Goal: Task Accomplishment & Management: Use online tool/utility

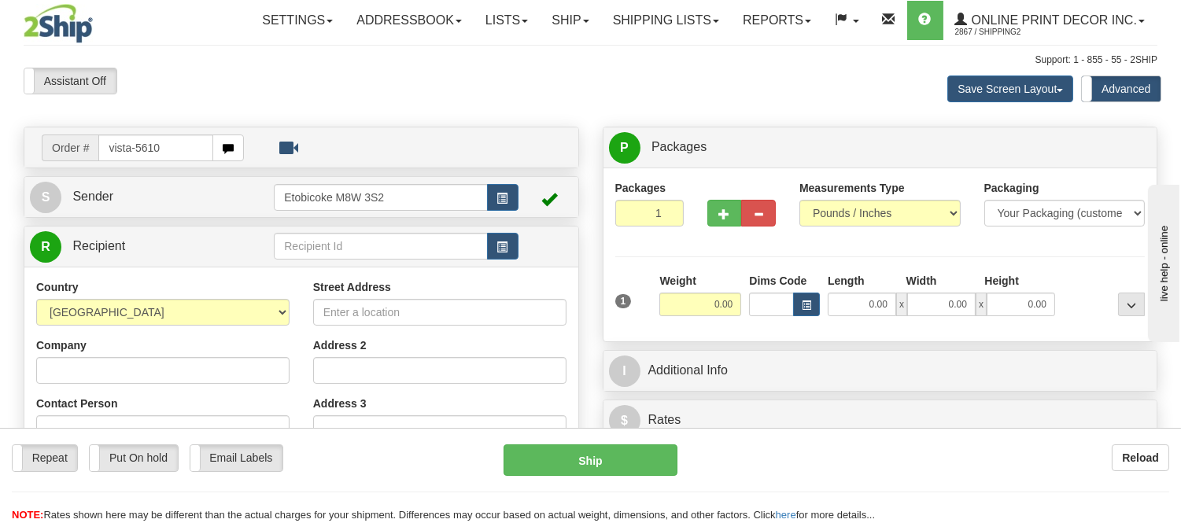
type input "vista-5610"
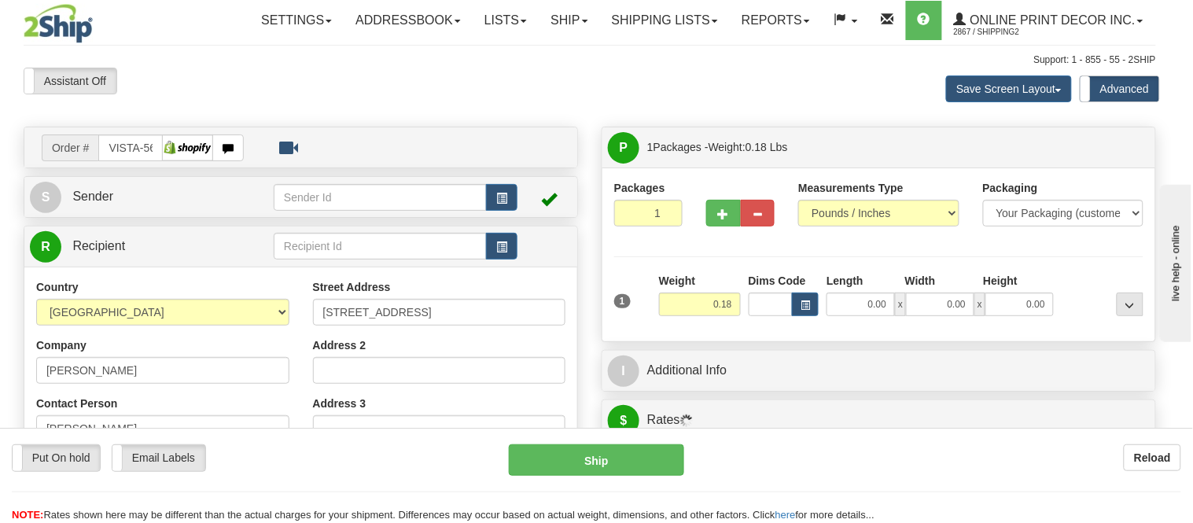
type input "CALGARY"
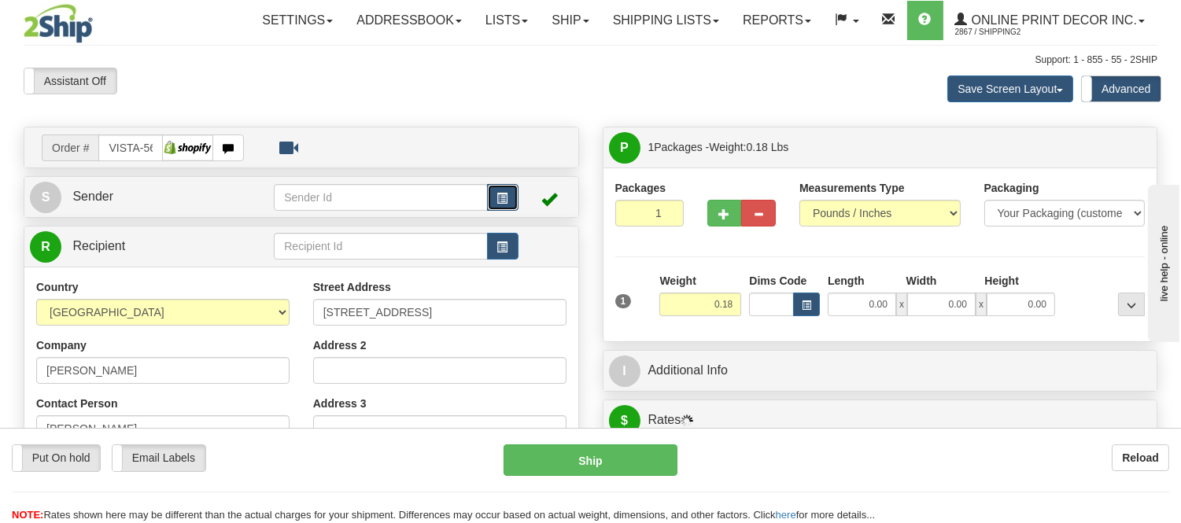
click at [506, 197] on span "button" at bounding box center [502, 199] width 11 height 10
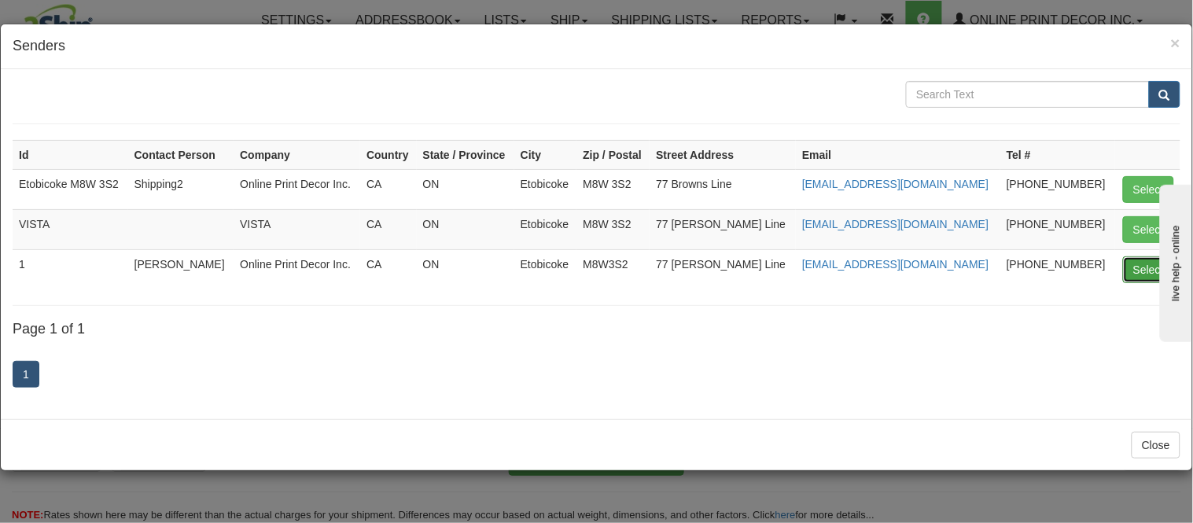
click at [1139, 273] on button "Select" at bounding box center [1148, 269] width 51 height 27
type input "1"
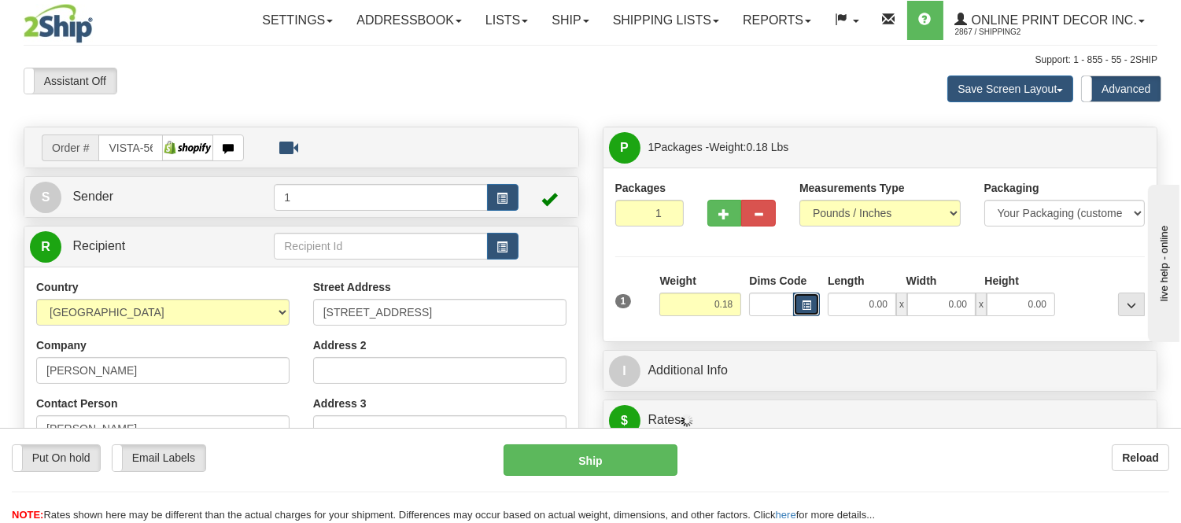
click at [811, 300] on button "button" at bounding box center [806, 305] width 27 height 24
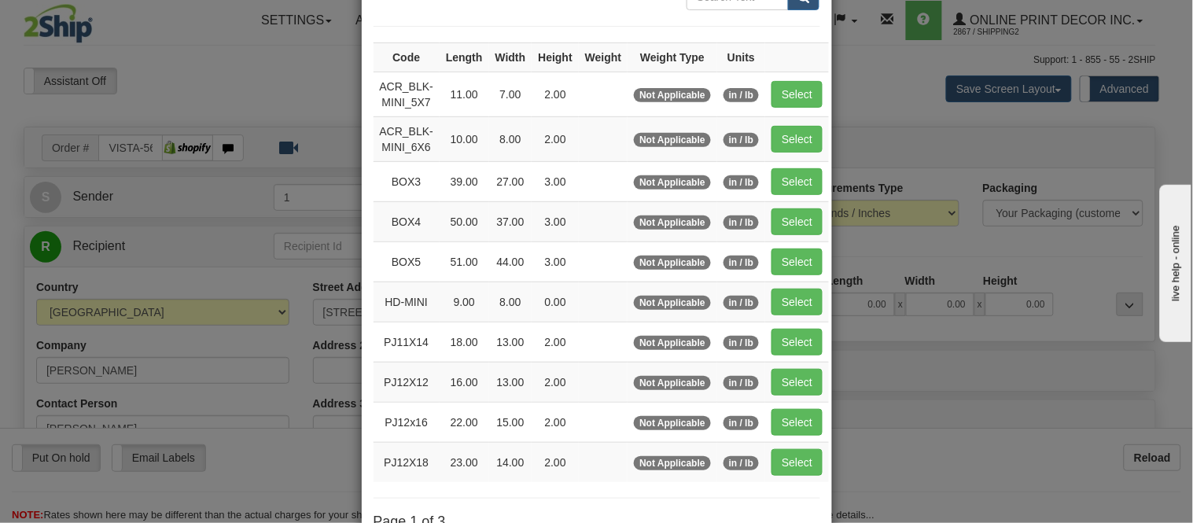
scroll to position [262, 0]
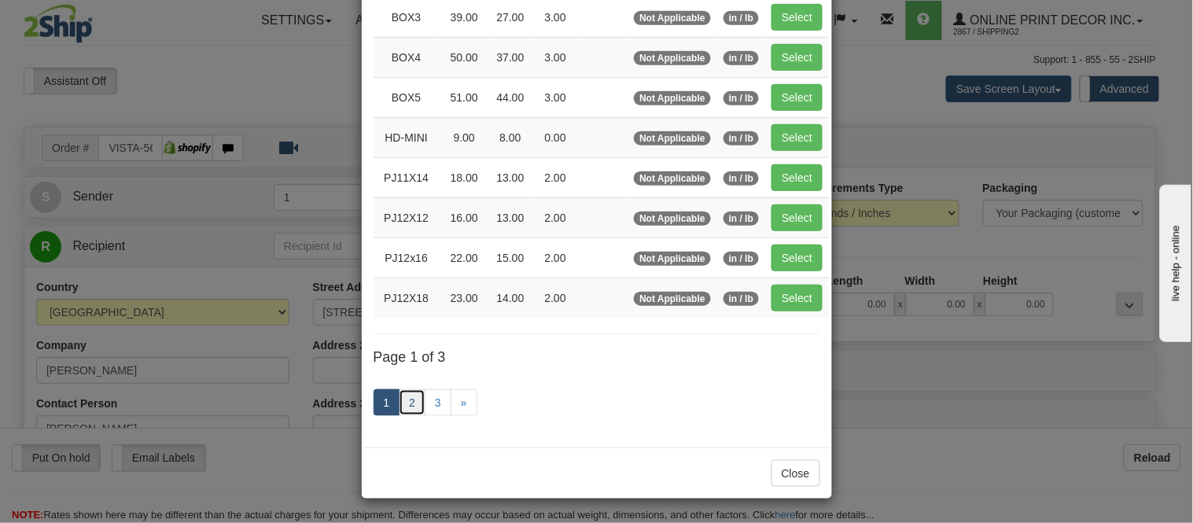
click at [404, 411] on link "2" at bounding box center [412, 402] width 27 height 27
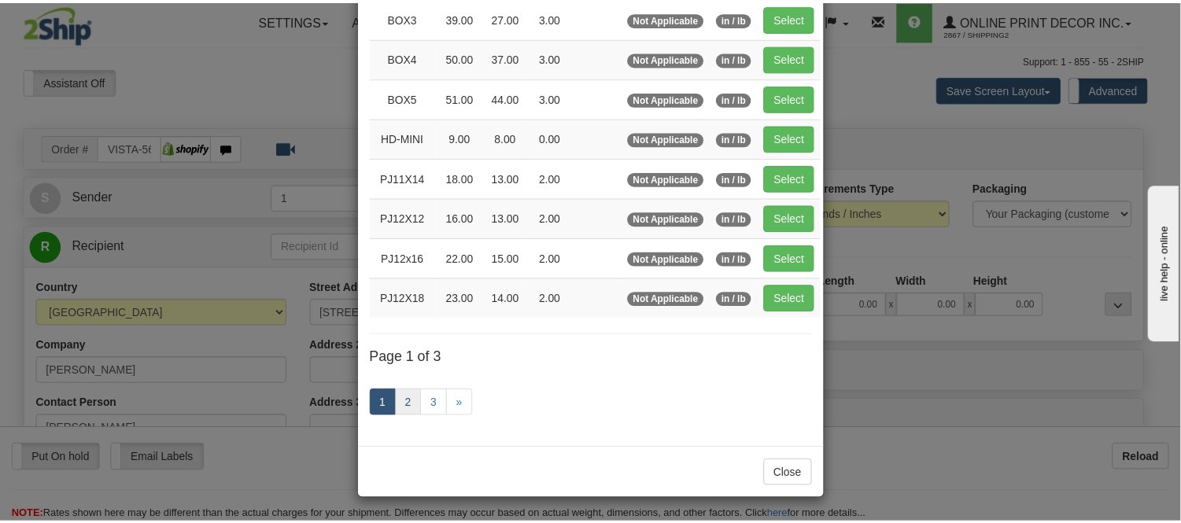
scroll to position [256, 0]
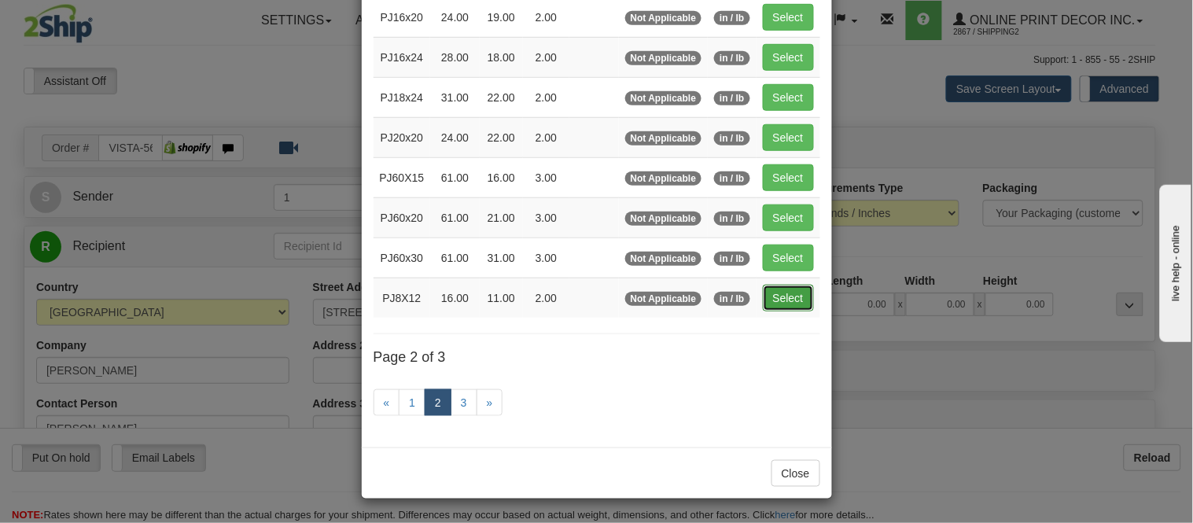
click at [792, 300] on button "Select" at bounding box center [788, 298] width 51 height 27
type input "PJ8X12"
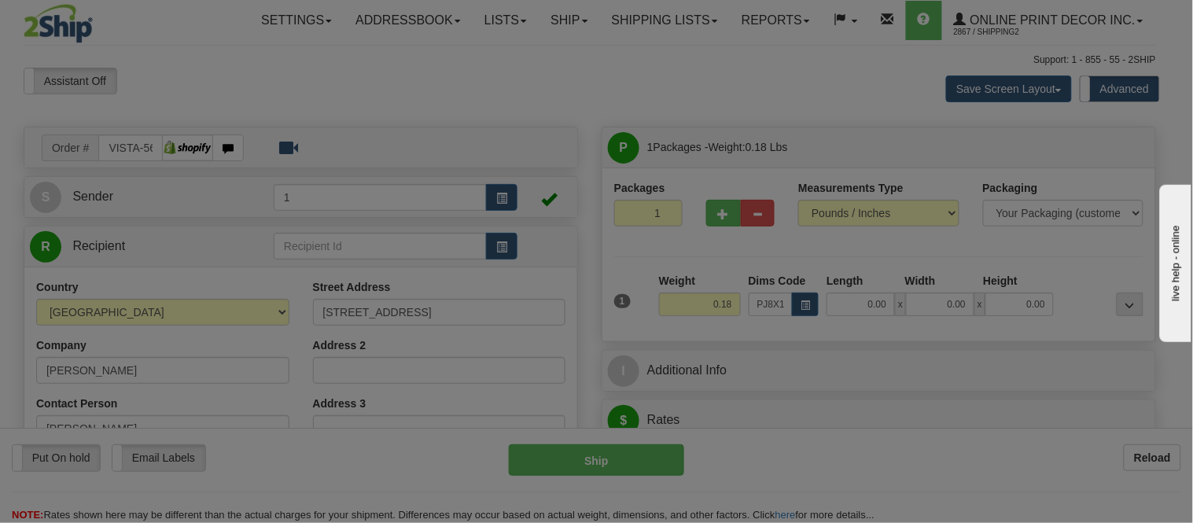
type input "16.00"
type input "11.00"
type input "2.00"
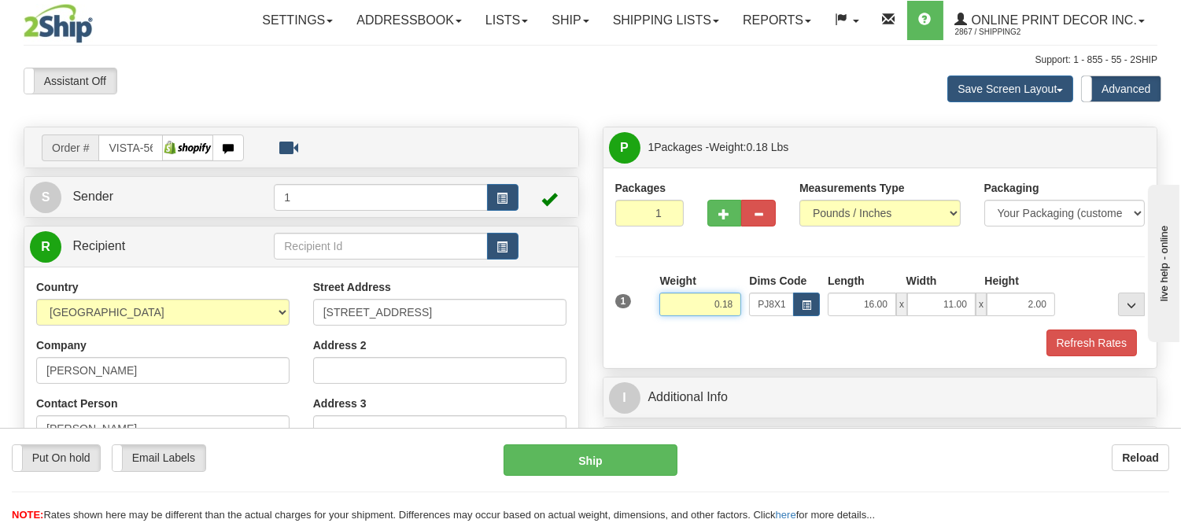
drag, startPoint x: 733, startPoint y: 301, endPoint x: 679, endPoint y: 305, distance: 54.5
click at [679, 305] on input "0.18" at bounding box center [700, 305] width 82 height 24
type input "1.09"
click at [1060, 344] on button "Refresh Rates" at bounding box center [1091, 343] width 90 height 27
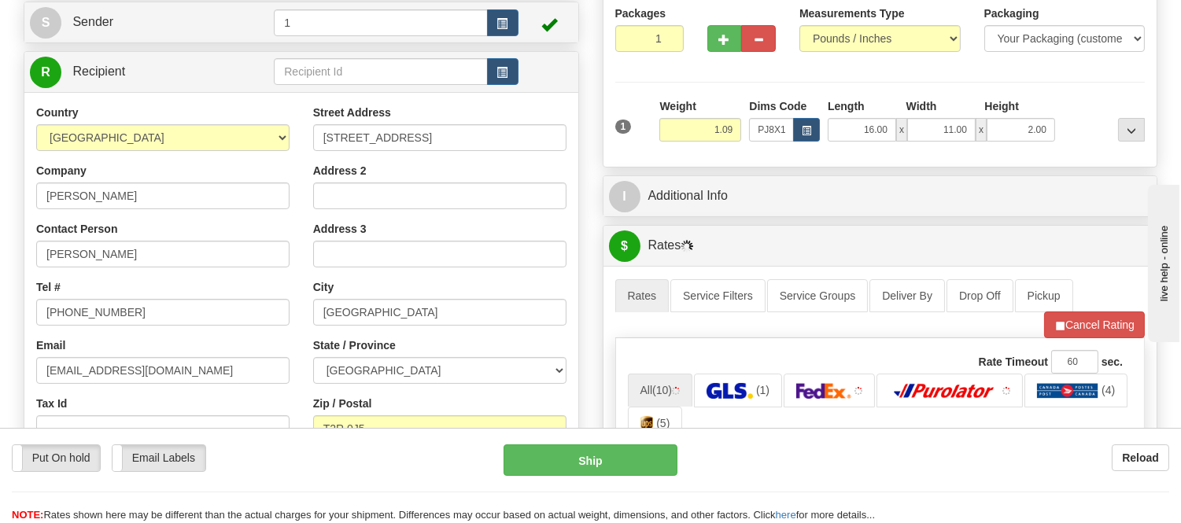
scroll to position [262, 0]
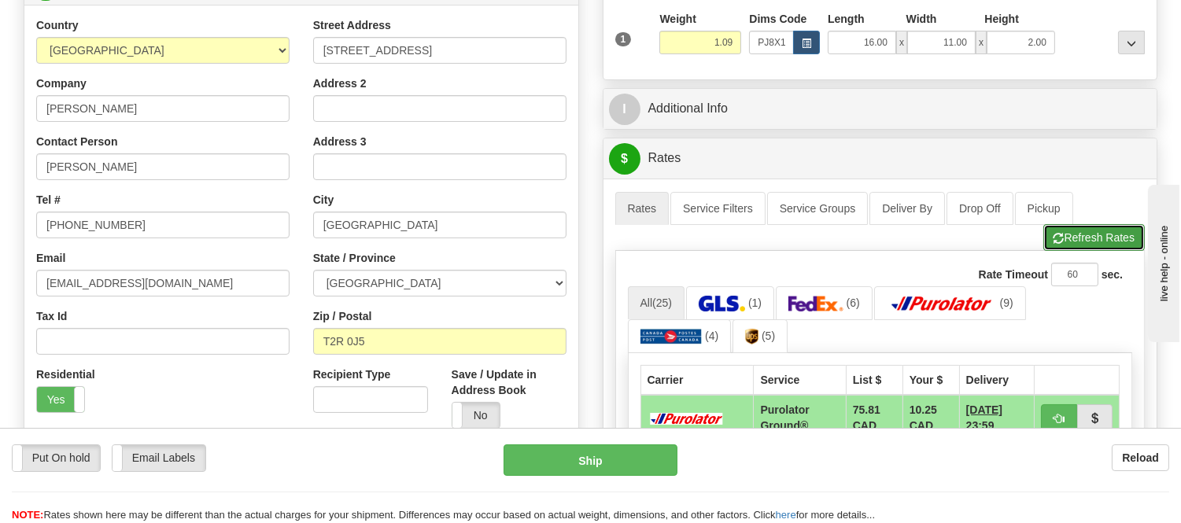
click at [1093, 229] on button "Refresh Rates" at bounding box center [1093, 237] width 101 height 27
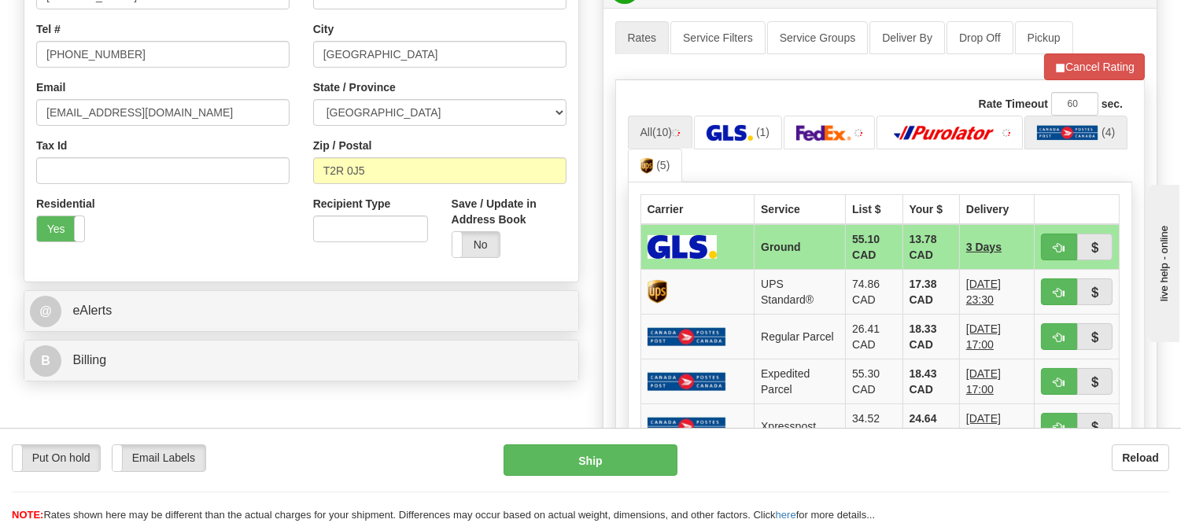
scroll to position [437, 0]
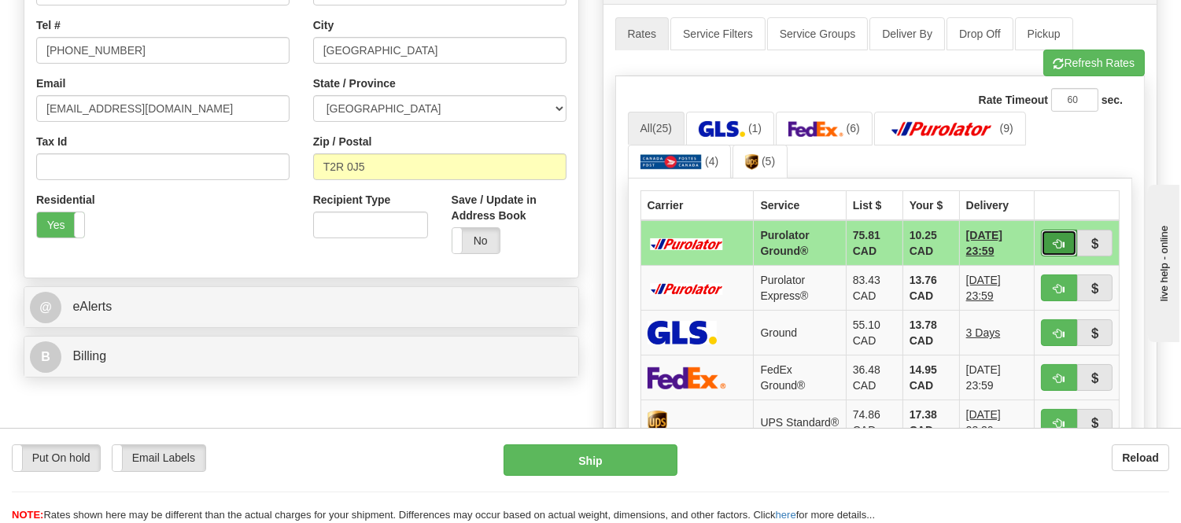
click at [1065, 238] on button "button" at bounding box center [1059, 243] width 36 height 27
type input "260"
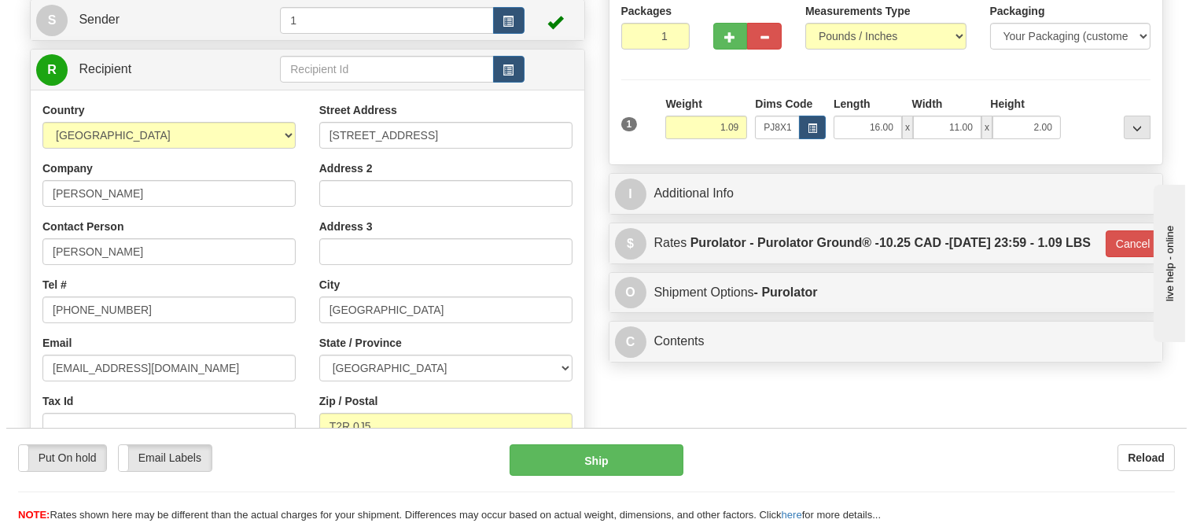
scroll to position [175, 0]
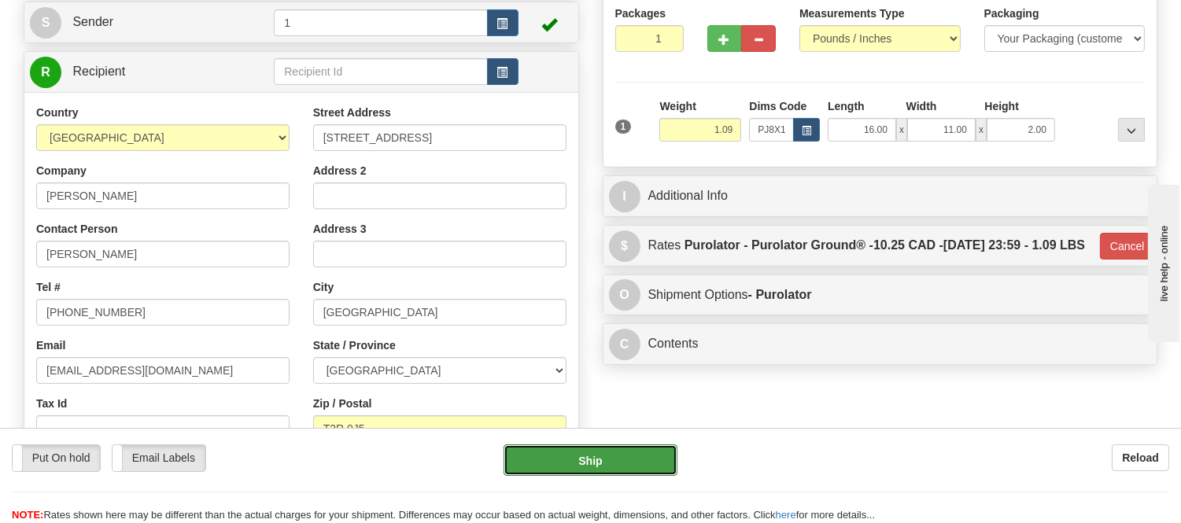
click at [600, 463] on button "Ship" at bounding box center [589, 459] width 173 height 31
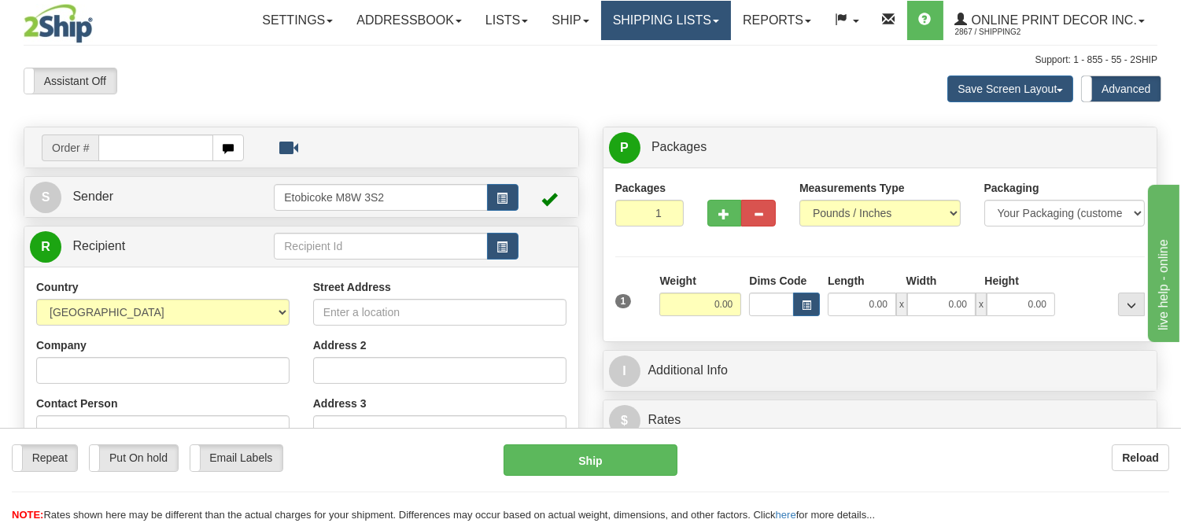
click at [637, 28] on link "Shipping lists" at bounding box center [666, 20] width 130 height 39
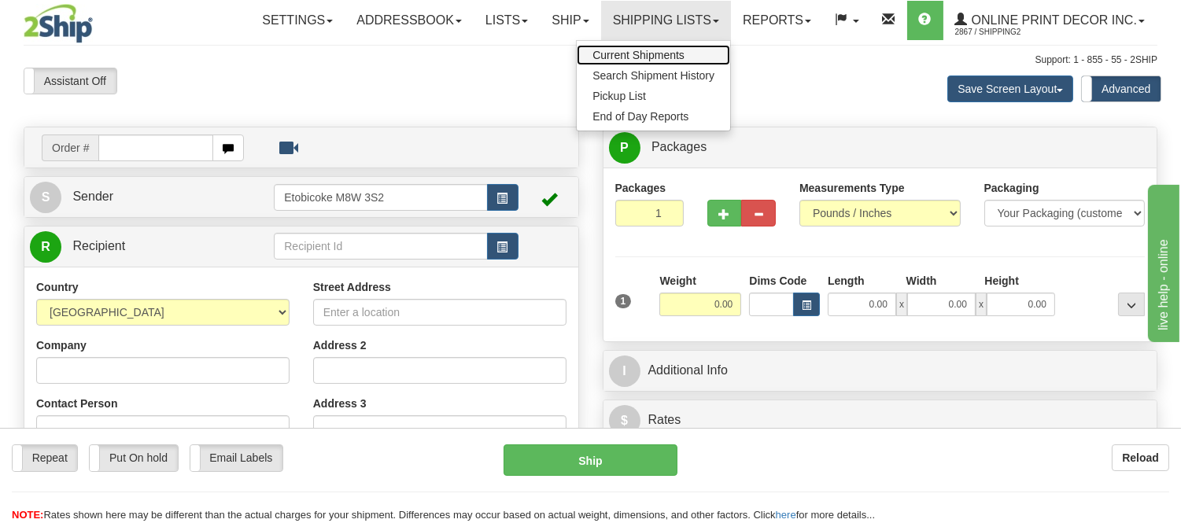
click at [640, 53] on span "Current Shipments" at bounding box center [638, 55] width 92 height 13
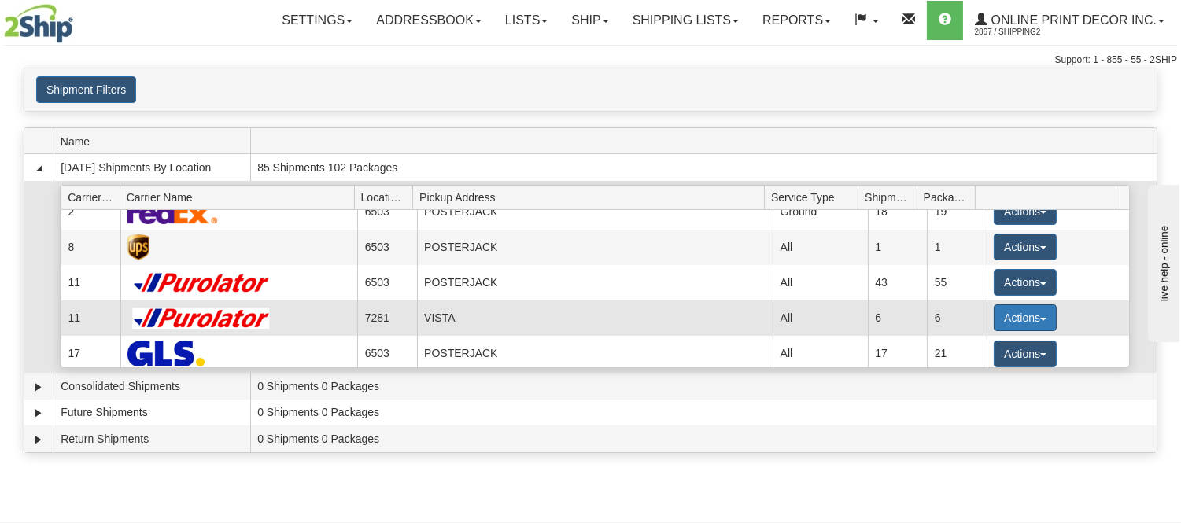
scroll to position [20, 0]
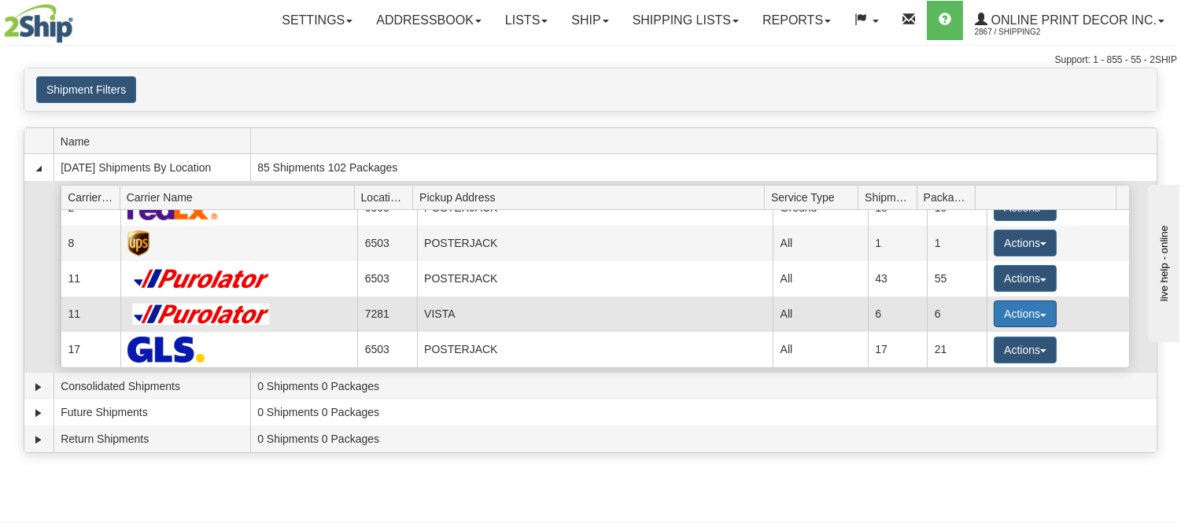
click at [1007, 308] on button "Actions" at bounding box center [1025, 314] width 63 height 27
click at [958, 341] on span "Details" at bounding box center [967, 342] width 42 height 11
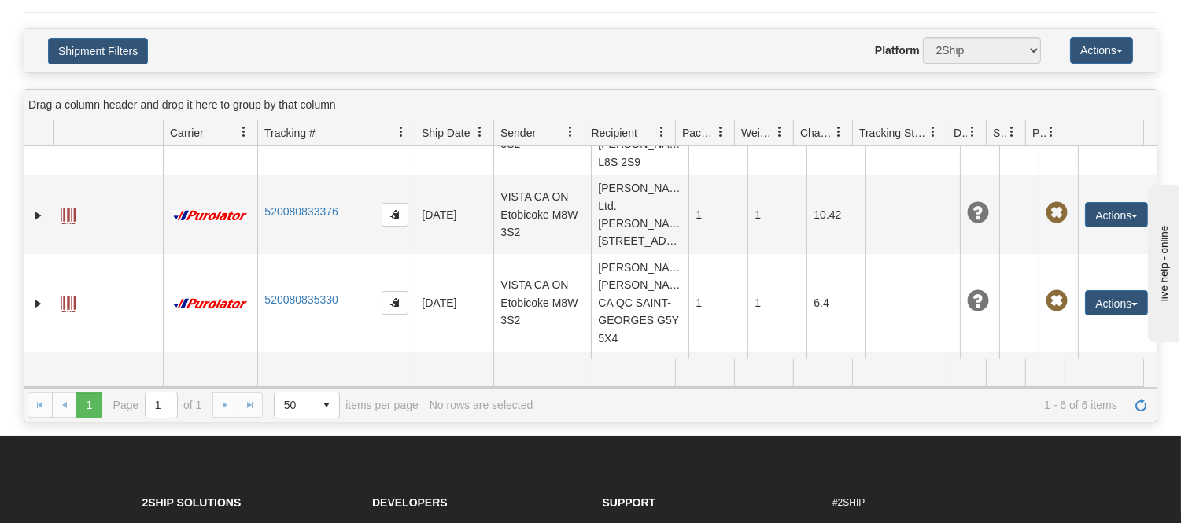
scroll to position [175, 0]
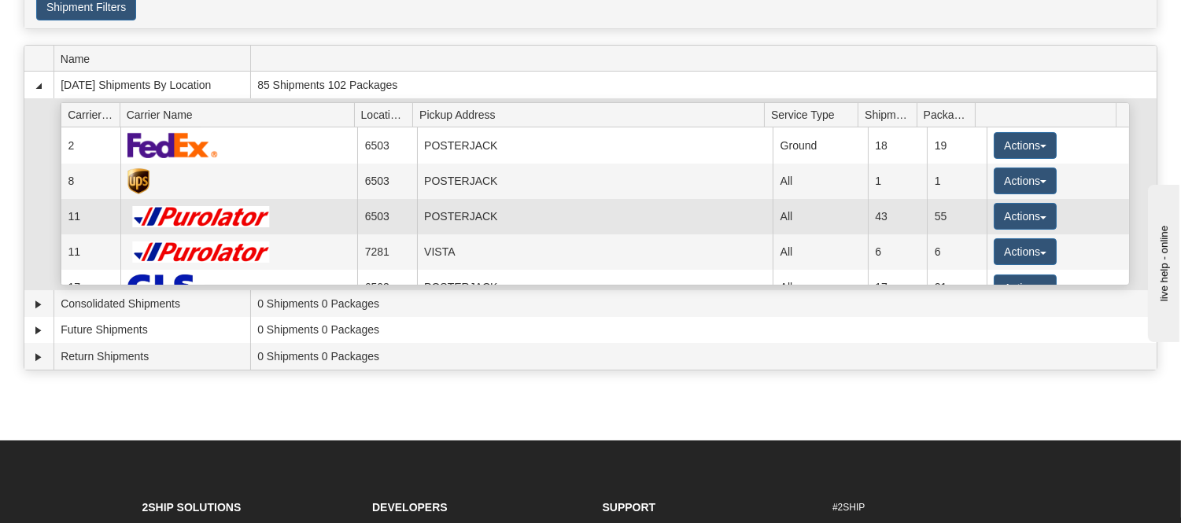
scroll to position [87, 0]
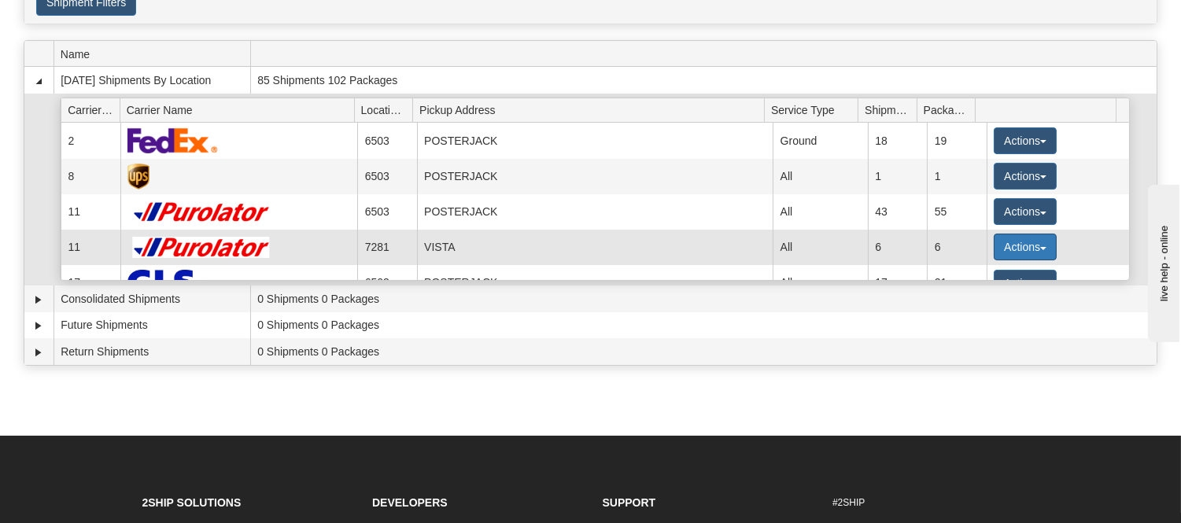
click at [996, 238] on button "Actions" at bounding box center [1025, 247] width 63 height 27
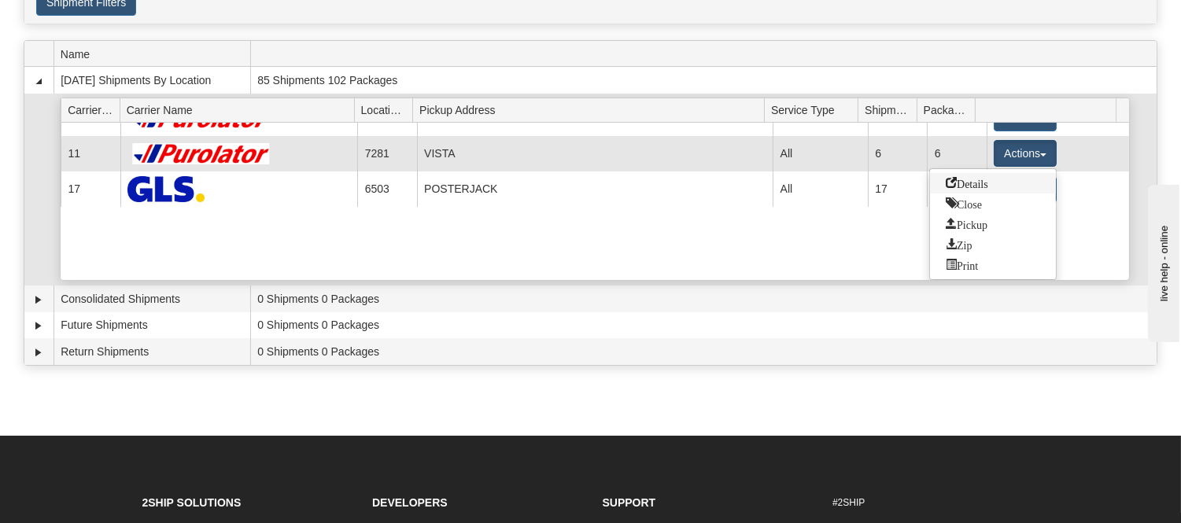
click at [974, 183] on span "Details" at bounding box center [967, 182] width 42 height 11
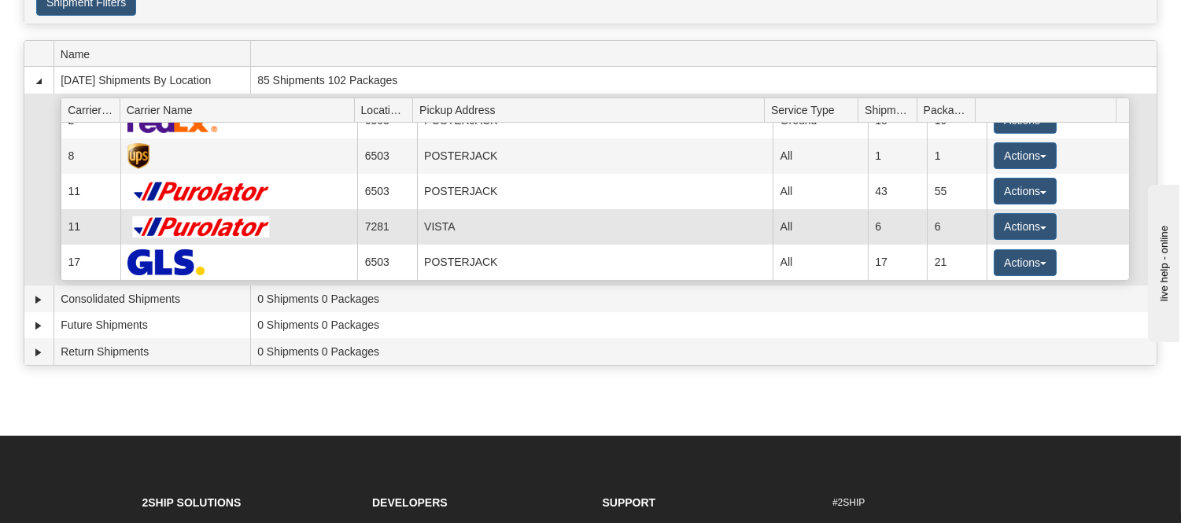
scroll to position [20, 0]
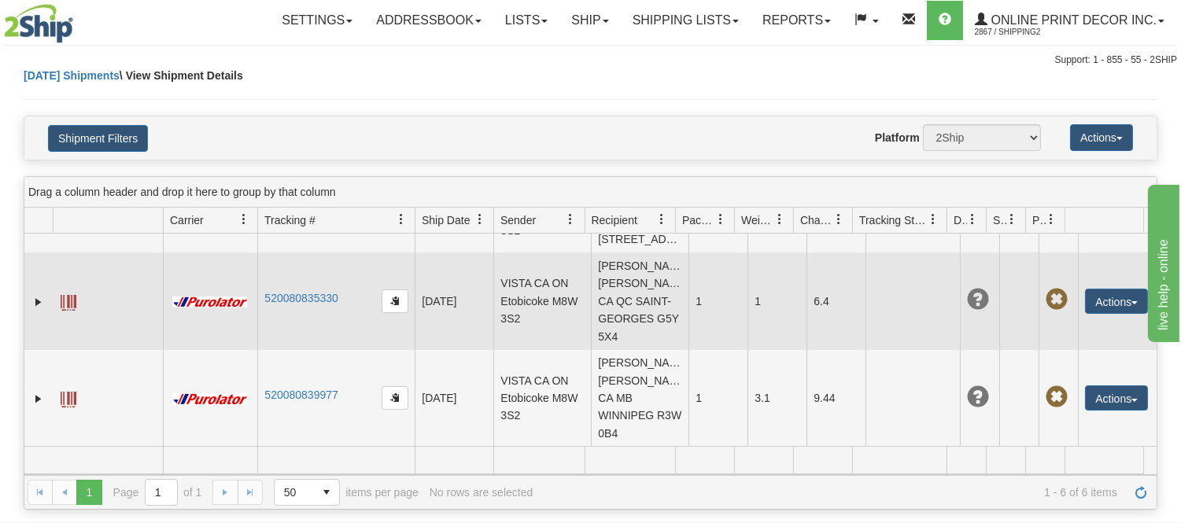
scroll to position [87, 0]
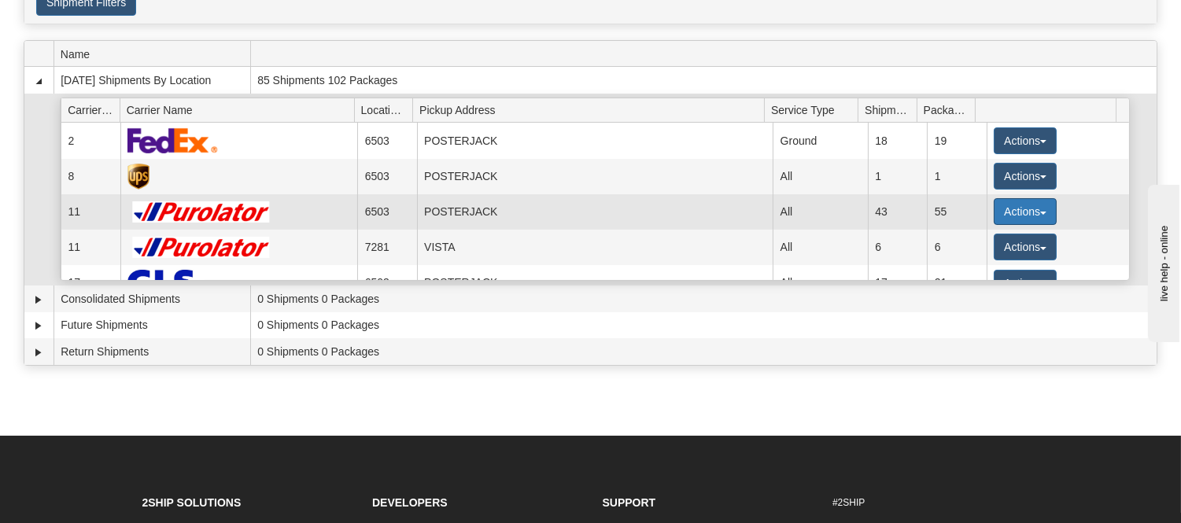
click at [1011, 211] on button "Actions" at bounding box center [1025, 211] width 63 height 27
click at [964, 237] on span "Details" at bounding box center [967, 240] width 42 height 11
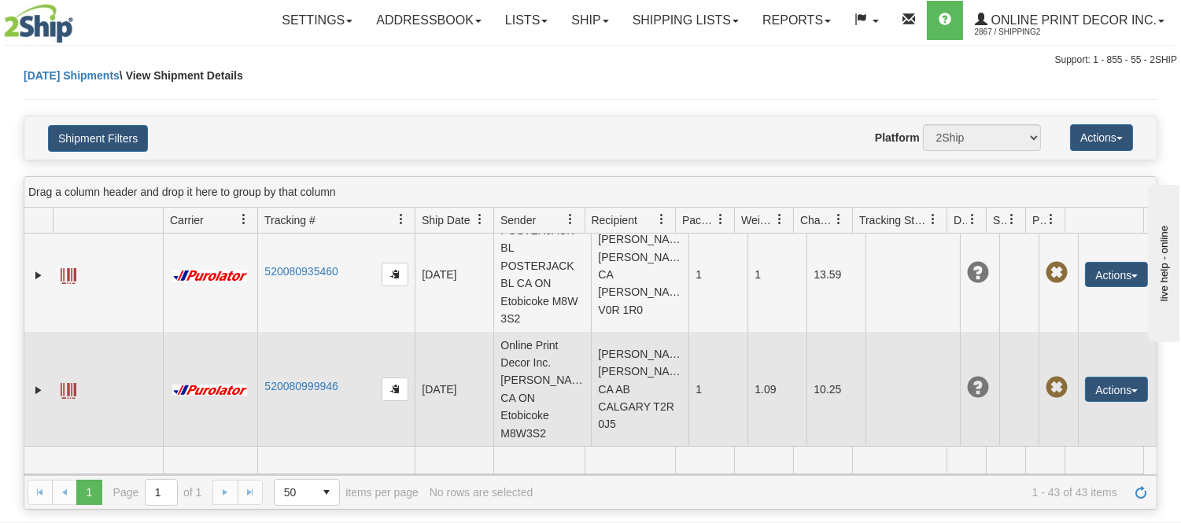
scroll to position [4816, 0]
click at [618, 389] on td "[PERSON_NAME] [PERSON_NAME] CA AB CALGARY T2R 0J5" at bounding box center [640, 389] width 98 height 115
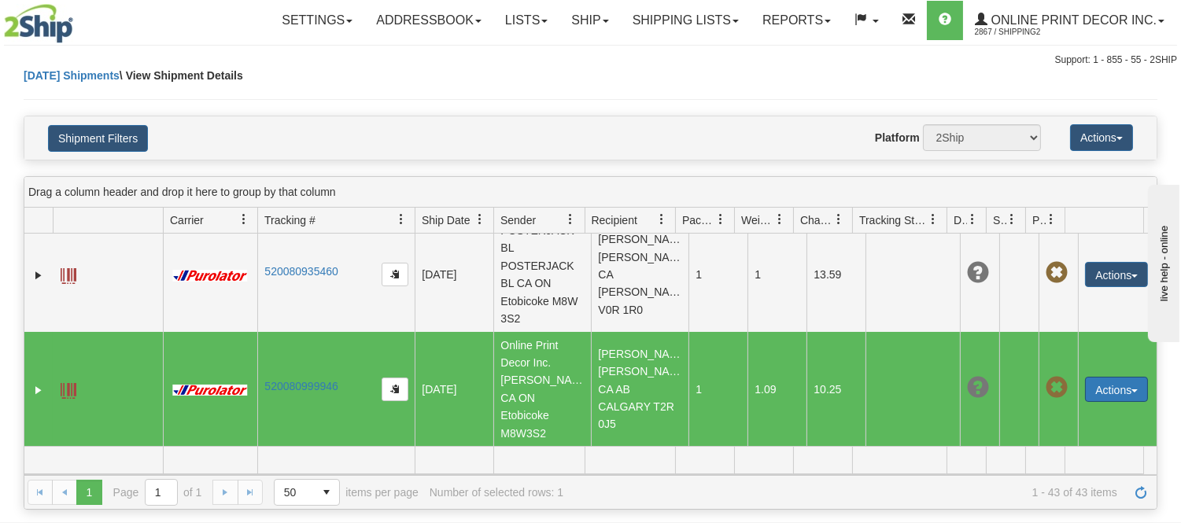
click at [1130, 401] on button "Actions" at bounding box center [1116, 389] width 63 height 25
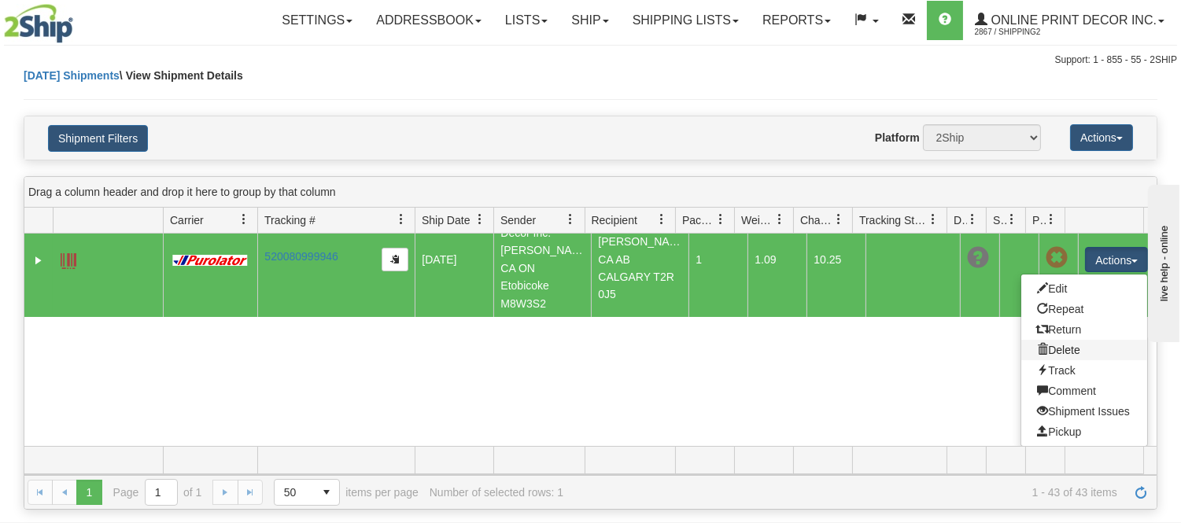
click at [1042, 341] on link "Delete" at bounding box center [1084, 350] width 126 height 20
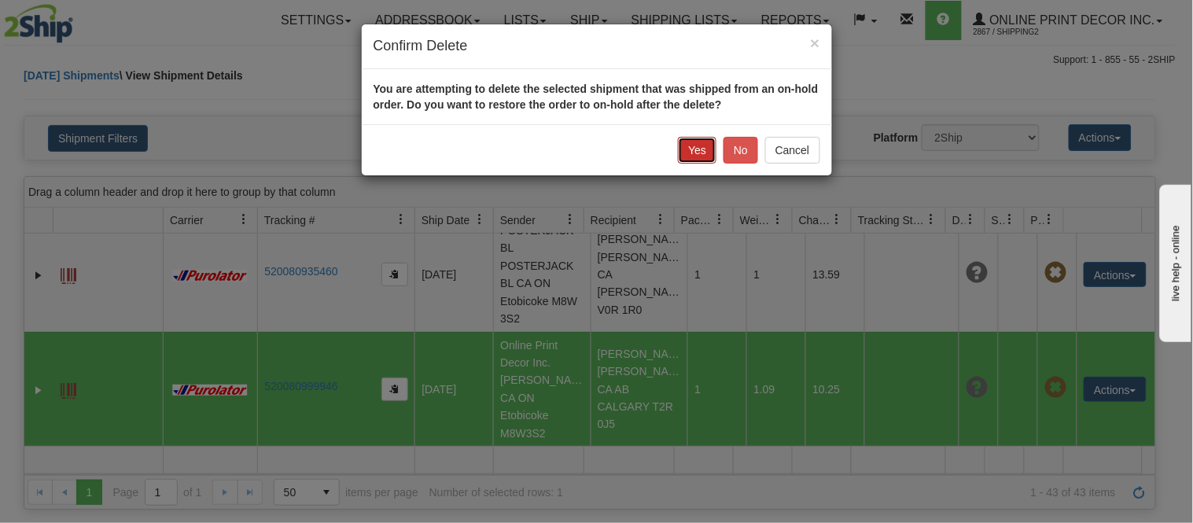
click at [698, 143] on button "Yes" at bounding box center [697, 150] width 39 height 27
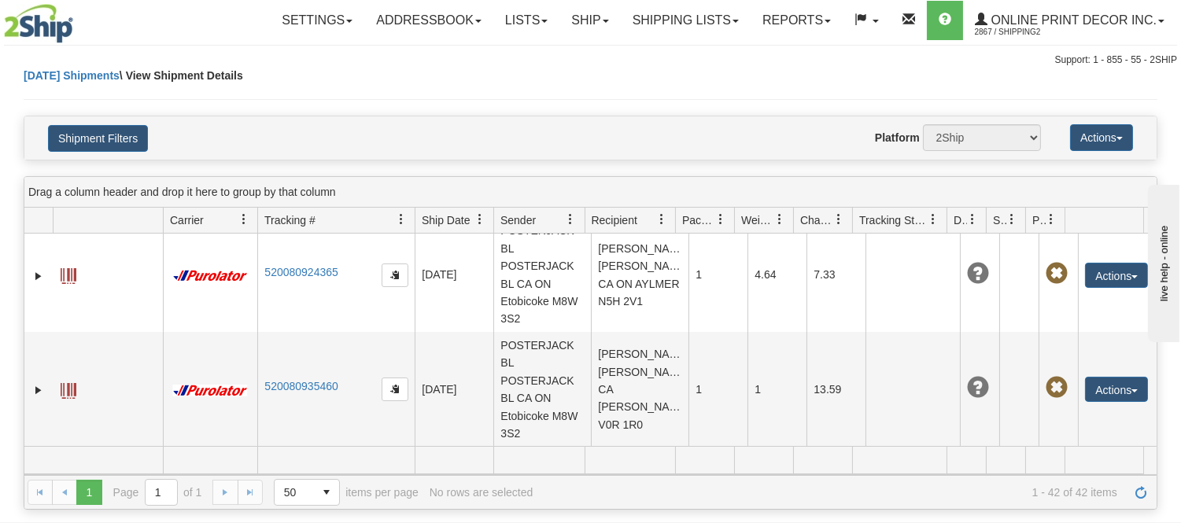
scroll to position [4718, 0]
click at [606, 28] on link "Ship" at bounding box center [589, 20] width 61 height 39
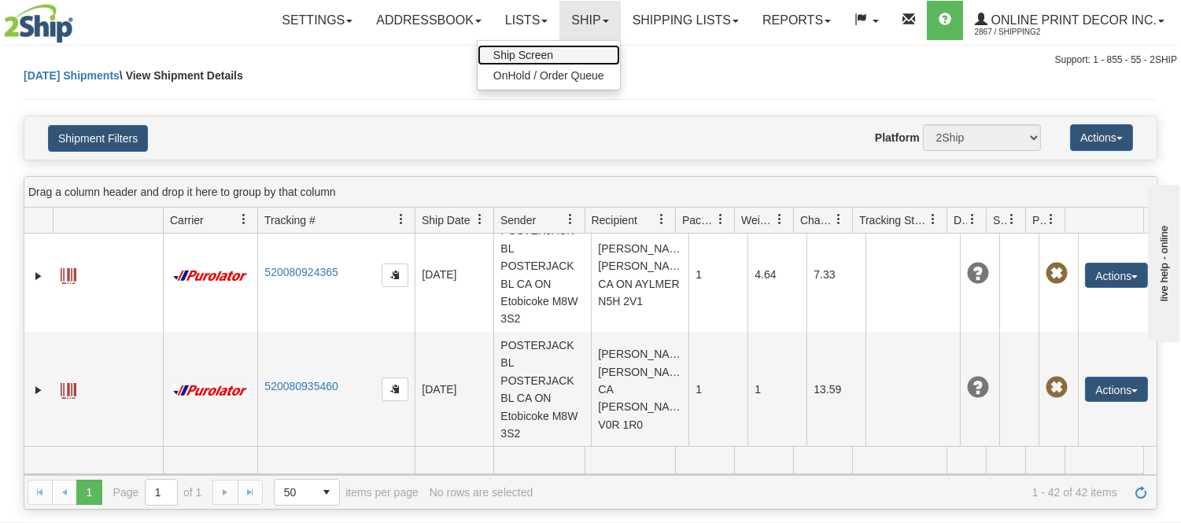
click at [548, 59] on span "Ship Screen" at bounding box center [523, 55] width 60 height 13
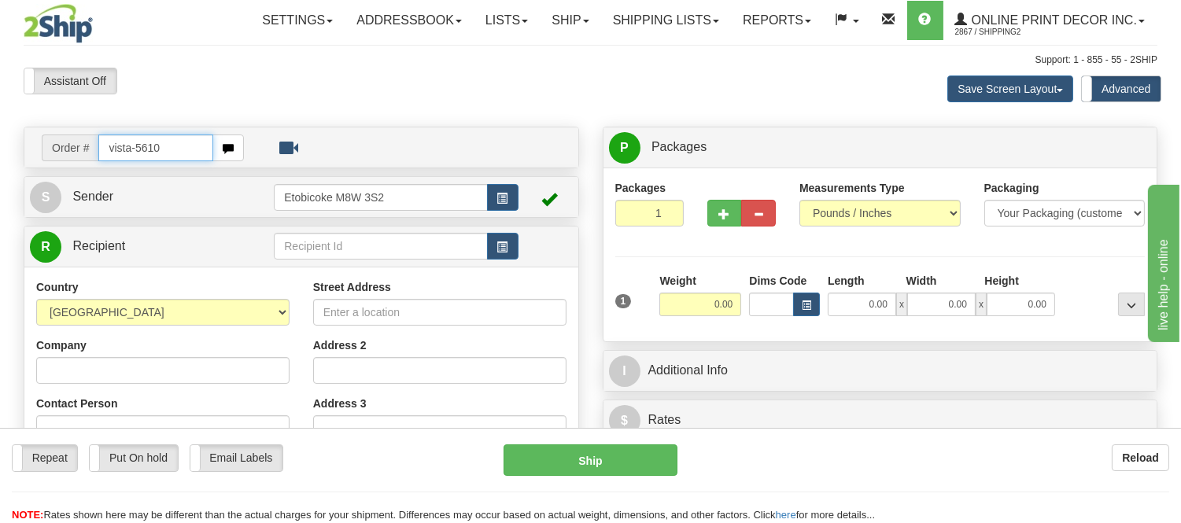
type input "vista-5610"
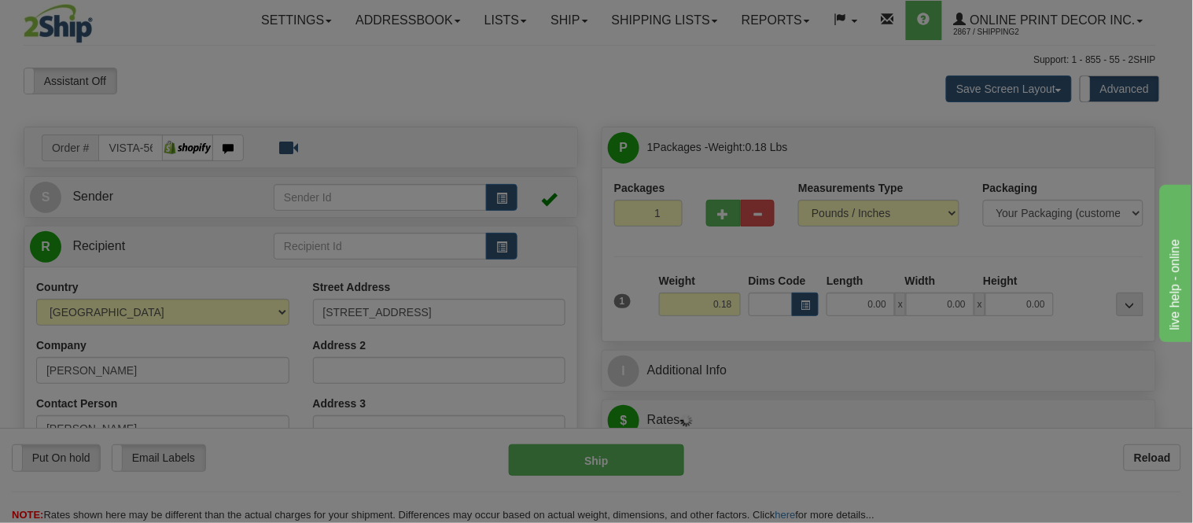
type input "CALGARY"
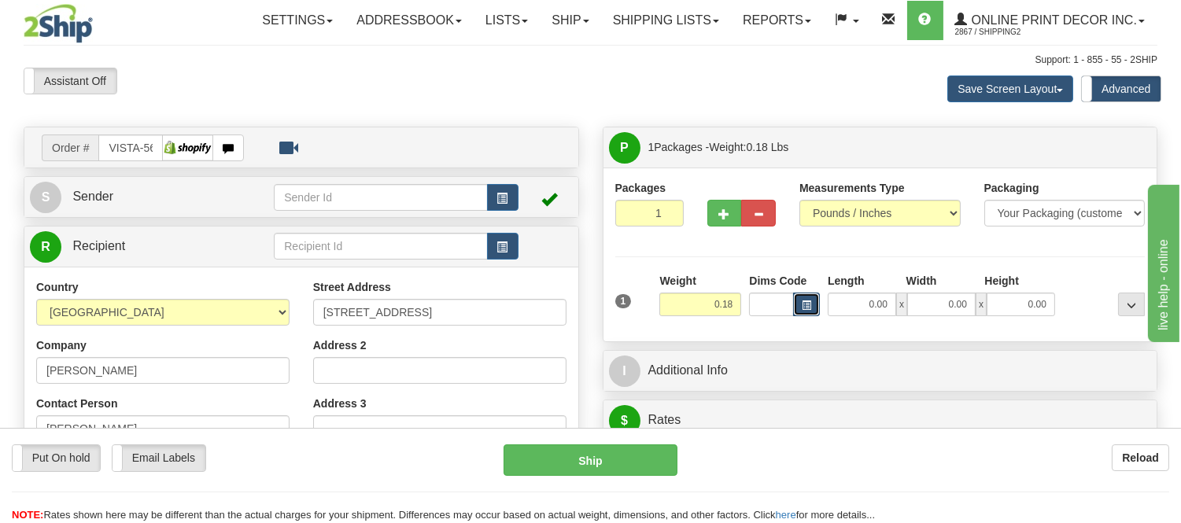
click at [805, 307] on span "button" at bounding box center [806, 305] width 9 height 9
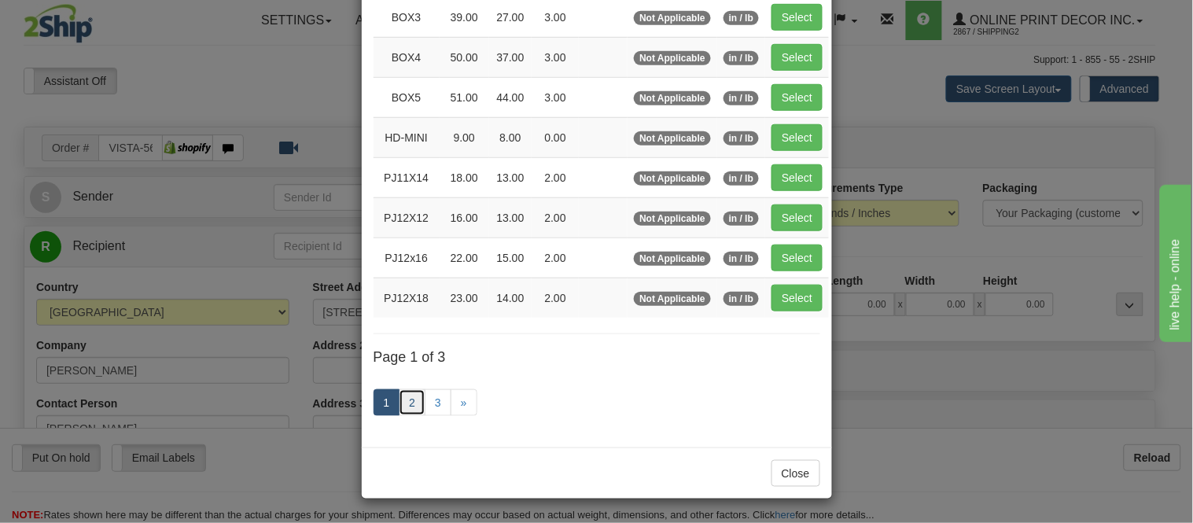
click at [410, 391] on link "2" at bounding box center [412, 402] width 27 height 27
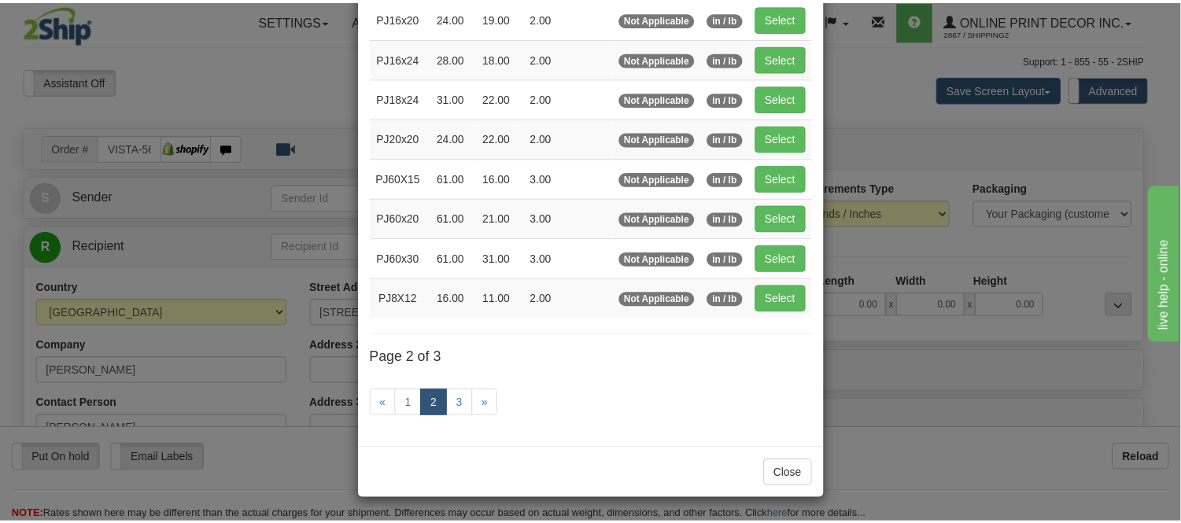
scroll to position [256, 0]
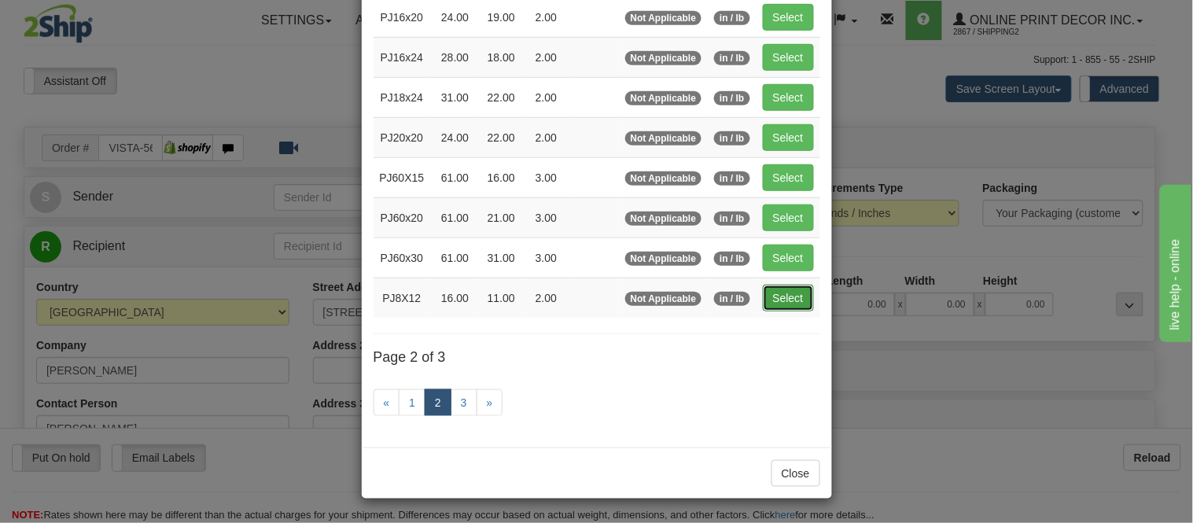
click at [764, 293] on button "Select" at bounding box center [788, 298] width 51 height 27
type input "PJ8X12"
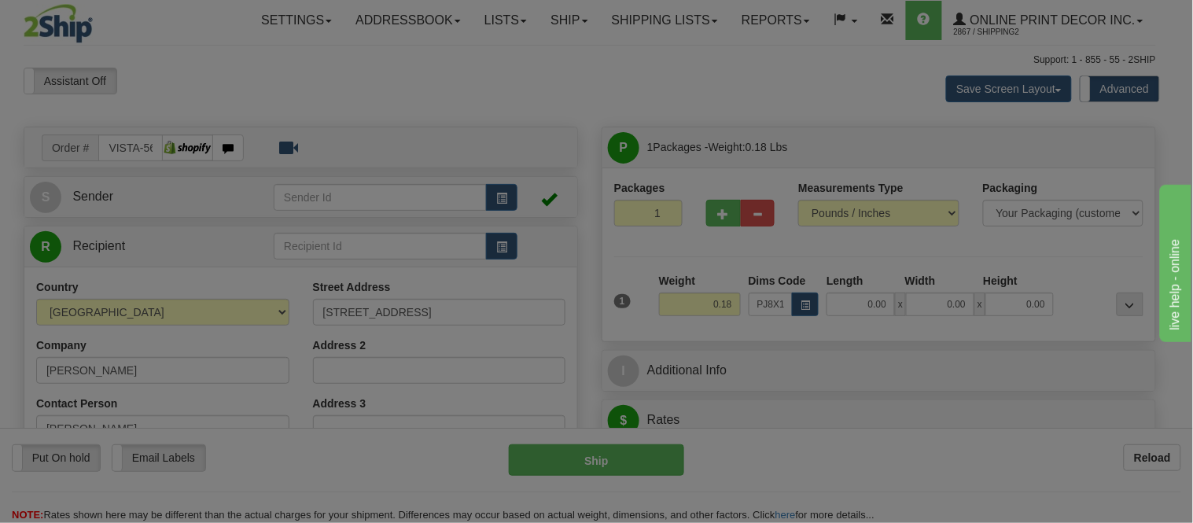
type input "16.00"
type input "11.00"
type input "2.00"
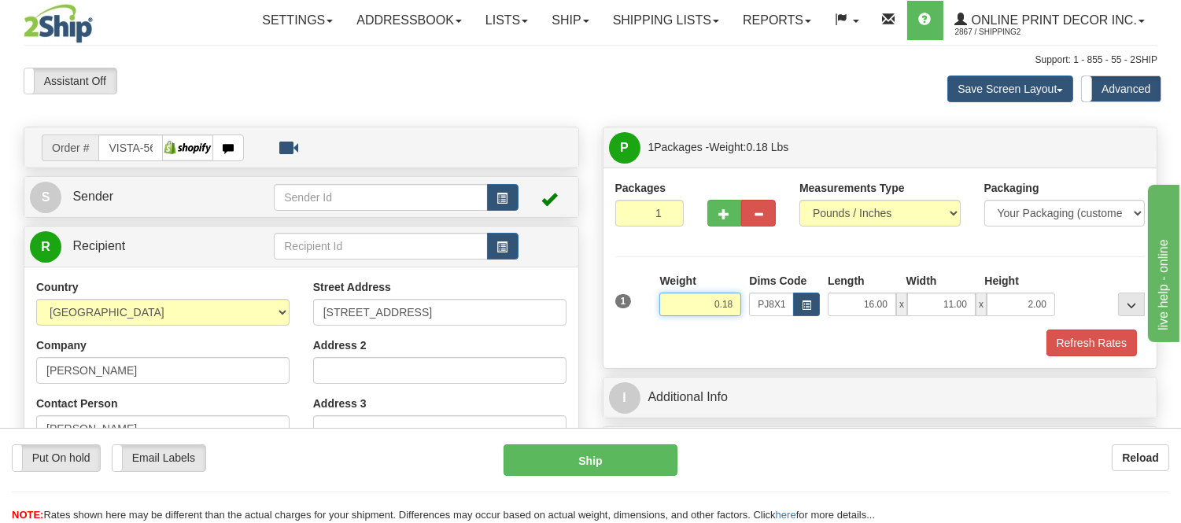
drag, startPoint x: 736, startPoint y: 300, endPoint x: 659, endPoint y: 302, distance: 76.3
click at [659, 302] on input "0.18" at bounding box center [700, 305] width 82 height 24
type input "1.09"
click at [1058, 341] on button "Refresh Rates" at bounding box center [1091, 343] width 90 height 27
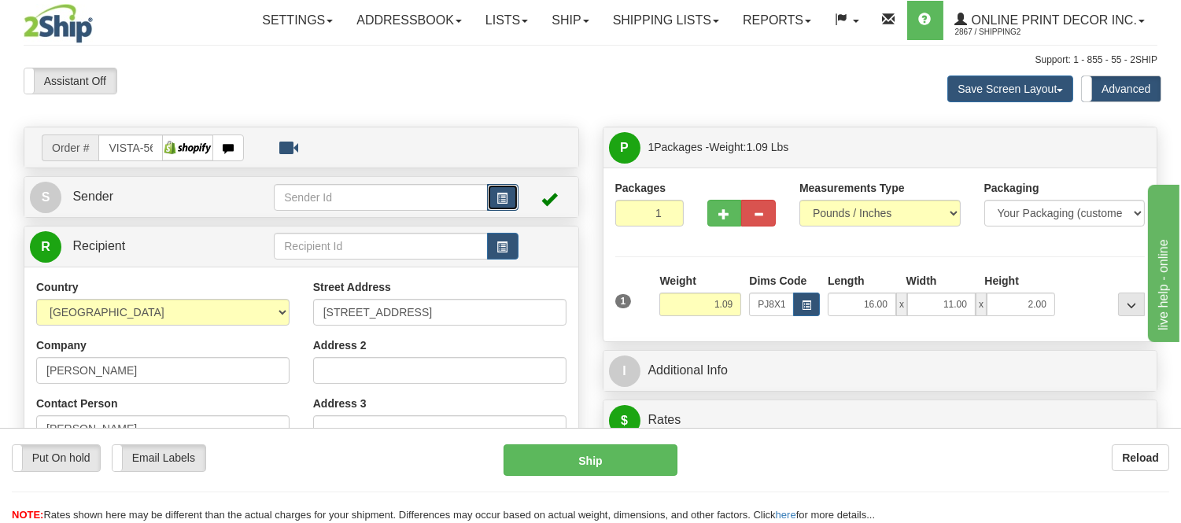
click at [490, 195] on button "button" at bounding box center [502, 197] width 31 height 27
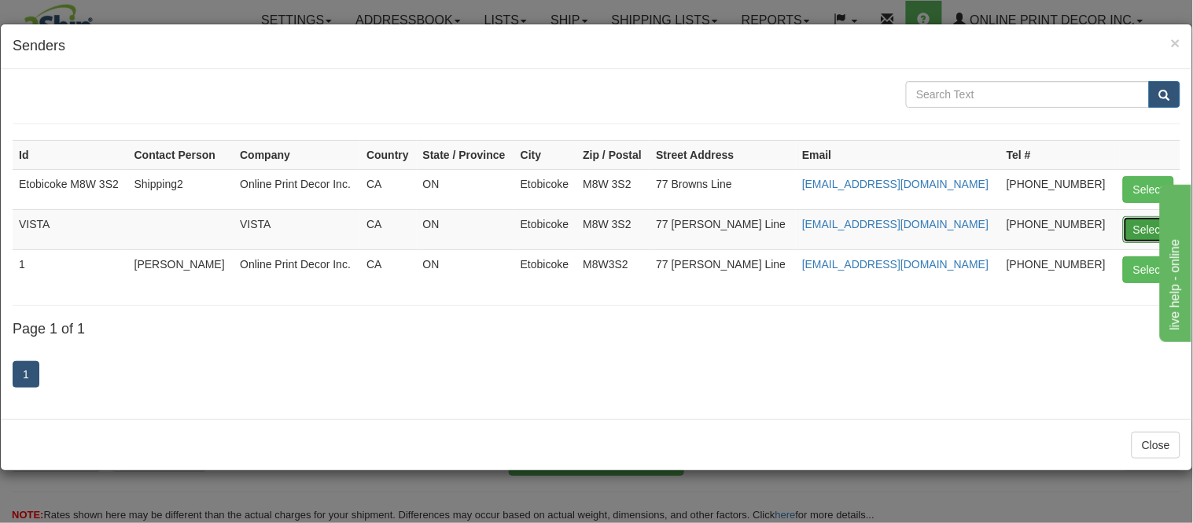
click at [1152, 219] on button "Select" at bounding box center [1148, 229] width 51 height 27
type input "VISTA"
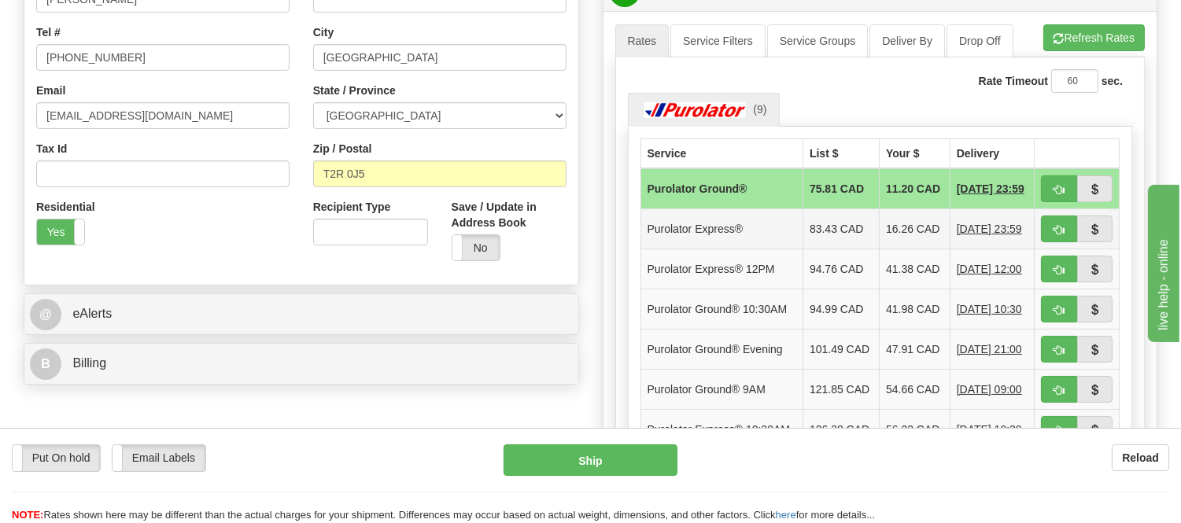
scroll to position [437, 0]
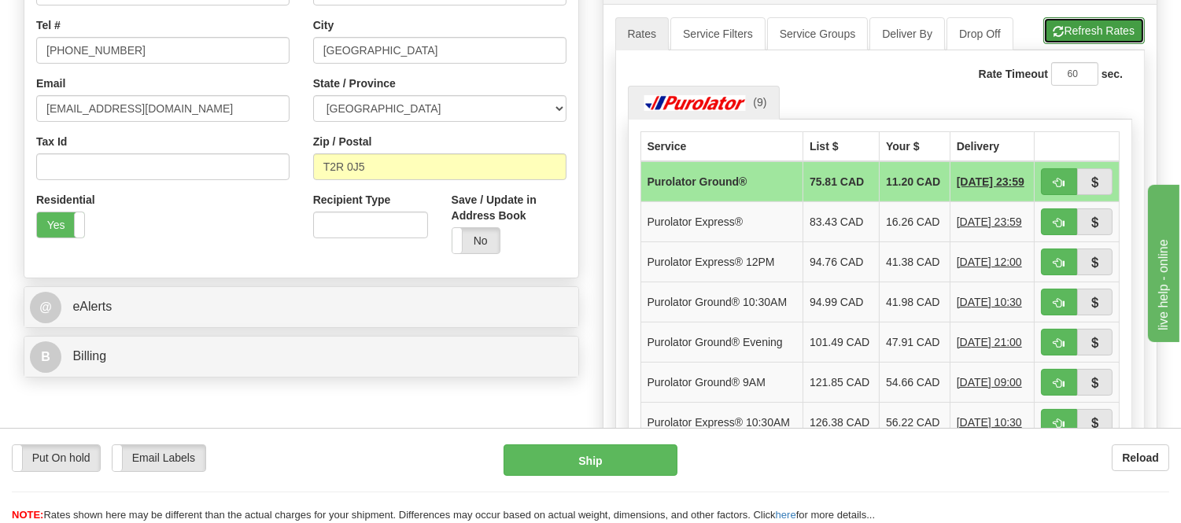
click at [1103, 35] on button "Refresh Rates" at bounding box center [1093, 30] width 101 height 27
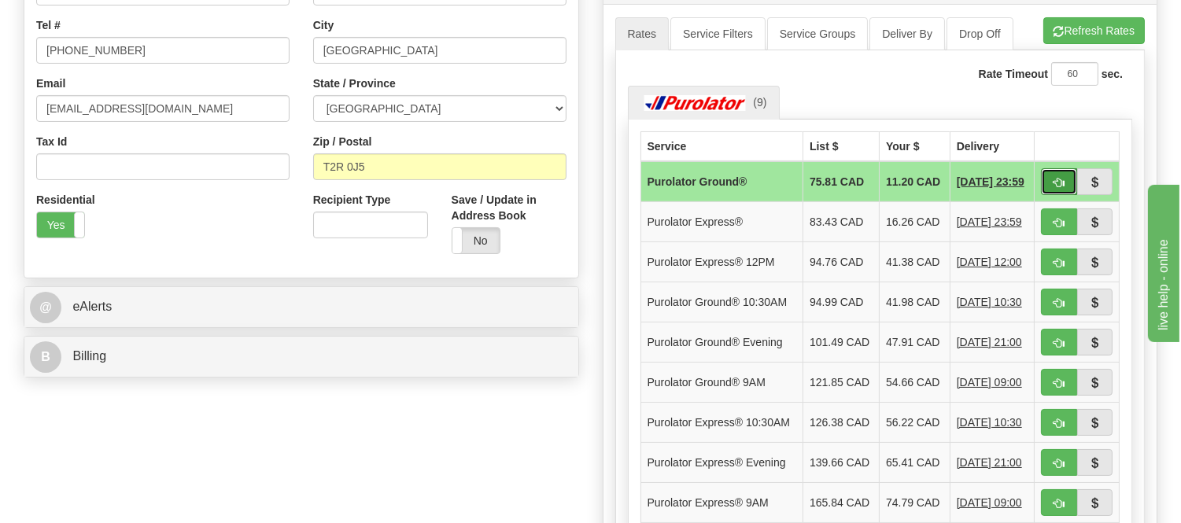
click at [1065, 189] on button "button" at bounding box center [1059, 181] width 36 height 27
type input "260"
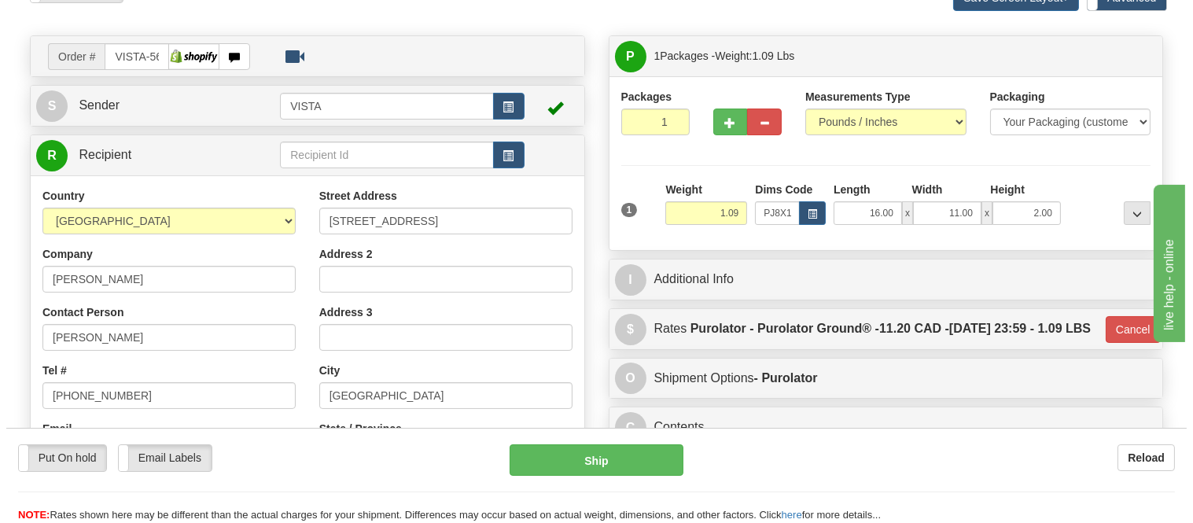
scroll to position [87, 0]
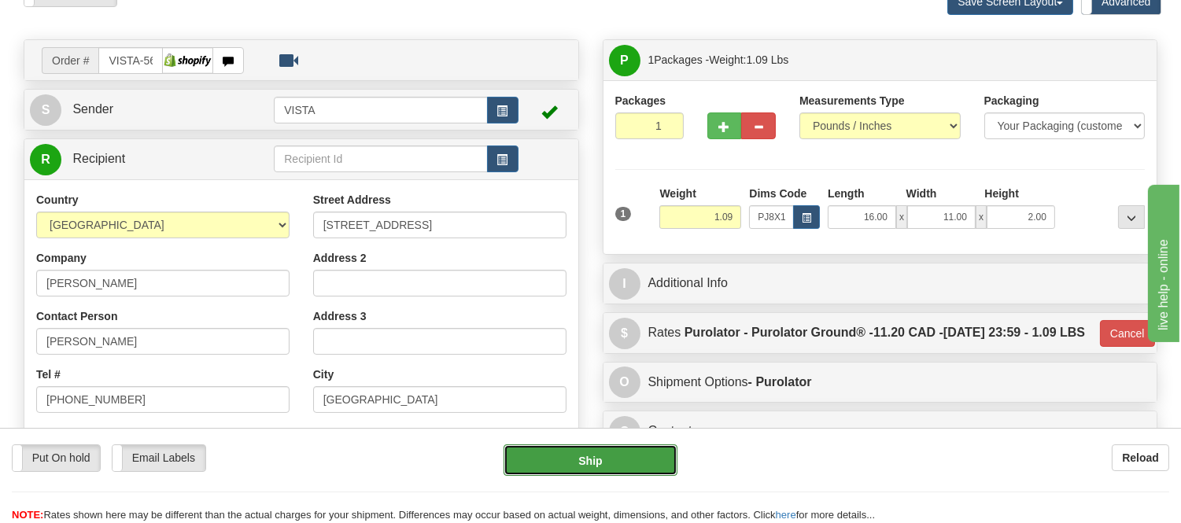
click at [622, 466] on button "Ship" at bounding box center [589, 459] width 173 height 31
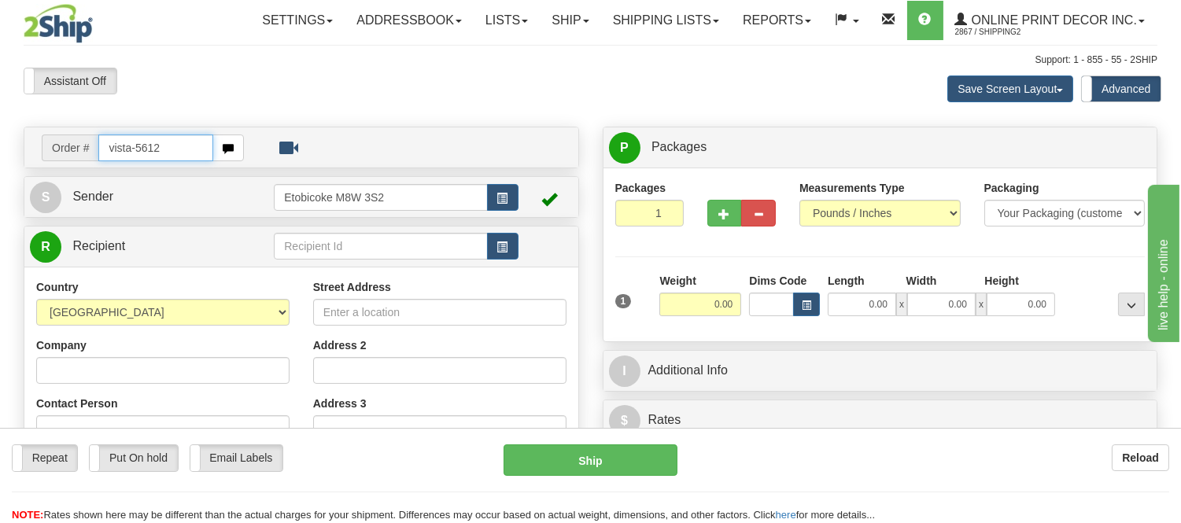
type input "vista-5612"
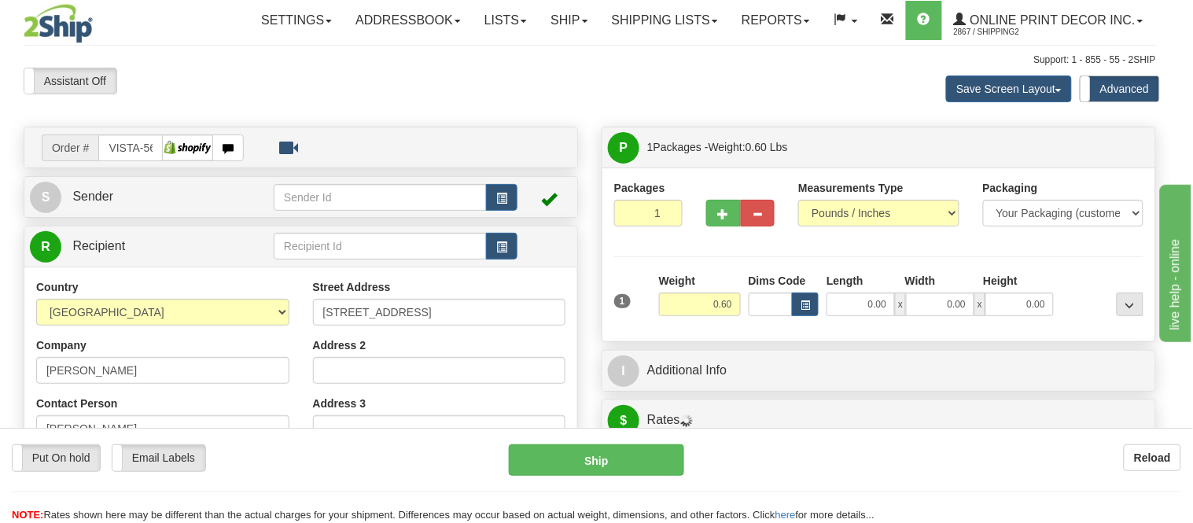
type input "[GEOGRAPHIC_DATA]"
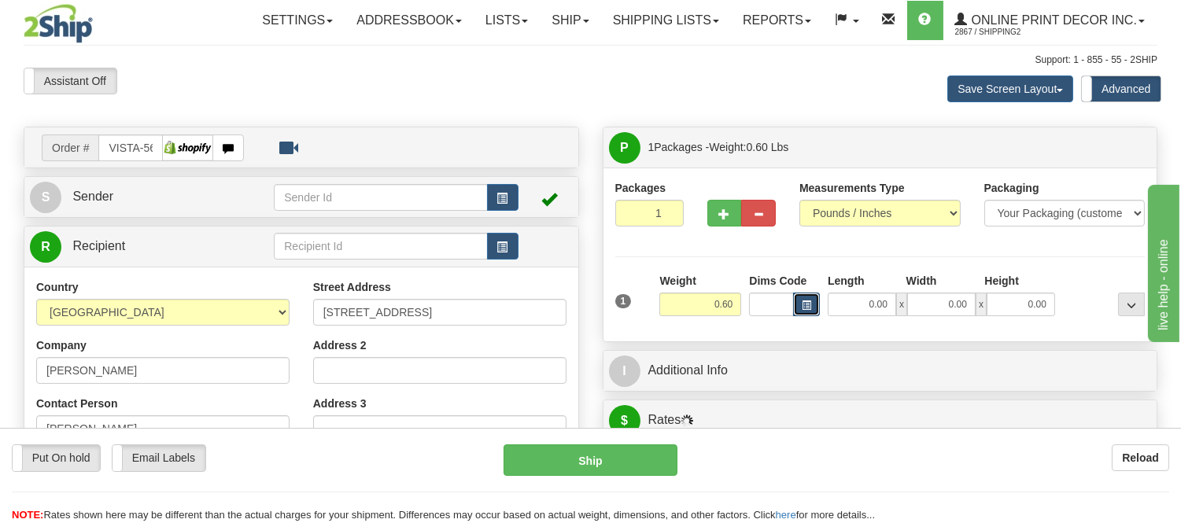
click at [813, 304] on button "button" at bounding box center [806, 305] width 27 height 24
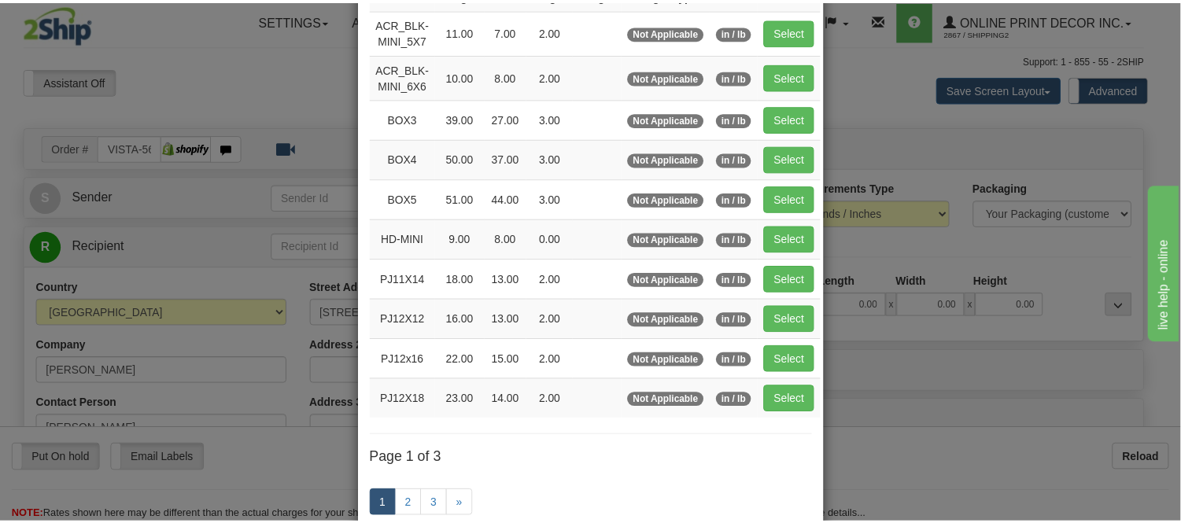
scroll to position [262, 0]
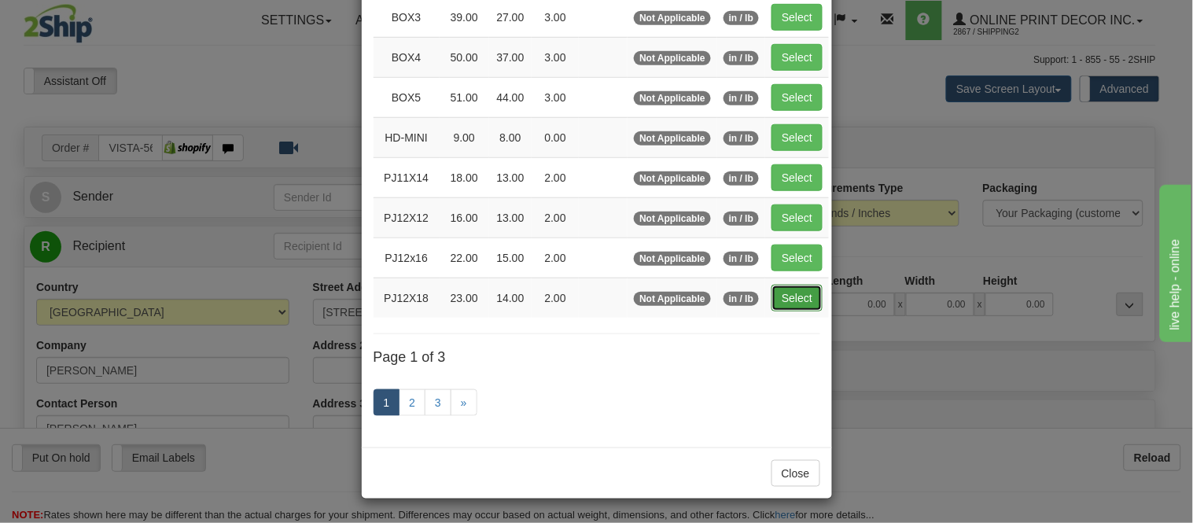
click at [792, 304] on button "Select" at bounding box center [797, 298] width 51 height 27
type input "PJ12X18"
type input "23.00"
type input "14.00"
type input "2.00"
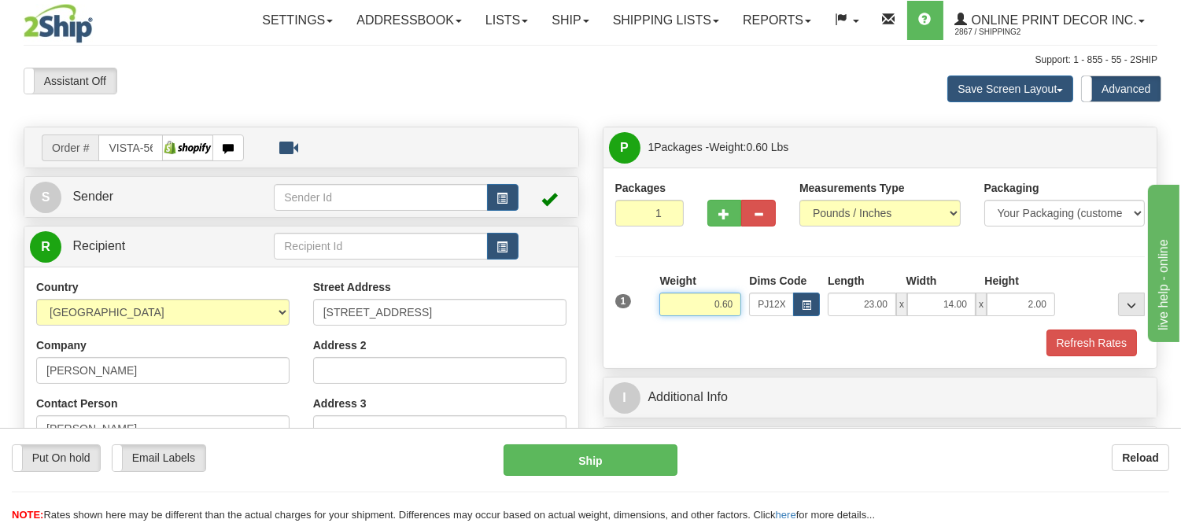
drag, startPoint x: 736, startPoint y: 301, endPoint x: 662, endPoint y: 315, distance: 74.7
click at [662, 315] on input "0.60" at bounding box center [700, 305] width 82 height 24
type input "1.20"
click at [1105, 348] on button "Refresh Rates" at bounding box center [1091, 343] width 90 height 27
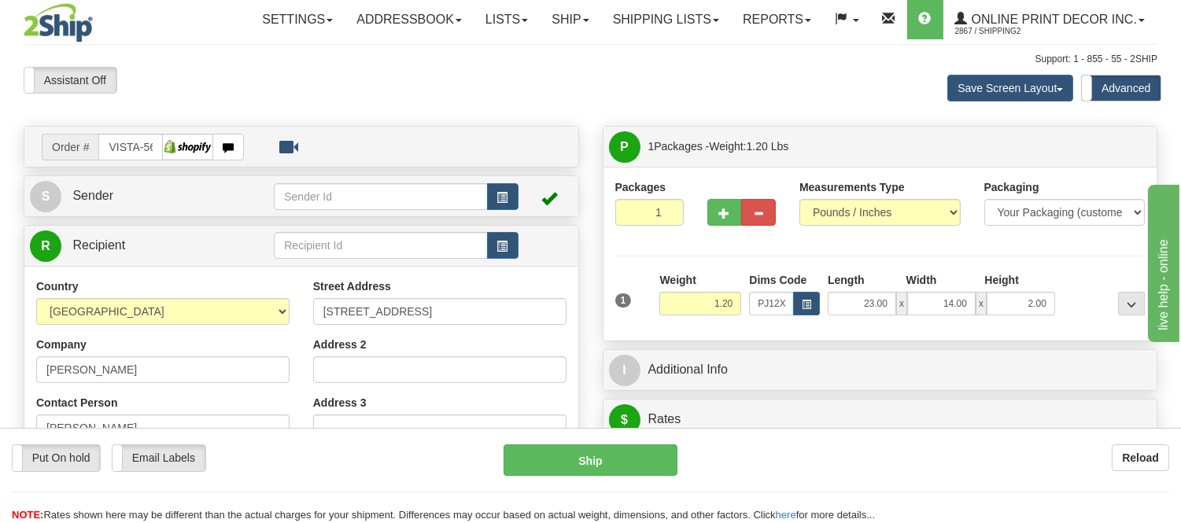
scroll to position [0, 0]
click at [493, 191] on button "button" at bounding box center [502, 197] width 31 height 27
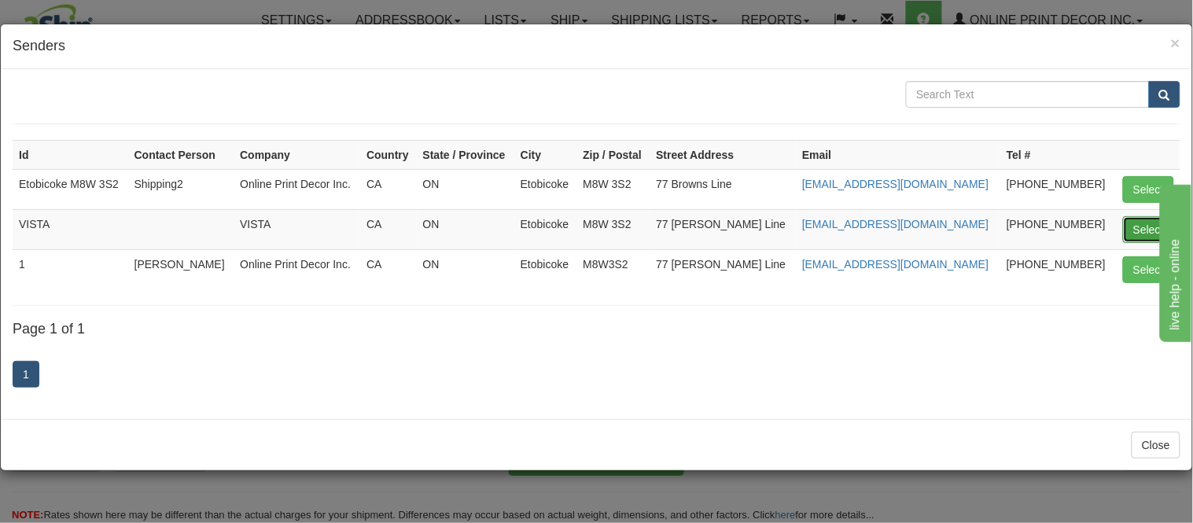
click at [1141, 236] on button "Select" at bounding box center [1148, 229] width 51 height 27
type input "VISTA"
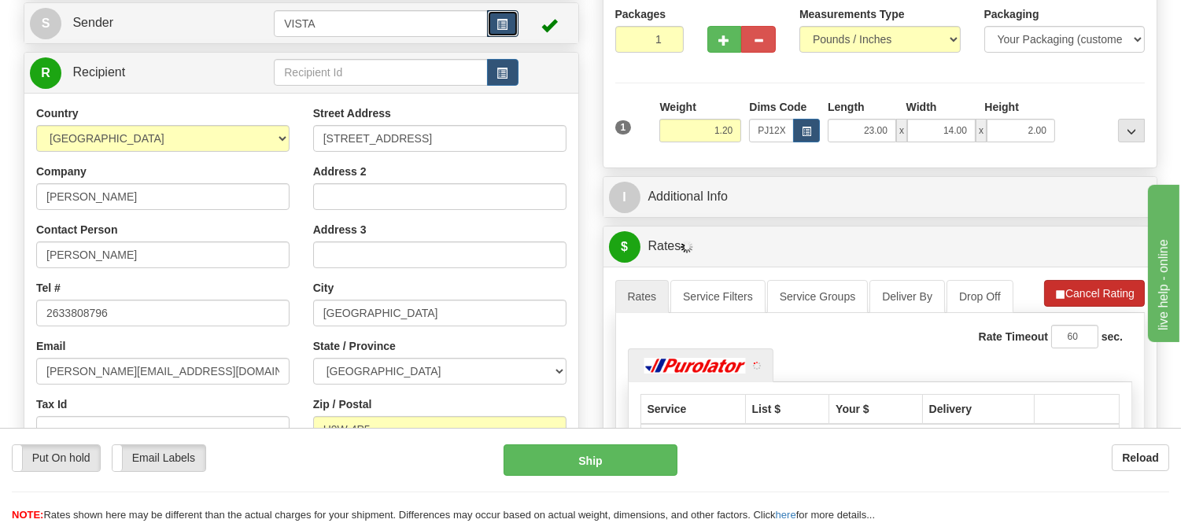
scroll to position [175, 0]
click at [1076, 292] on button "Cancel Rating" at bounding box center [1094, 292] width 101 height 27
click at [1079, 292] on button "Refresh Rates" at bounding box center [1093, 292] width 101 height 27
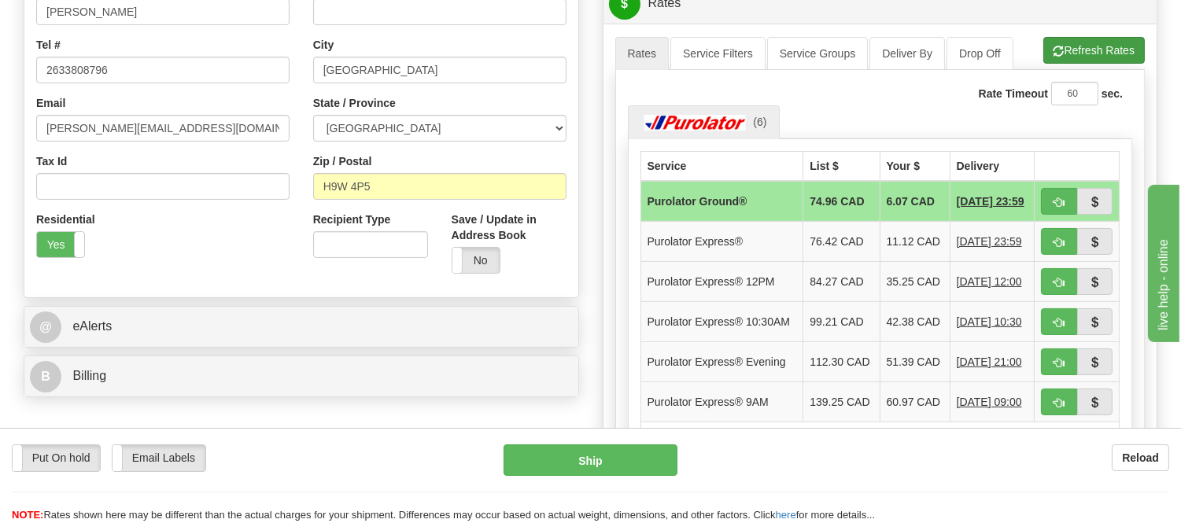
scroll to position [437, 0]
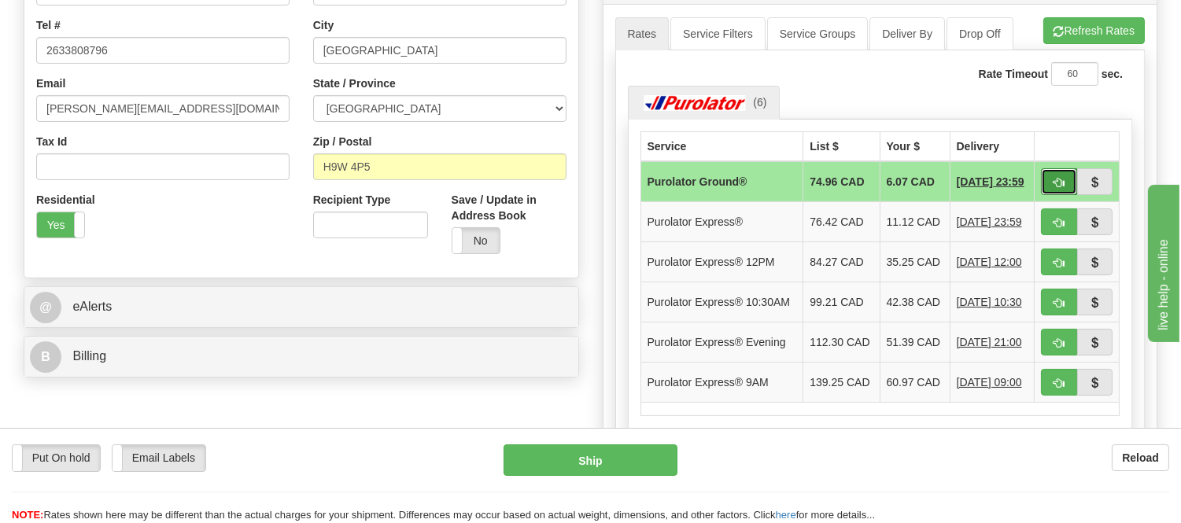
click at [1057, 190] on button "button" at bounding box center [1059, 181] width 36 height 27
type input "260"
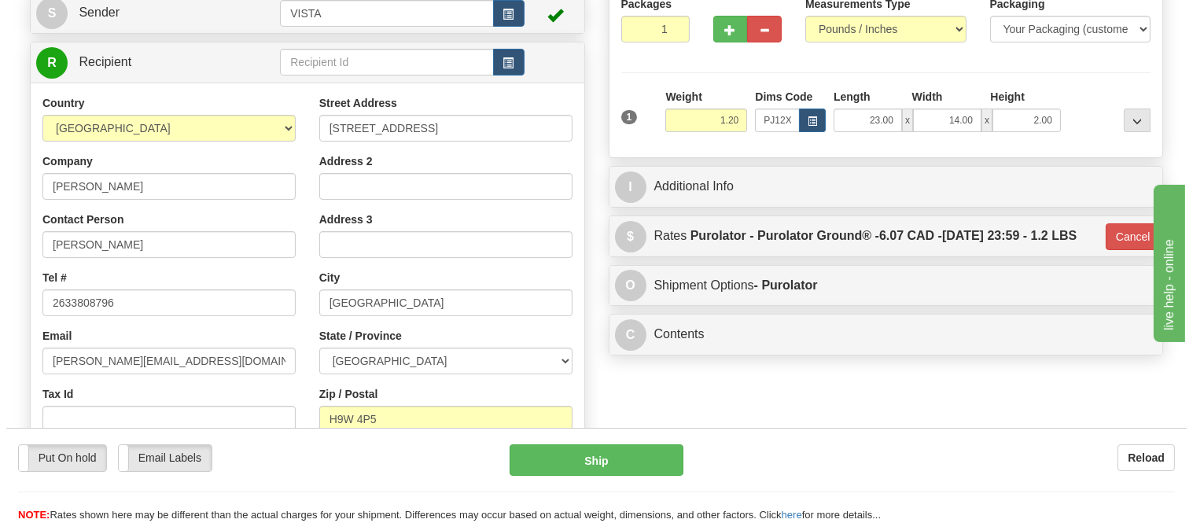
scroll to position [175, 0]
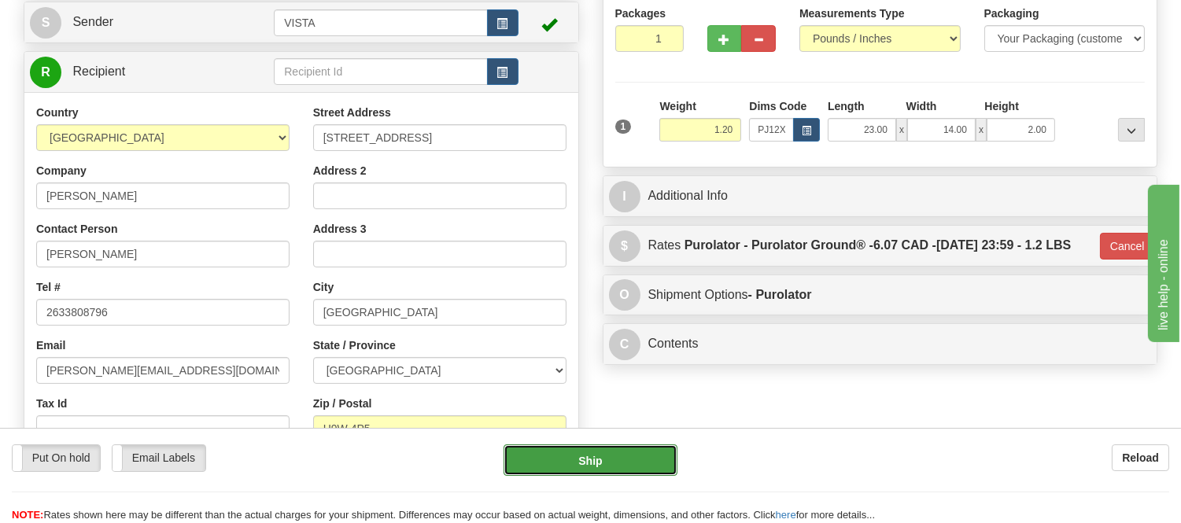
click at [632, 459] on button "Ship" at bounding box center [589, 459] width 173 height 31
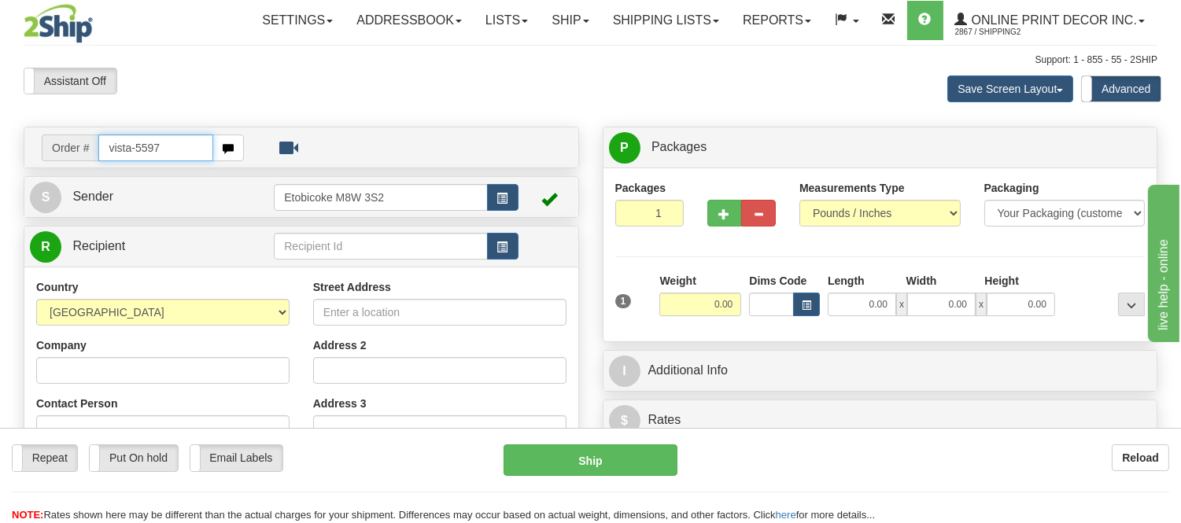
type input "vista-5597"
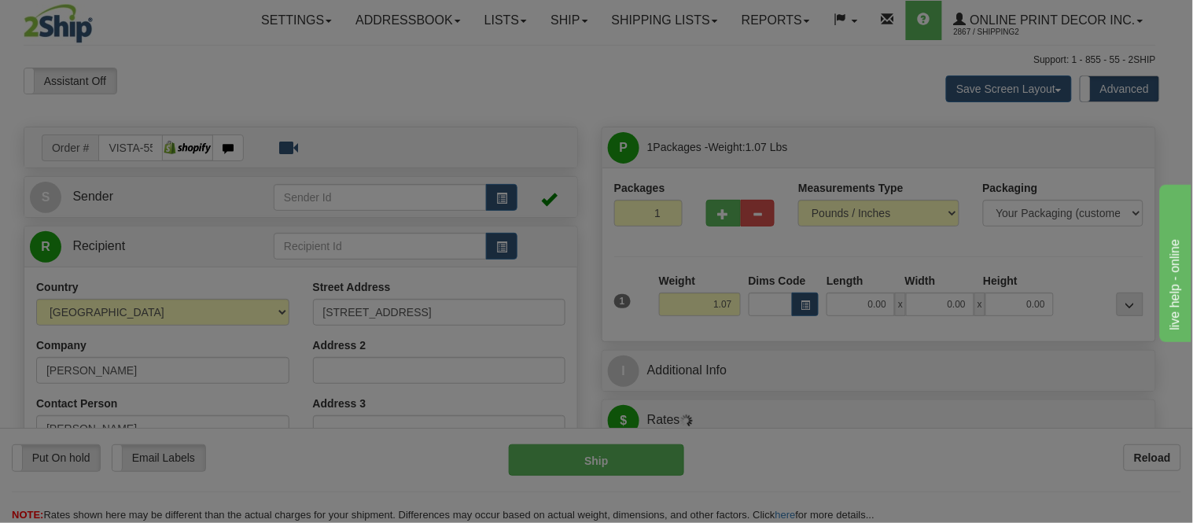
type input "SHERWOOD PARK"
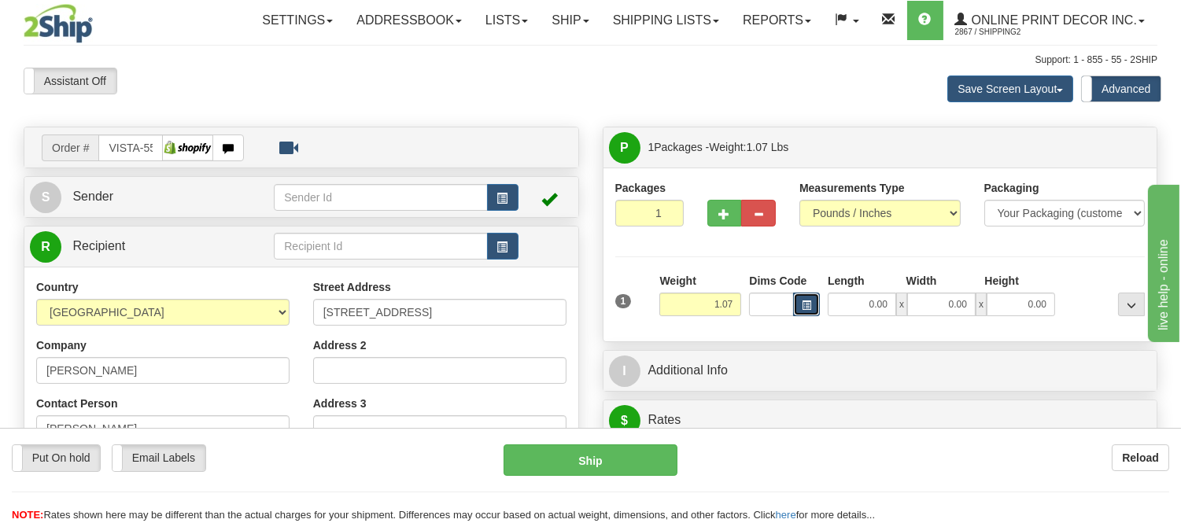
click at [805, 304] on span "button" at bounding box center [806, 305] width 9 height 9
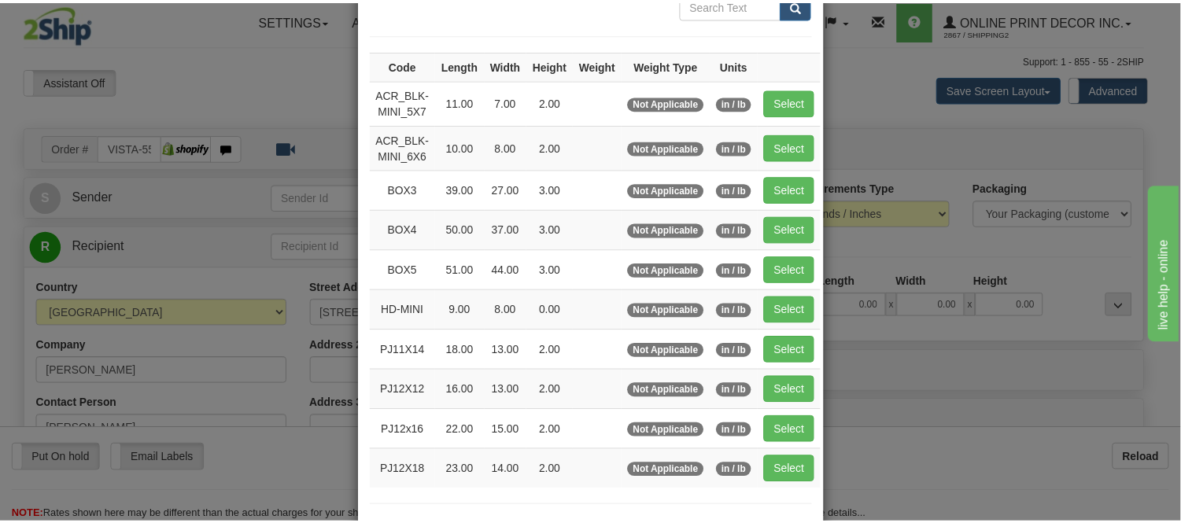
scroll to position [175, 0]
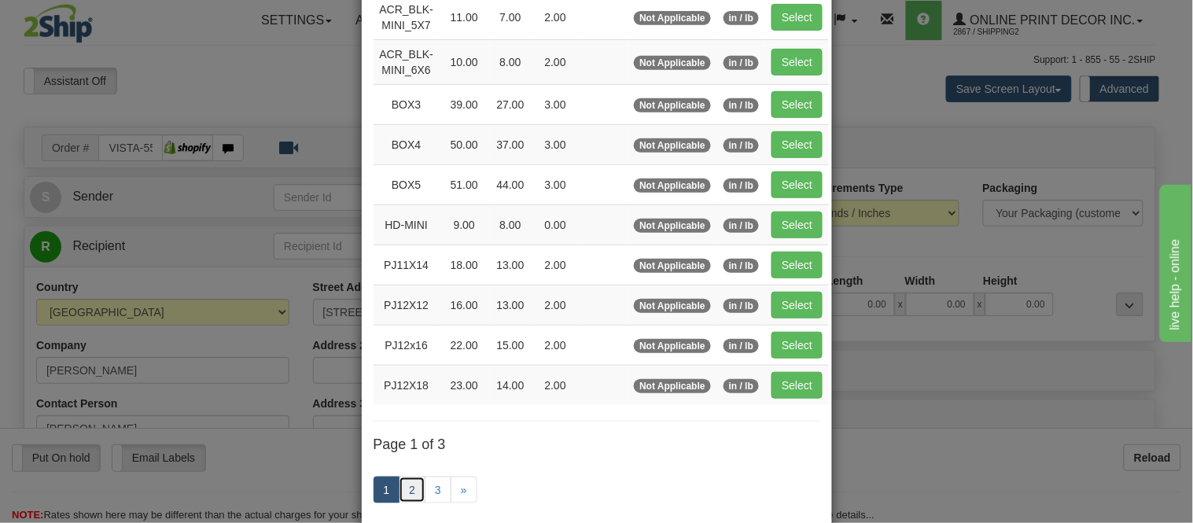
click at [400, 492] on link "2" at bounding box center [412, 490] width 27 height 27
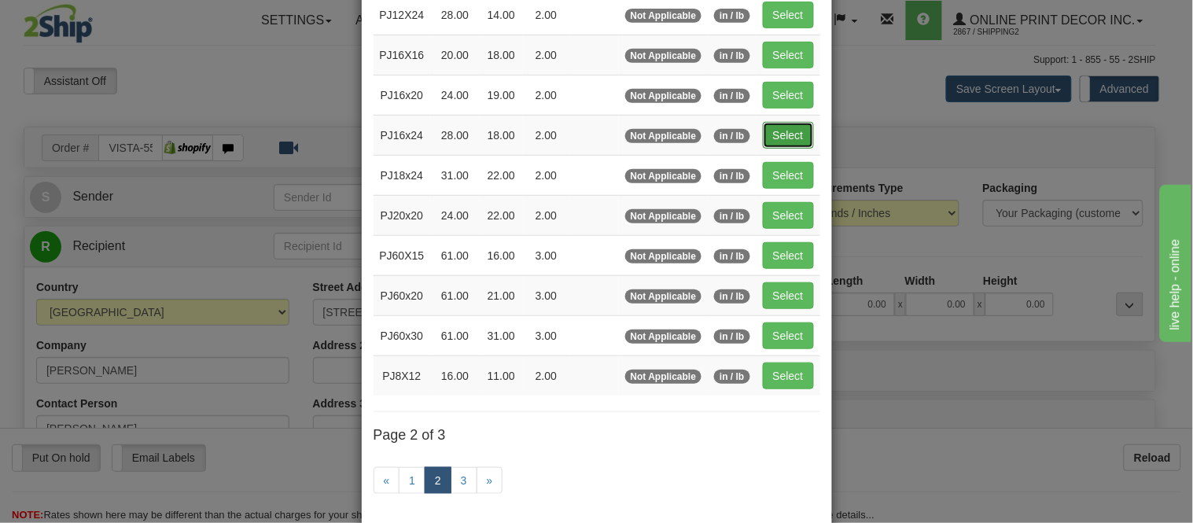
click at [789, 135] on button "Select" at bounding box center [788, 135] width 51 height 27
type input "PJ16x24"
type input "28.00"
type input "18.00"
type input "2.00"
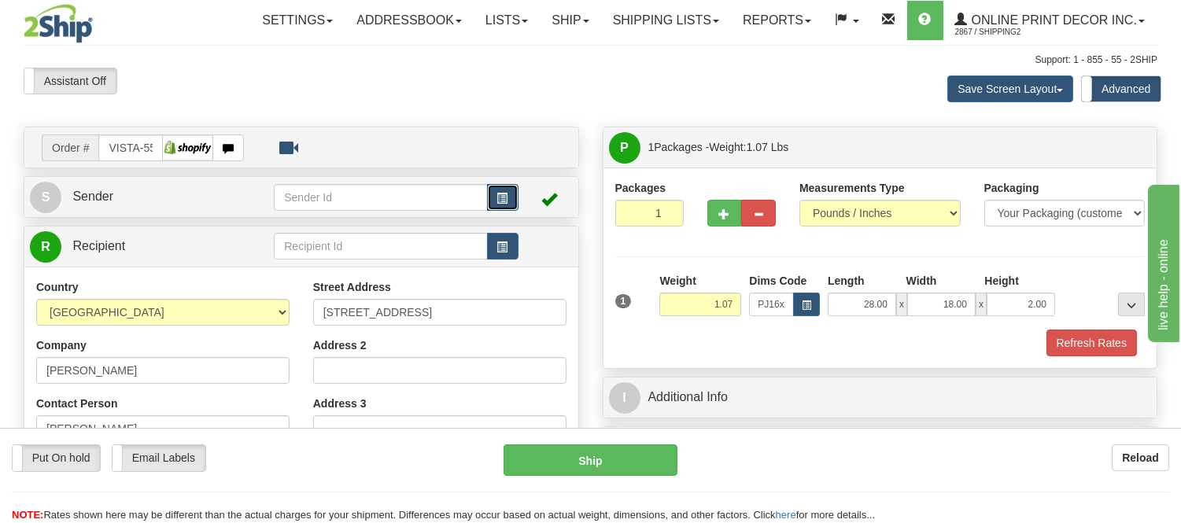
click at [499, 197] on span "button" at bounding box center [502, 199] width 11 height 10
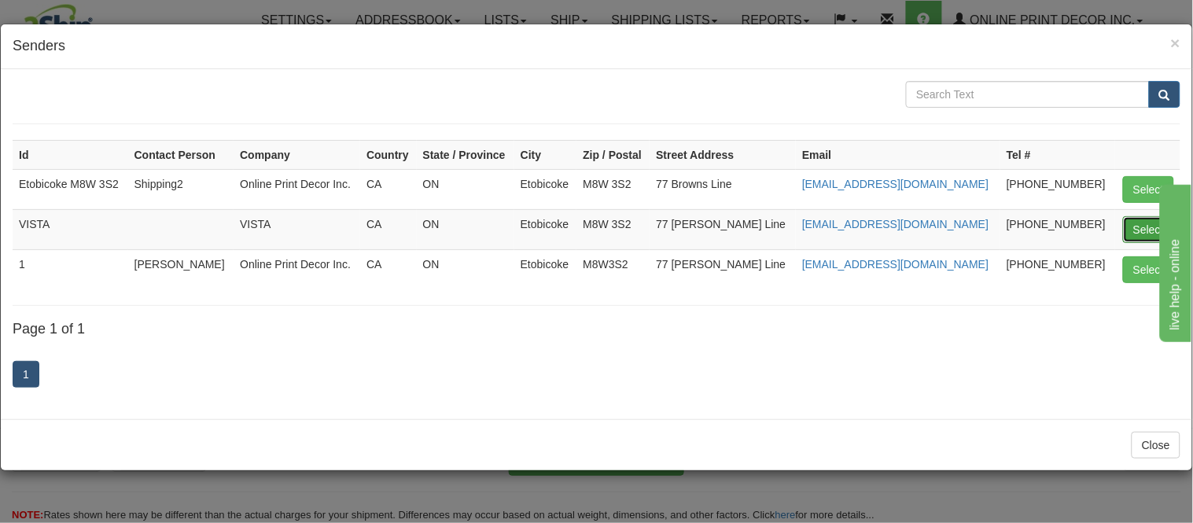
click at [1134, 228] on button "Select" at bounding box center [1148, 229] width 51 height 27
type input "VISTA"
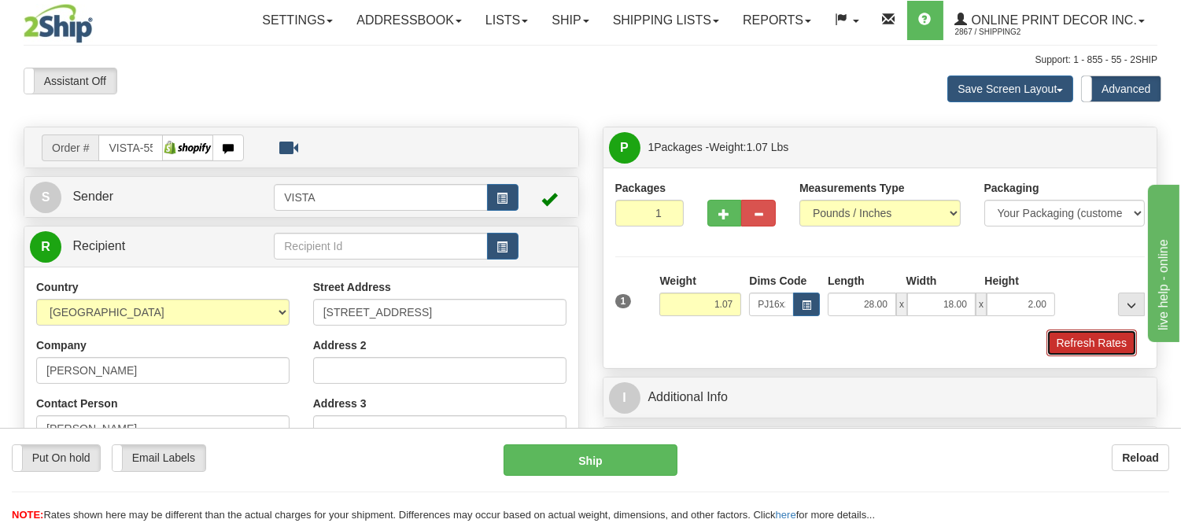
click at [1079, 337] on button "Refresh Rates" at bounding box center [1091, 343] width 90 height 27
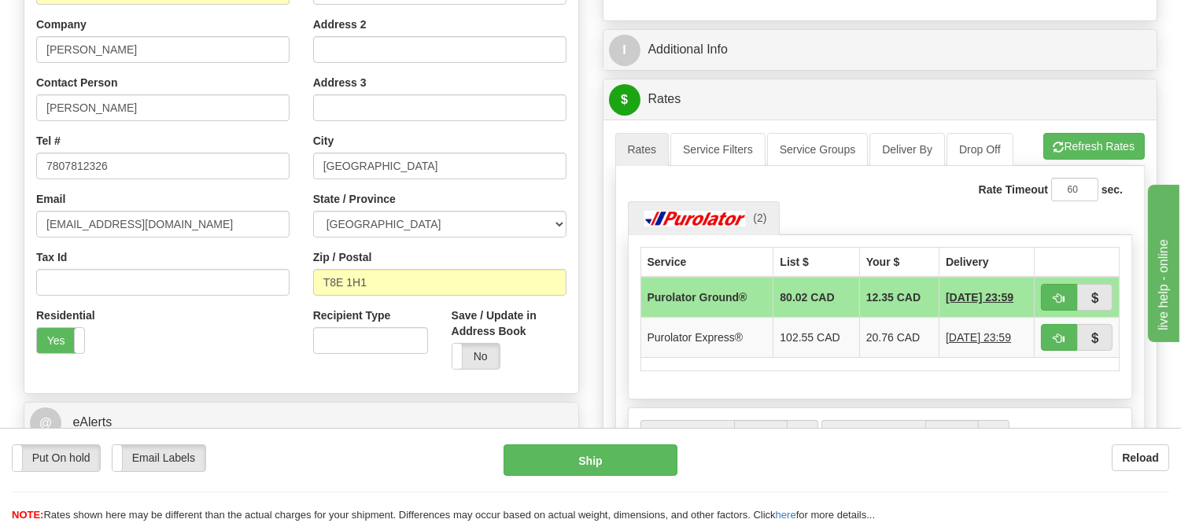
scroll to position [349, 0]
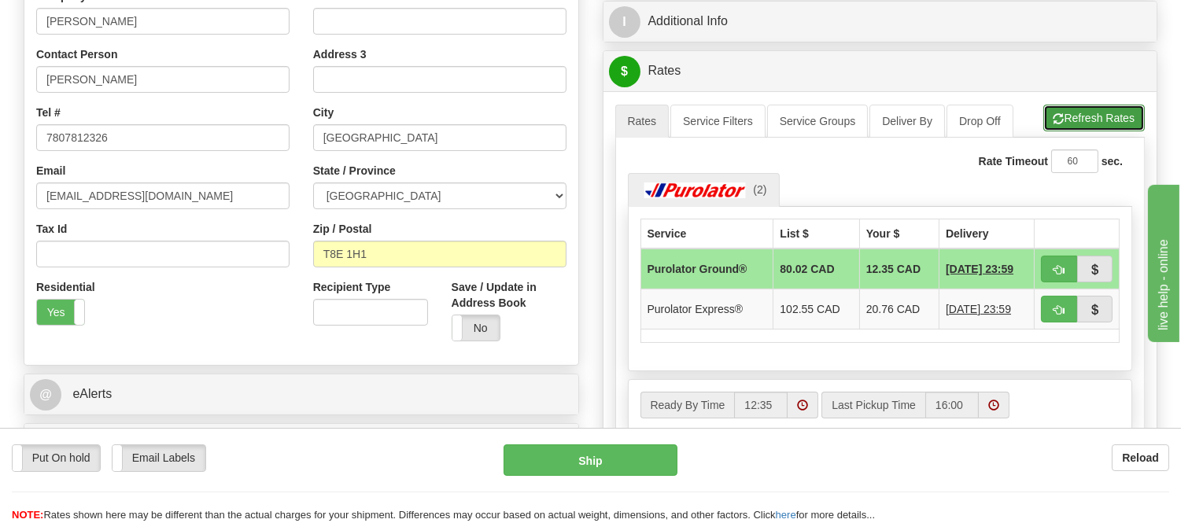
click at [1095, 122] on button "Refresh Rates" at bounding box center [1093, 118] width 101 height 27
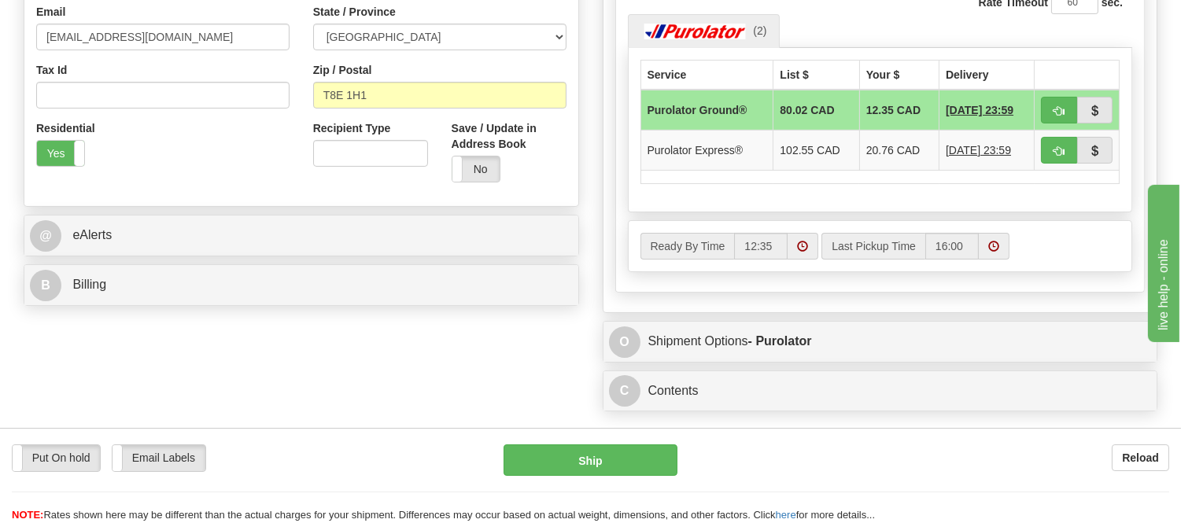
scroll to position [524, 0]
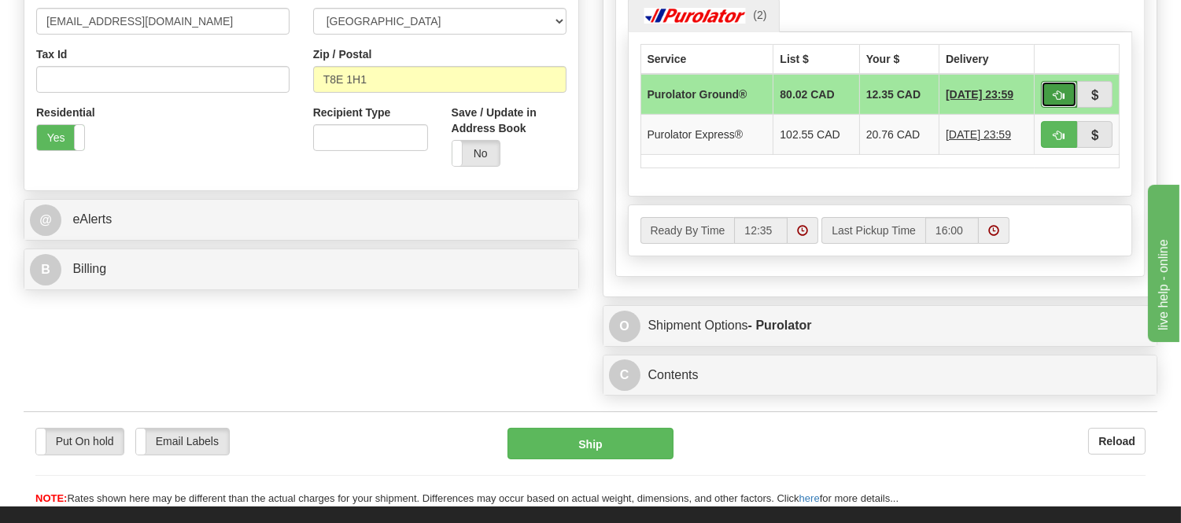
click at [1047, 87] on button "button" at bounding box center [1059, 94] width 36 height 27
type input "260"
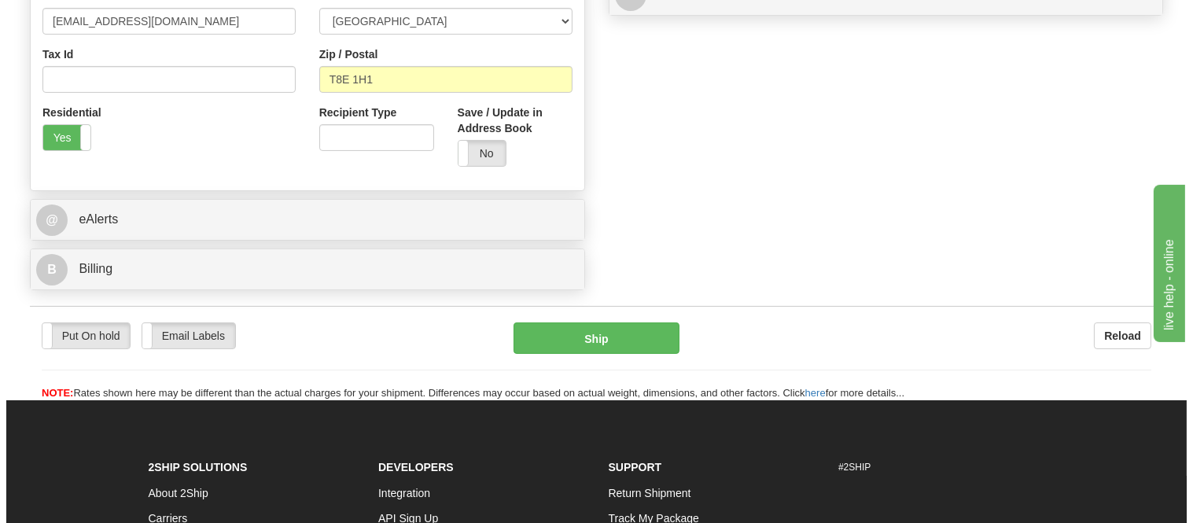
scroll to position [175, 0]
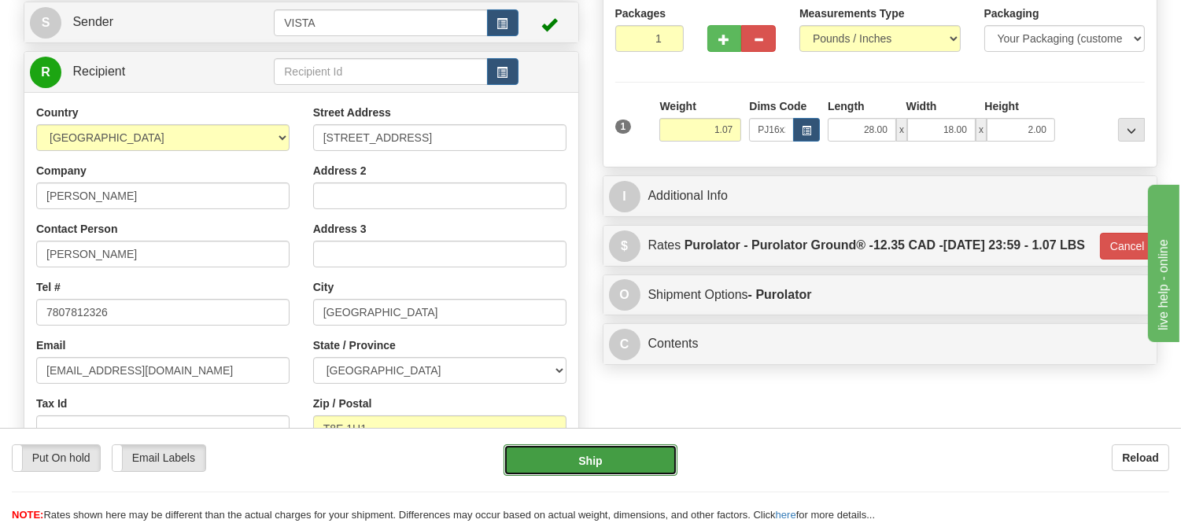
click at [640, 455] on button "Ship" at bounding box center [589, 459] width 173 height 31
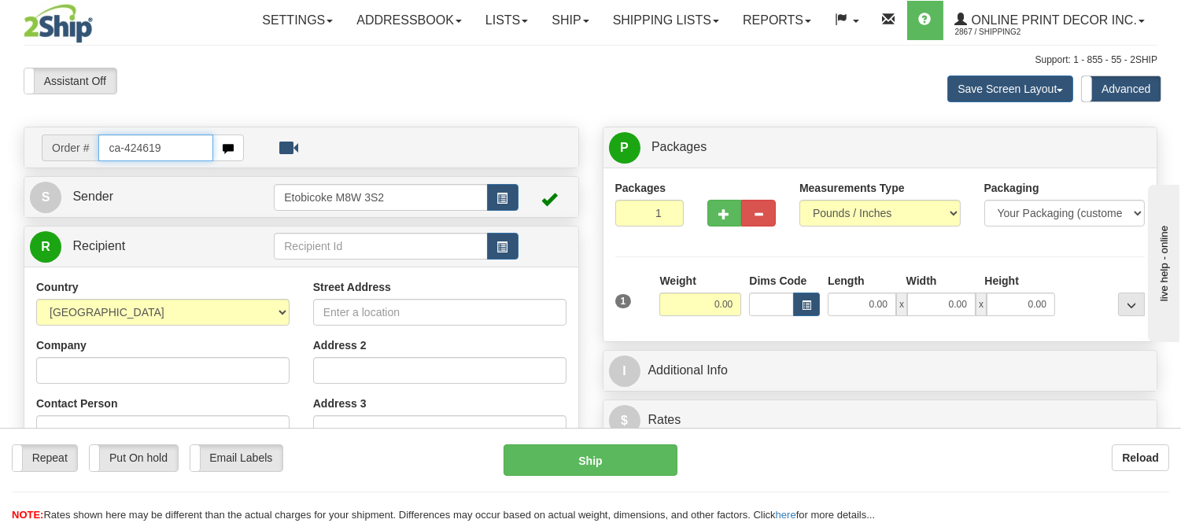
type input "ca-424619"
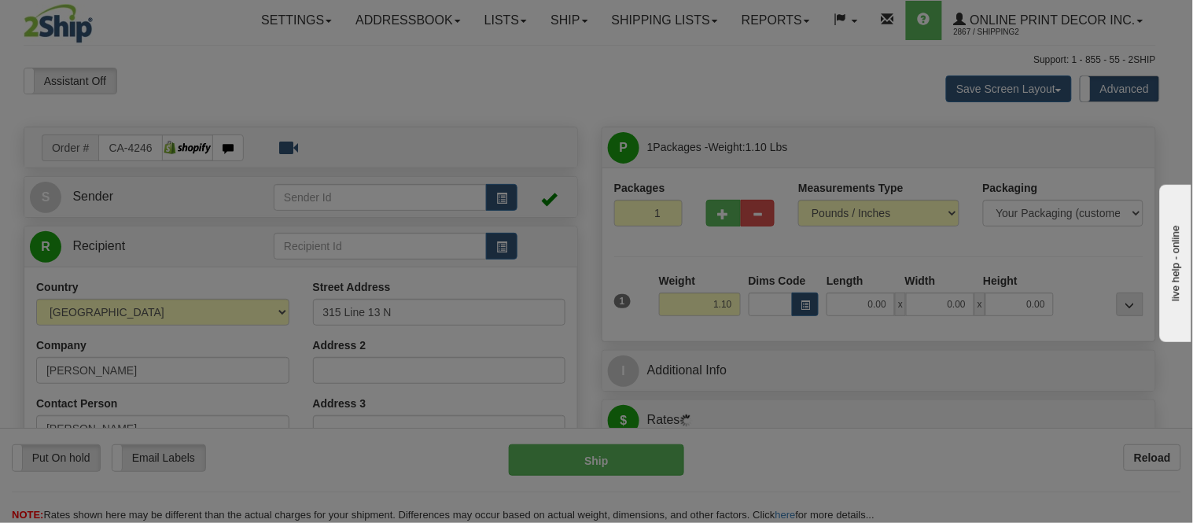
type input "ORO-MEDONTE"
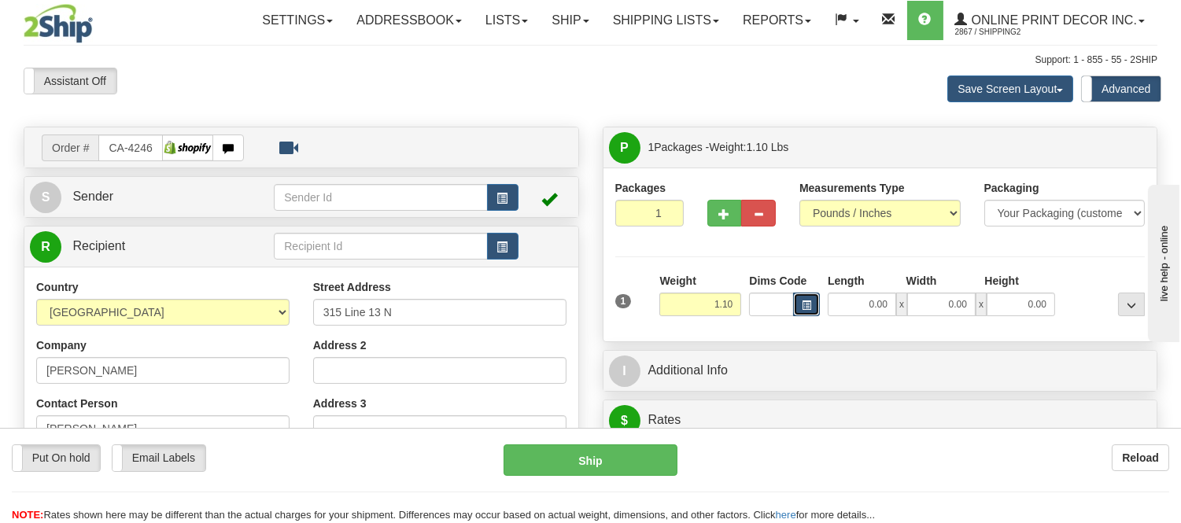
click at [810, 304] on span "button" at bounding box center [806, 305] width 9 height 9
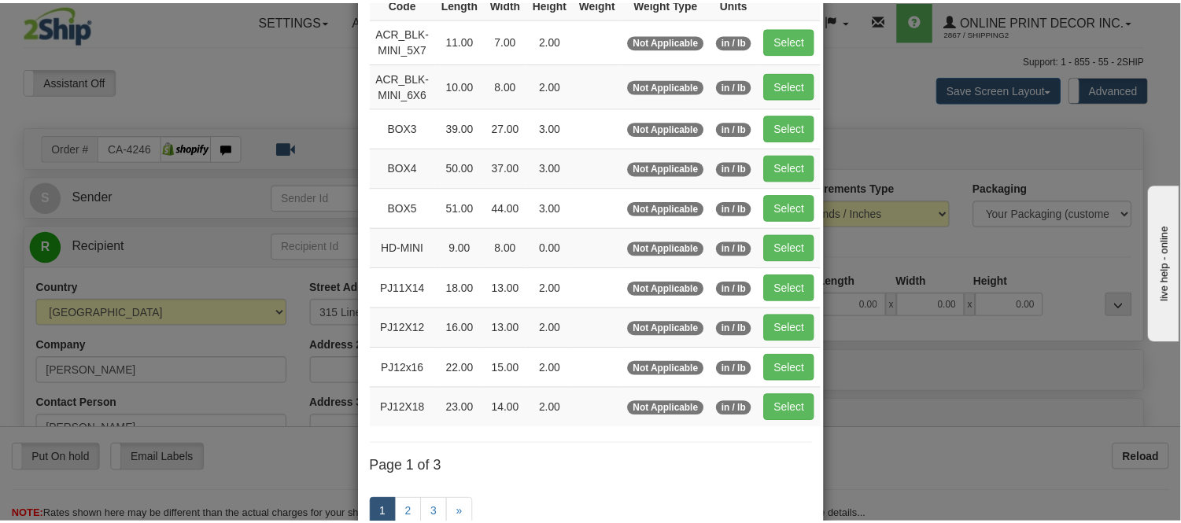
scroll to position [175, 0]
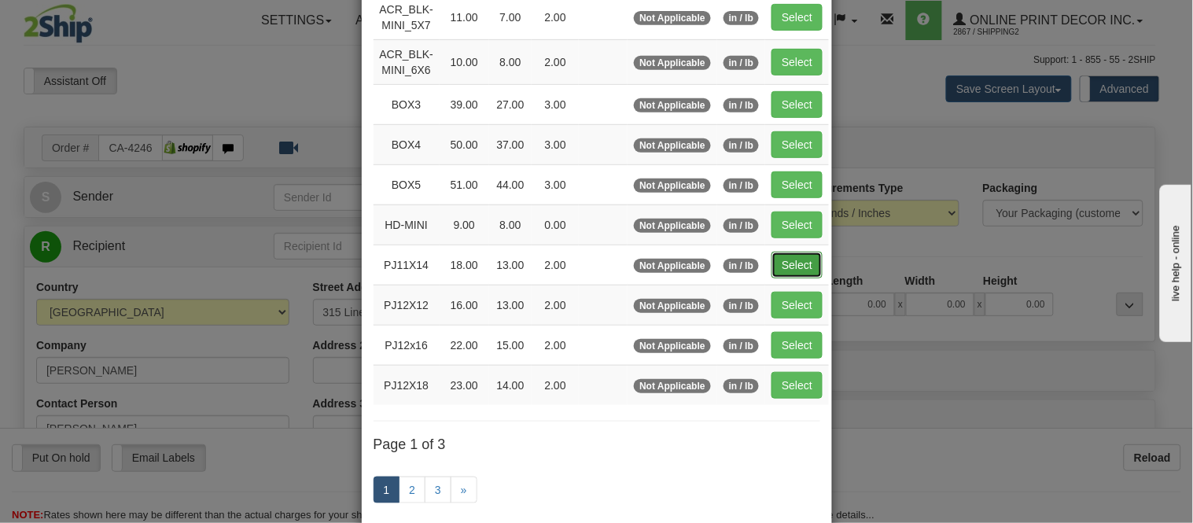
click at [792, 264] on button "Select" at bounding box center [797, 265] width 51 height 27
type input "PJ11X14"
type input "18.00"
type input "13.00"
type input "2.00"
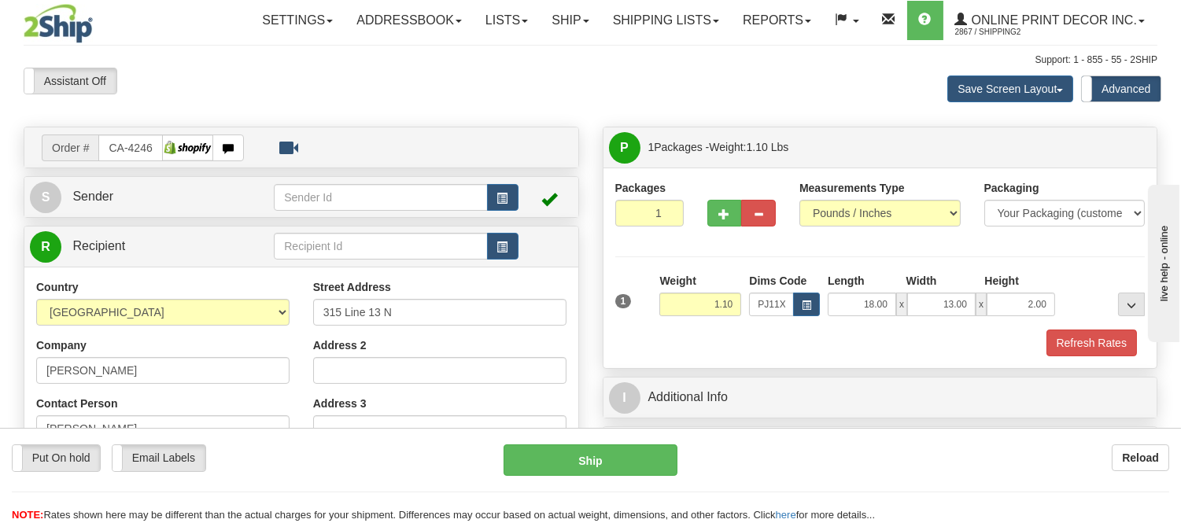
click at [1098, 328] on div at bounding box center [880, 328] width 538 height 1
drag, startPoint x: 1100, startPoint y: 341, endPoint x: 59, endPoint y: 3, distance: 1094.4
click at [1100, 341] on button "Refresh Rates" at bounding box center [1091, 343] width 90 height 27
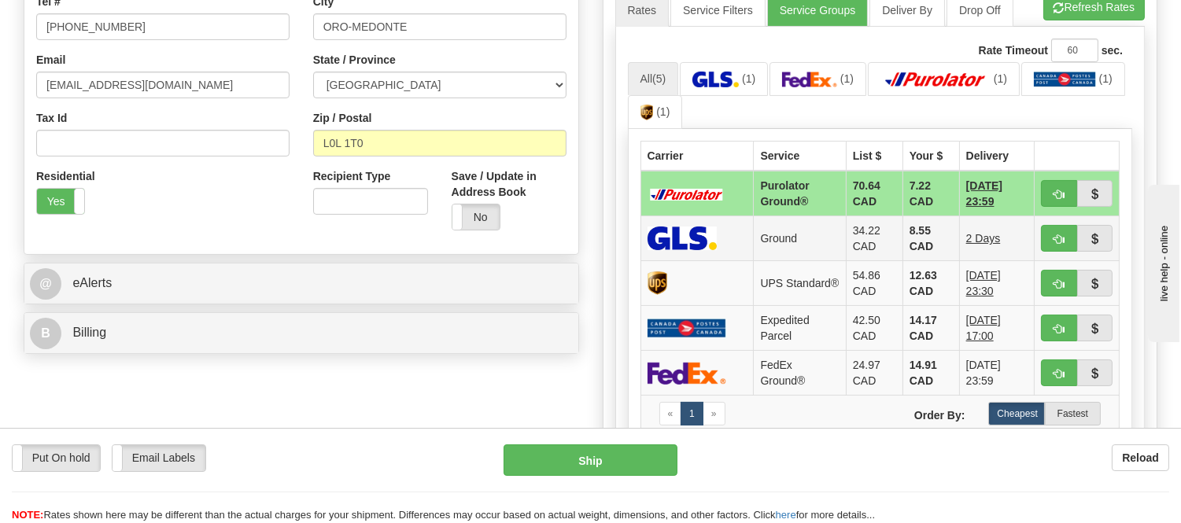
scroll to position [464, 0]
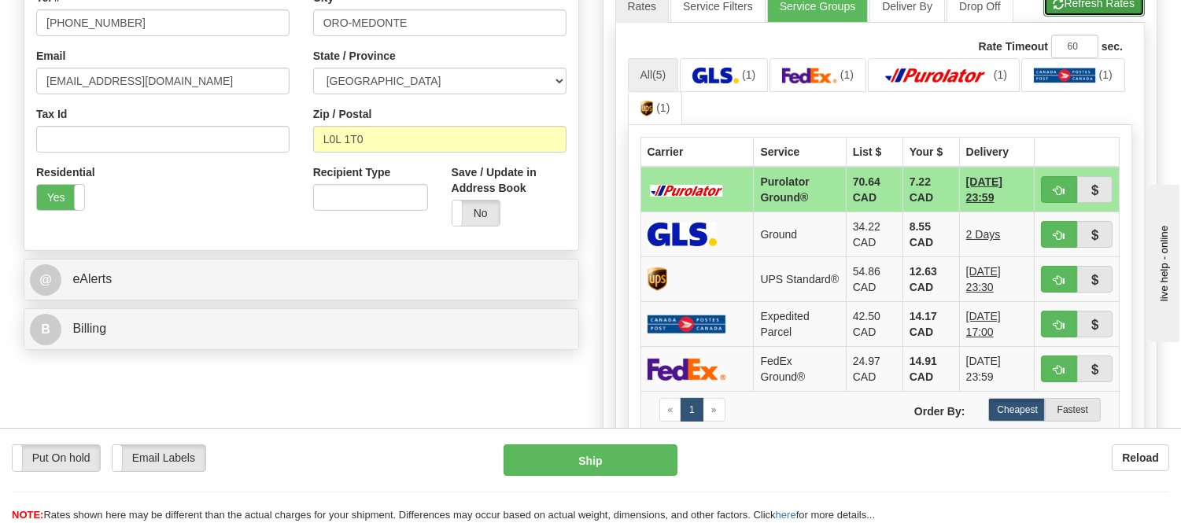
click at [1072, 10] on button "Refresh Rates" at bounding box center [1093, 3] width 101 height 27
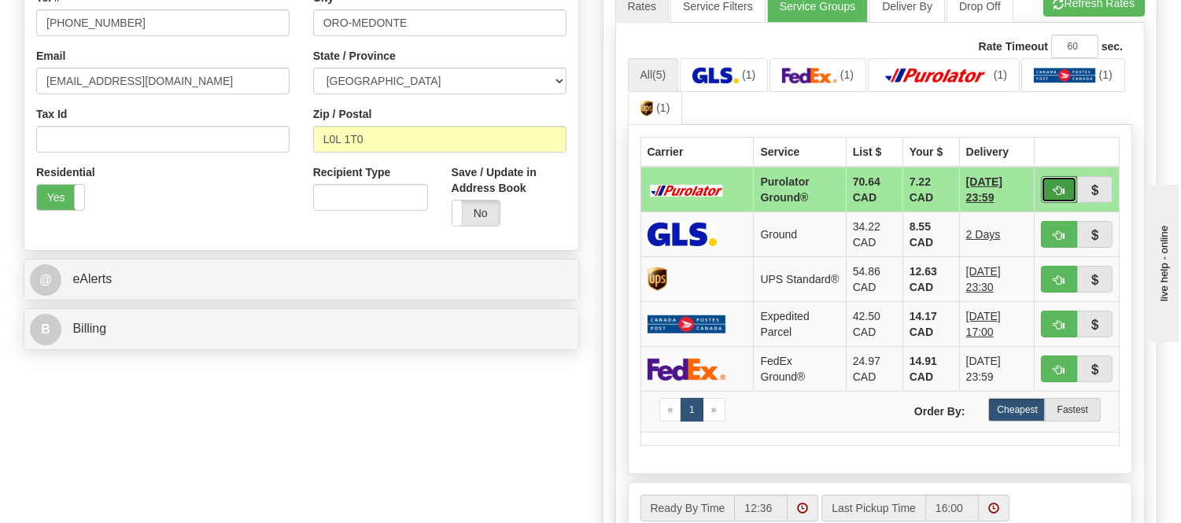
click at [1059, 186] on span "button" at bounding box center [1058, 191] width 11 height 10
type input "260"
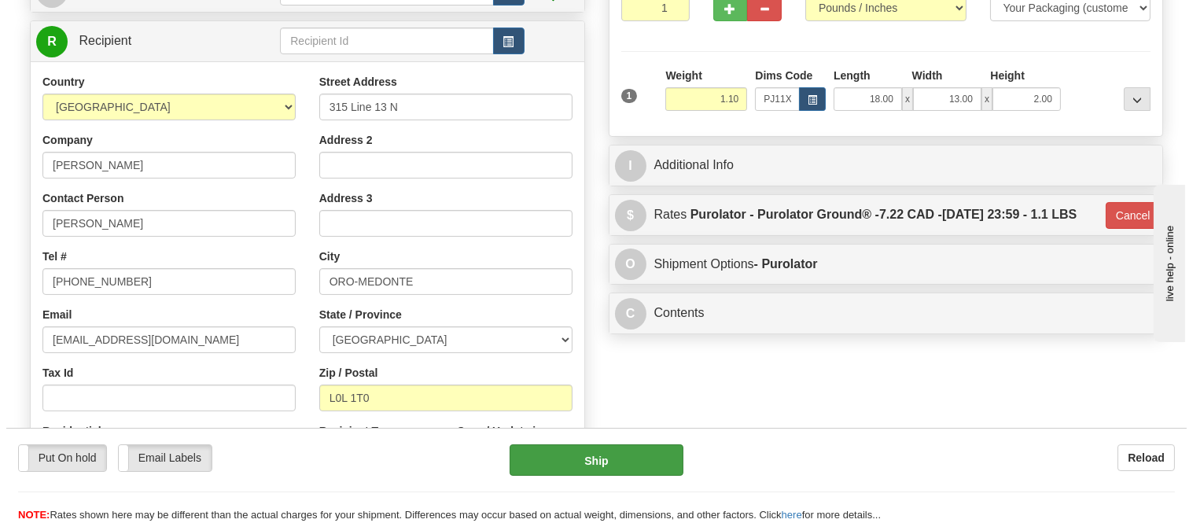
scroll to position [201, 0]
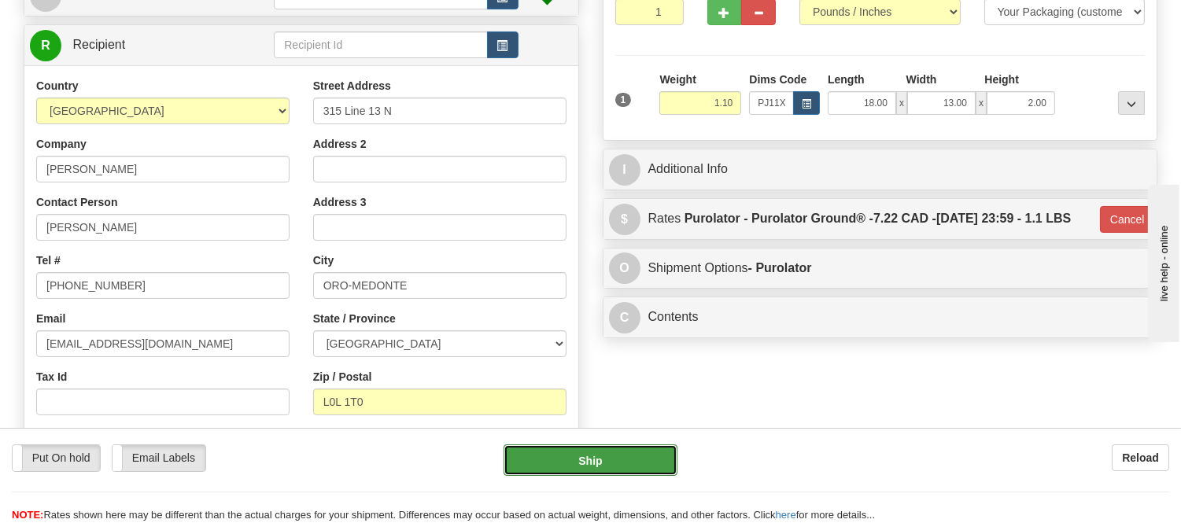
click at [555, 455] on button "Ship" at bounding box center [589, 459] width 173 height 31
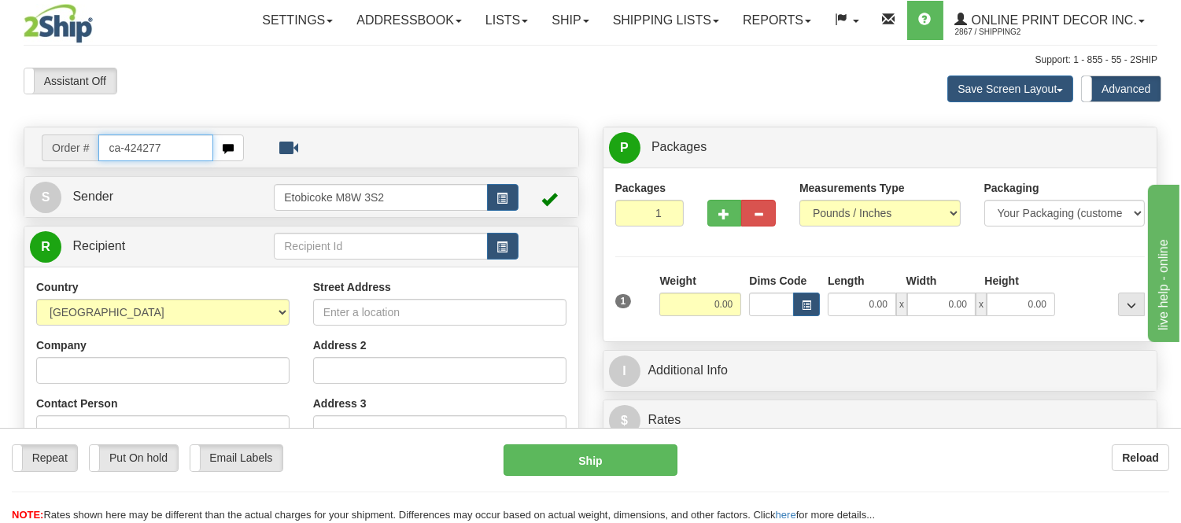
type input "ca-424277"
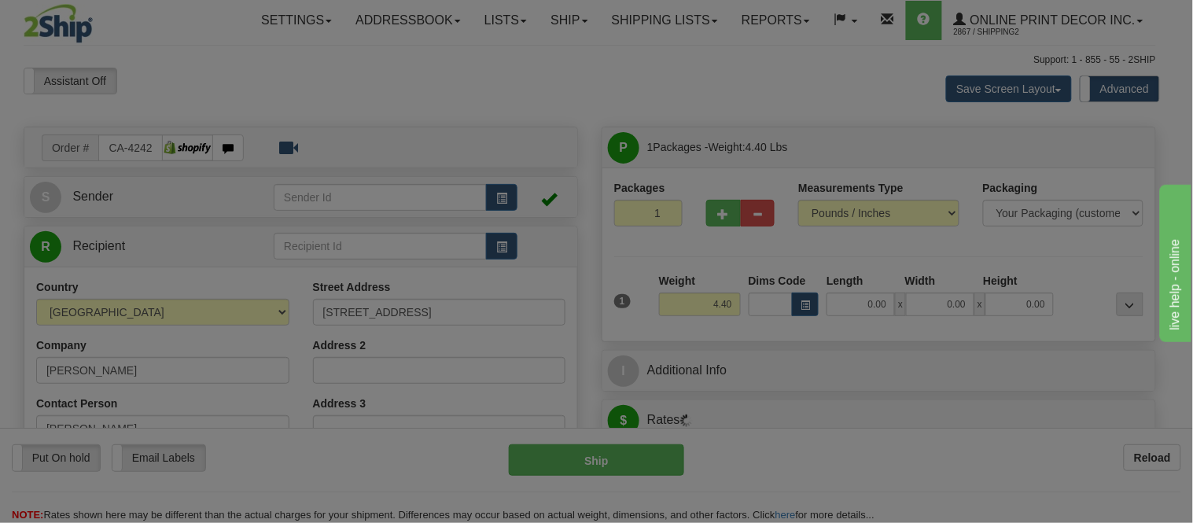
type input "OAKVILLE"
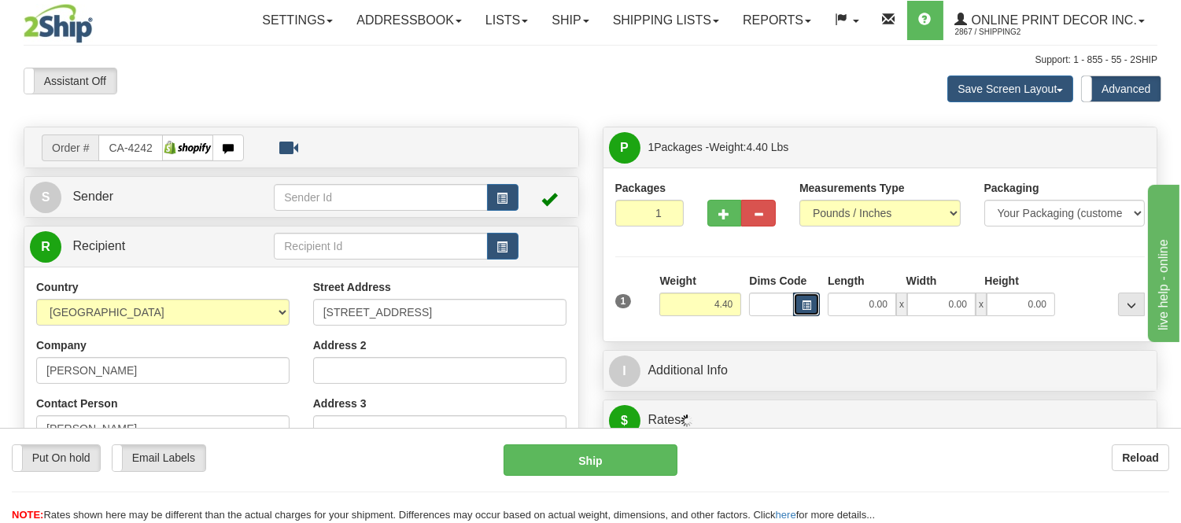
click at [808, 305] on span "button" at bounding box center [806, 305] width 9 height 9
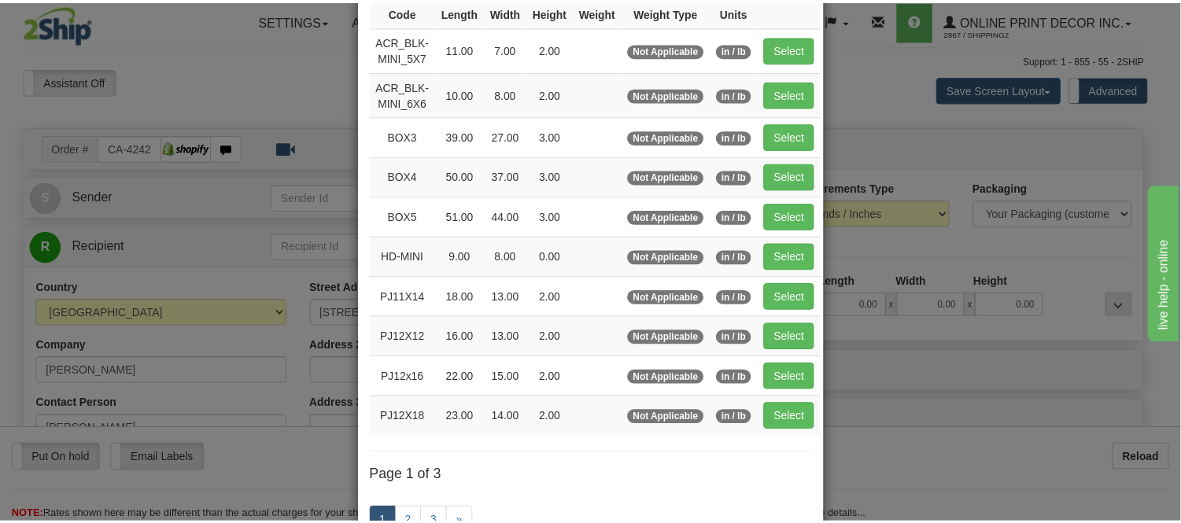
scroll to position [175, 0]
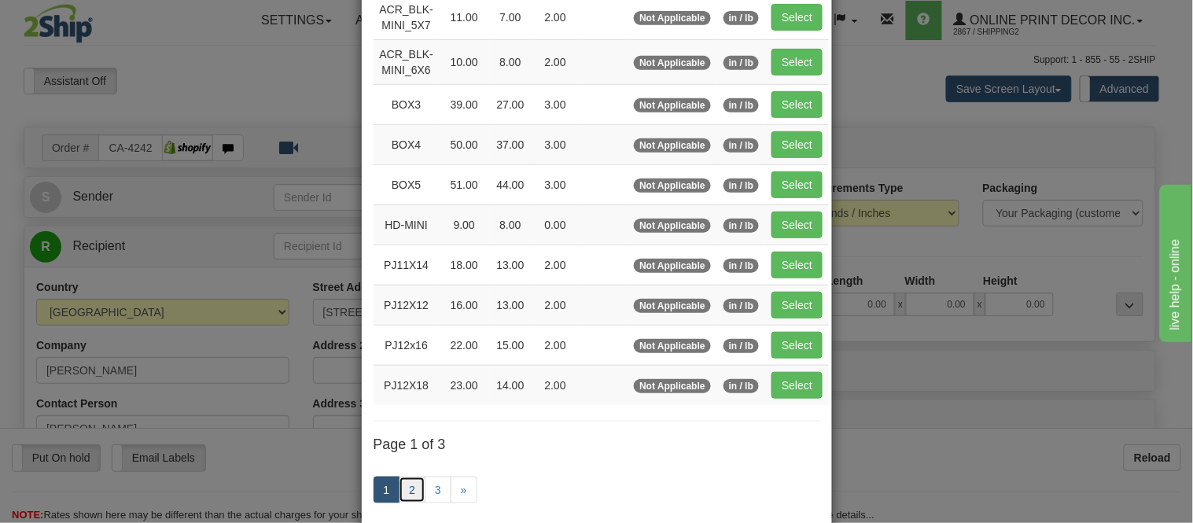
click at [399, 484] on link "2" at bounding box center [412, 490] width 27 height 27
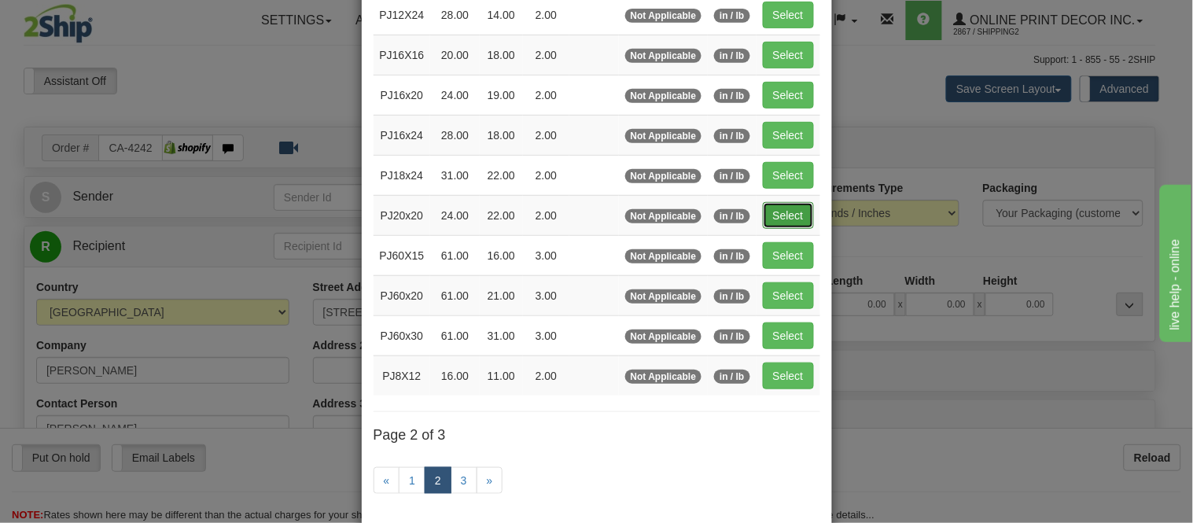
click at [766, 212] on button "Select" at bounding box center [788, 215] width 51 height 27
type input "PJ20x20"
type input "24.00"
type input "22.00"
type input "2.00"
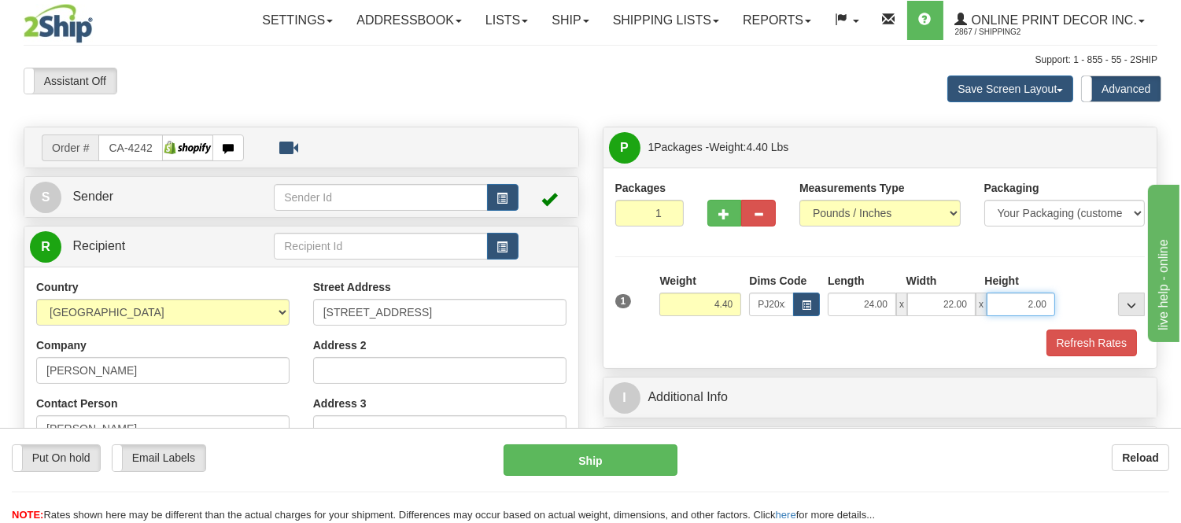
drag, startPoint x: 1051, startPoint y: 301, endPoint x: 1005, endPoint y: 308, distance: 46.1
click at [1005, 308] on input "2.00" at bounding box center [1020, 305] width 68 height 24
click at [999, 337] on div "Refresh Rates" at bounding box center [880, 343] width 538 height 27
drag, startPoint x: 1047, startPoint y: 305, endPoint x: 1019, endPoint y: 305, distance: 28.3
click at [1019, 305] on input "2.00" at bounding box center [1020, 305] width 68 height 24
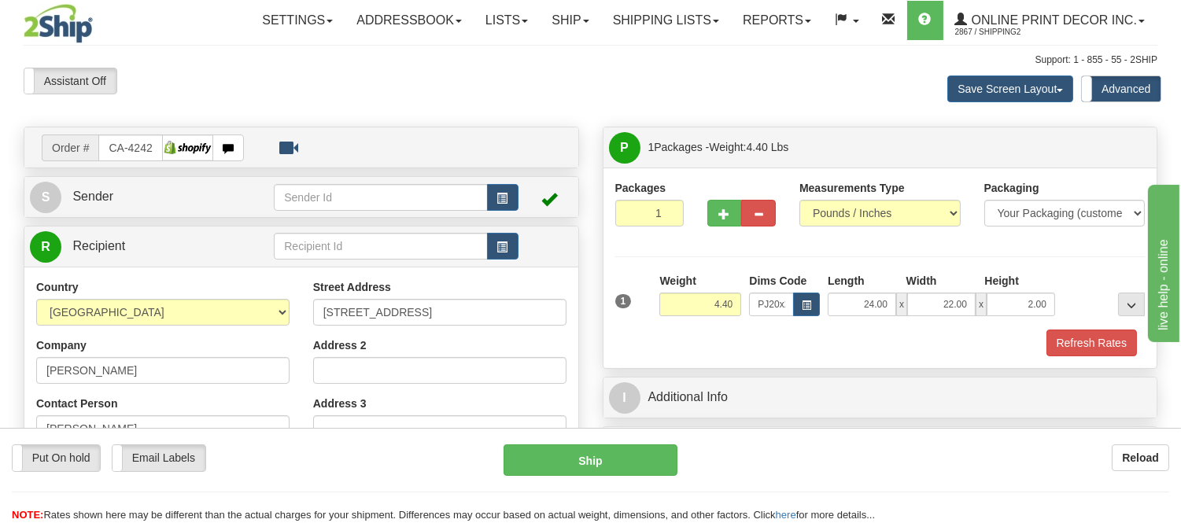
click at [937, 339] on div "Refresh Rates" at bounding box center [880, 343] width 538 height 27
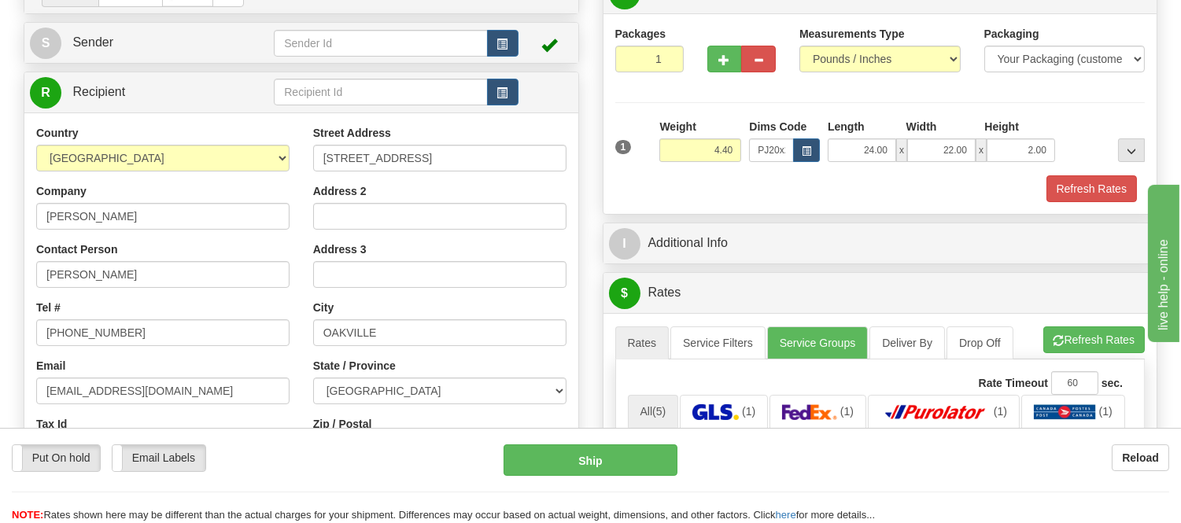
scroll to position [87, 0]
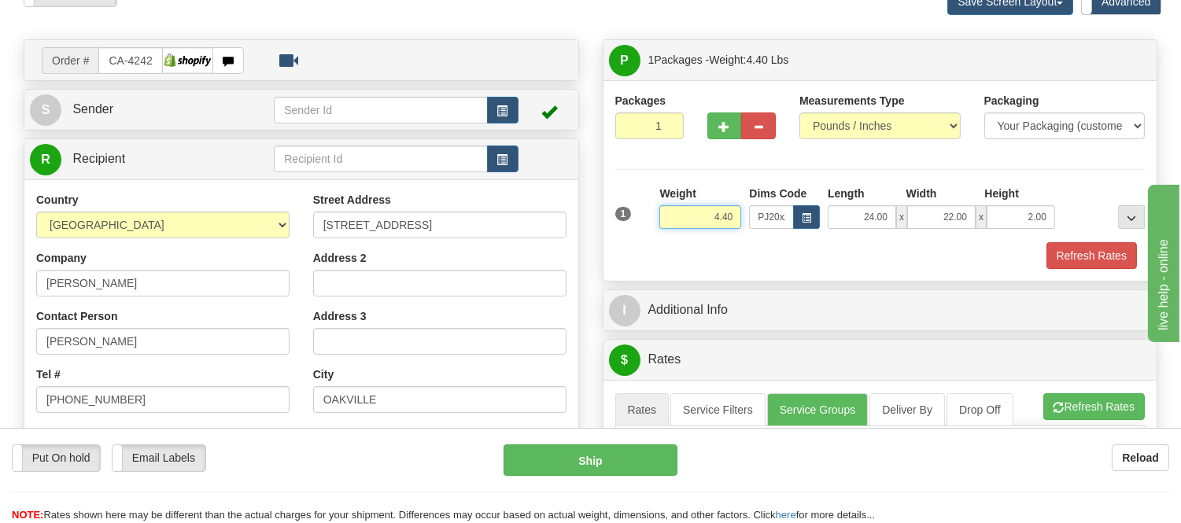
drag, startPoint x: 732, startPoint y: 214, endPoint x: 682, endPoint y: 228, distance: 52.3
click at [682, 228] on input "4.40" at bounding box center [700, 217] width 82 height 24
type input "5"
type input "6.98"
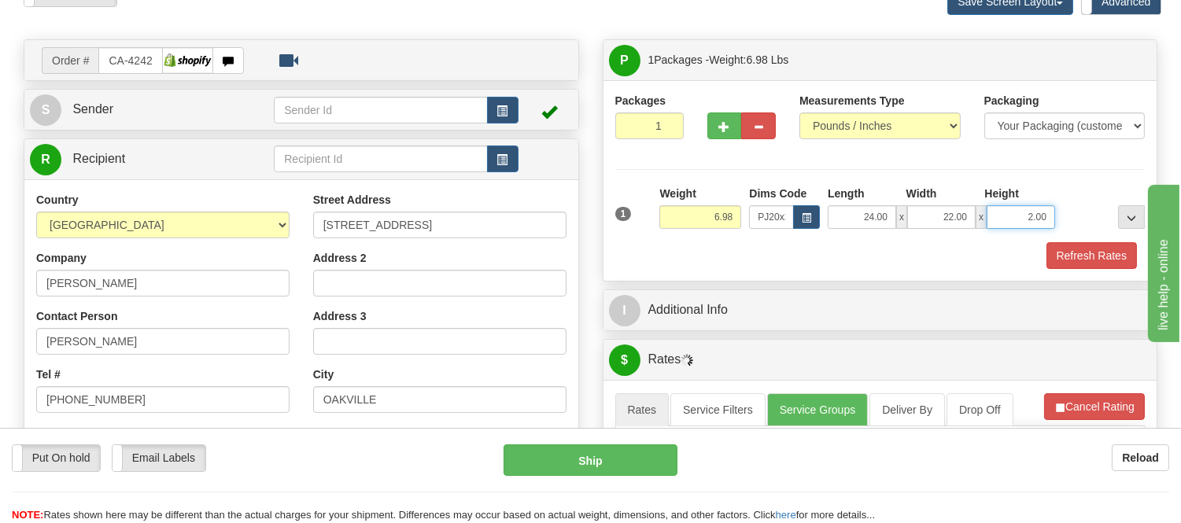
drag, startPoint x: 1050, startPoint y: 217, endPoint x: 1010, endPoint y: 219, distance: 40.2
click at [1010, 219] on input "2.00" at bounding box center [1020, 217] width 68 height 24
click button "Delete" at bounding box center [0, 0] width 0 height 0
type input "4.00"
click at [727, 124] on span "button" at bounding box center [724, 127] width 11 height 10
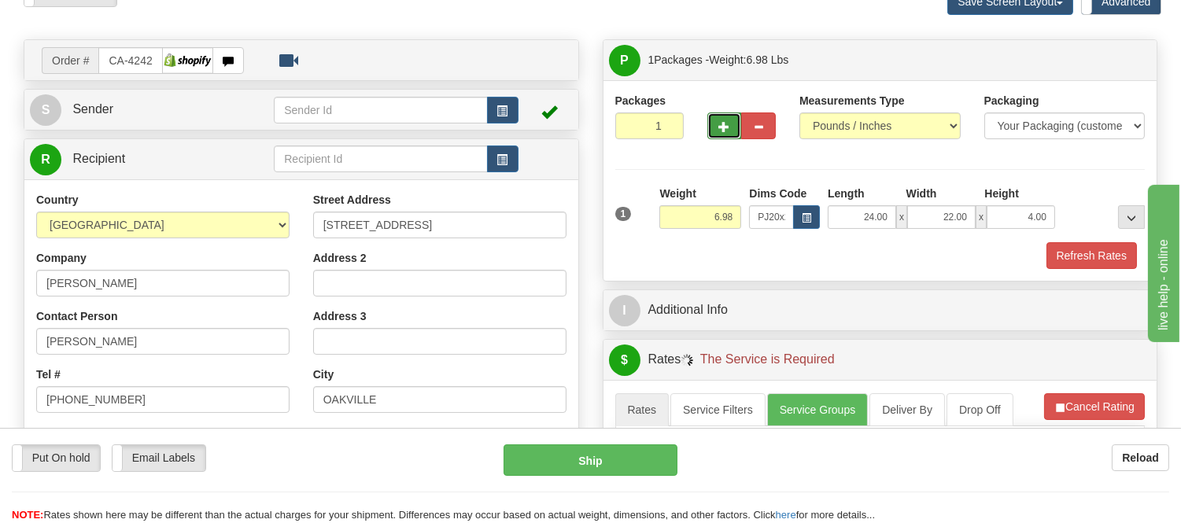
radio input "true"
type input "2"
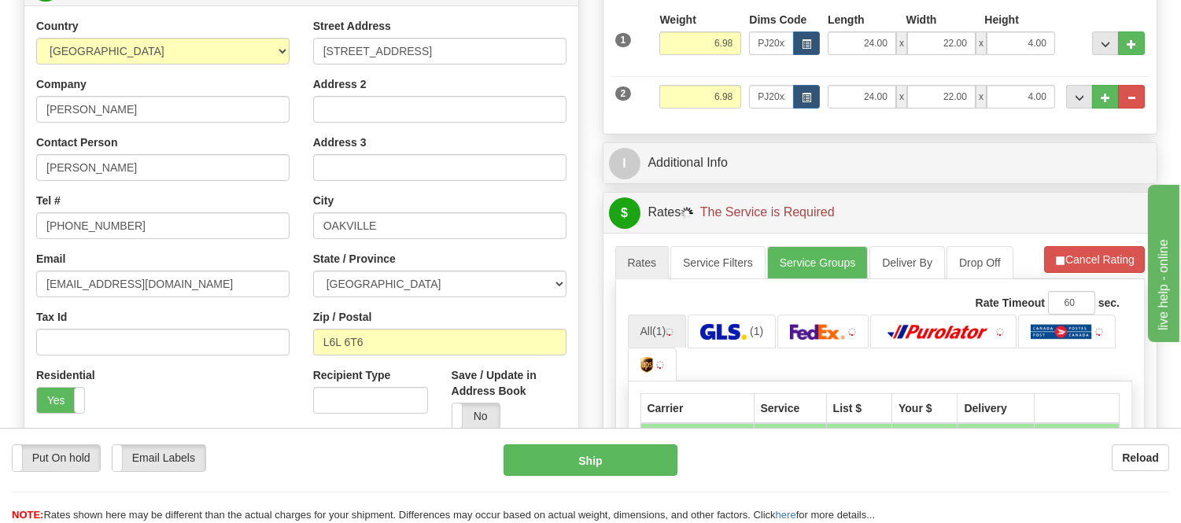
scroll to position [262, 0]
click at [1099, 262] on button "Cancel Rating" at bounding box center [1094, 258] width 101 height 27
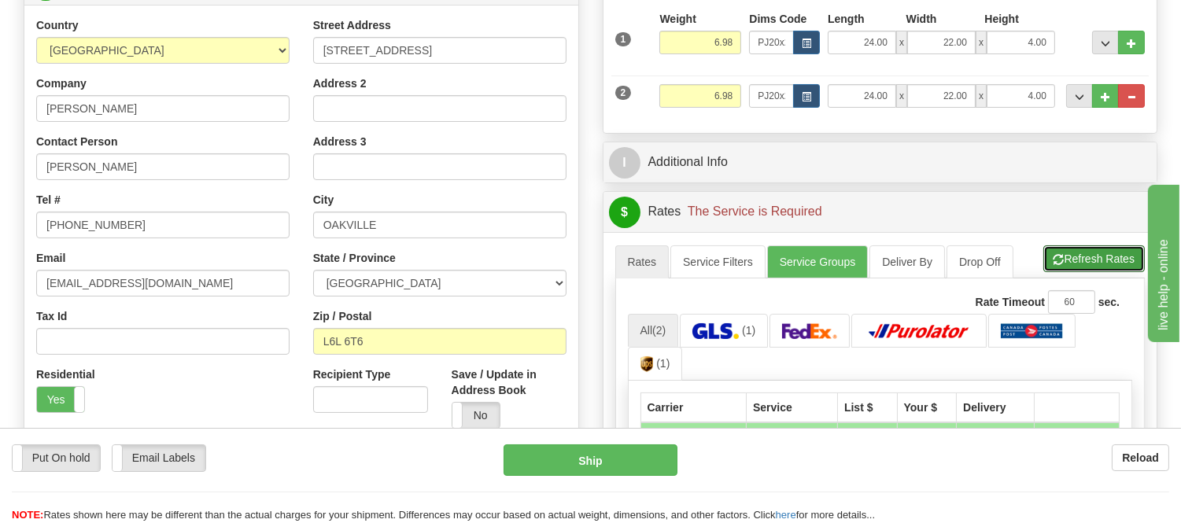
click at [1099, 262] on button "Refresh Rates" at bounding box center [1093, 258] width 101 height 27
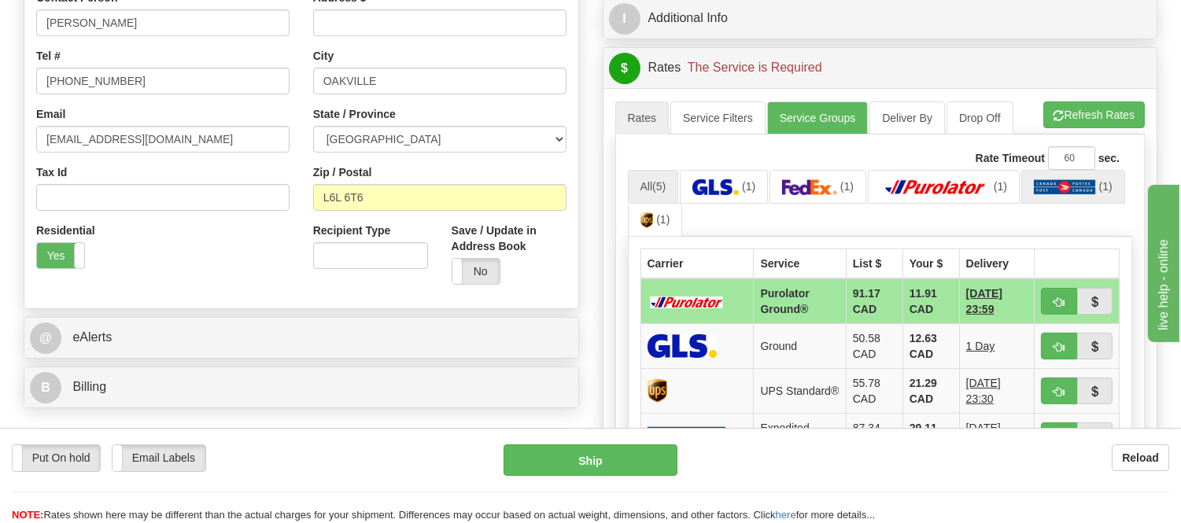
scroll to position [437, 0]
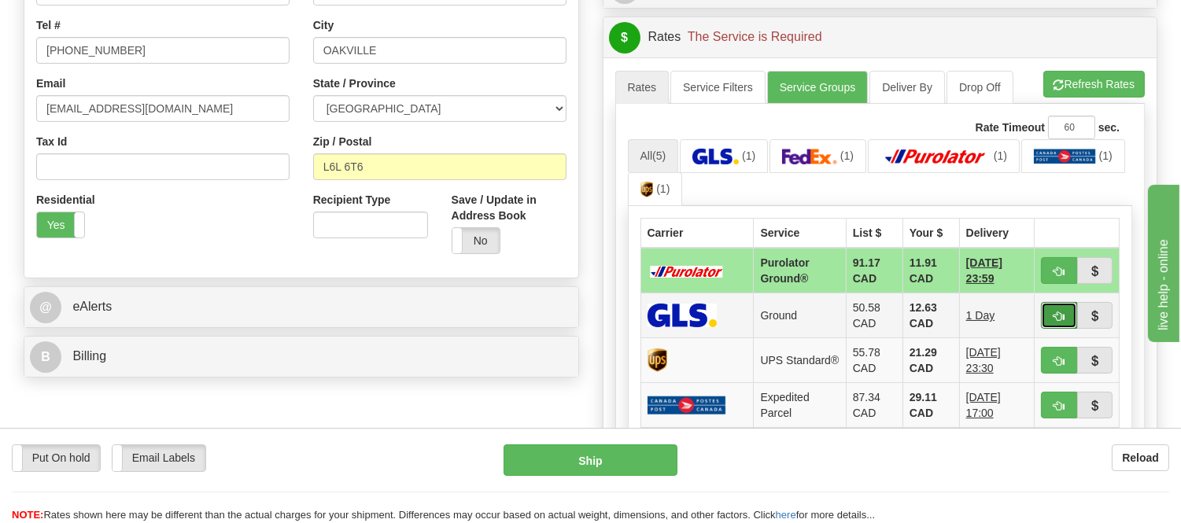
click at [1060, 313] on span "button" at bounding box center [1058, 317] width 11 height 10
type input "1"
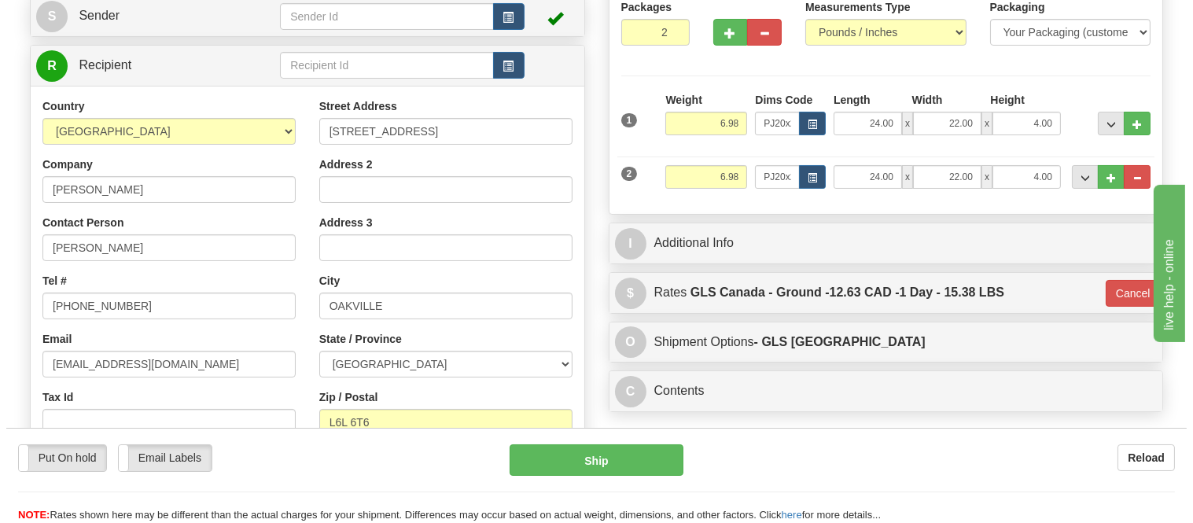
scroll to position [87, 0]
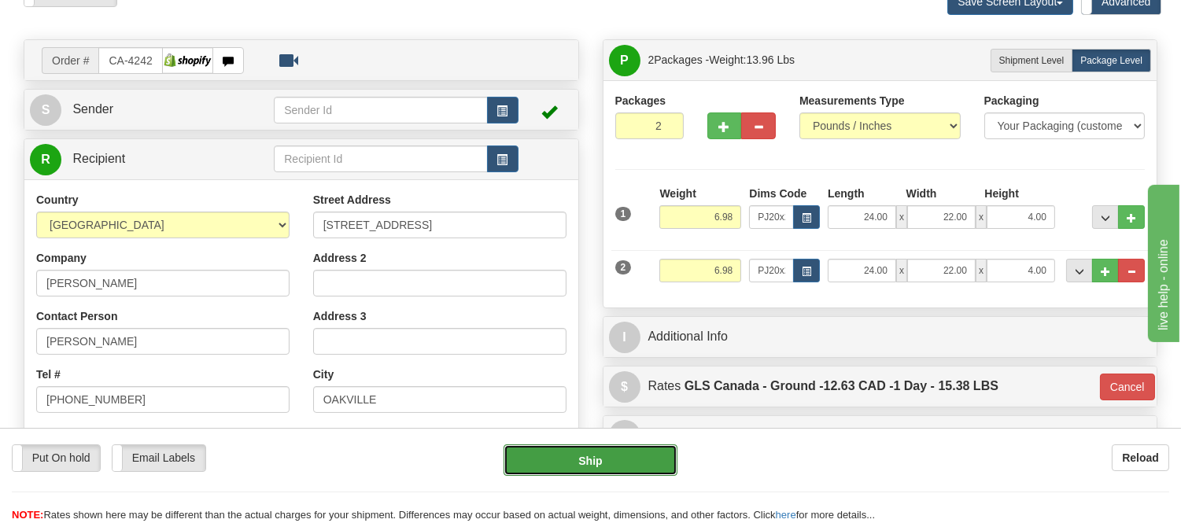
click at [624, 454] on button "Ship" at bounding box center [589, 459] width 173 height 31
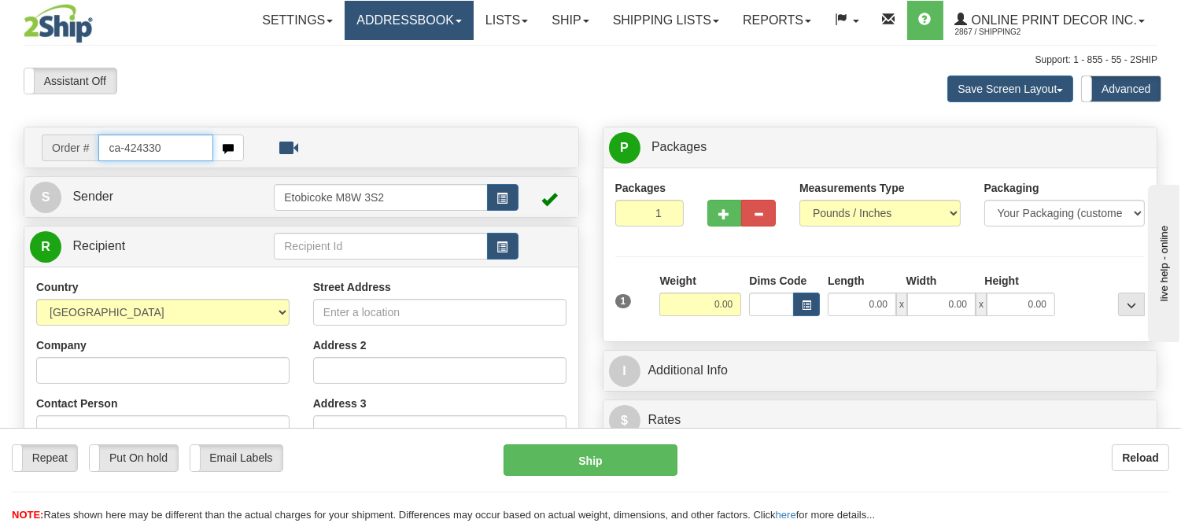
type input "ca-424330"
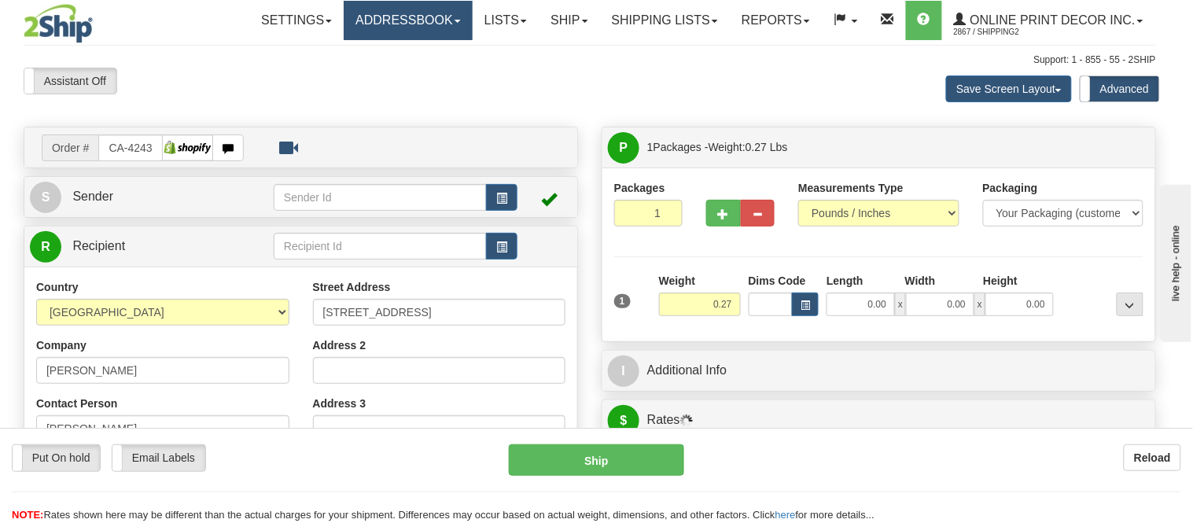
type input "[GEOGRAPHIC_DATA]"
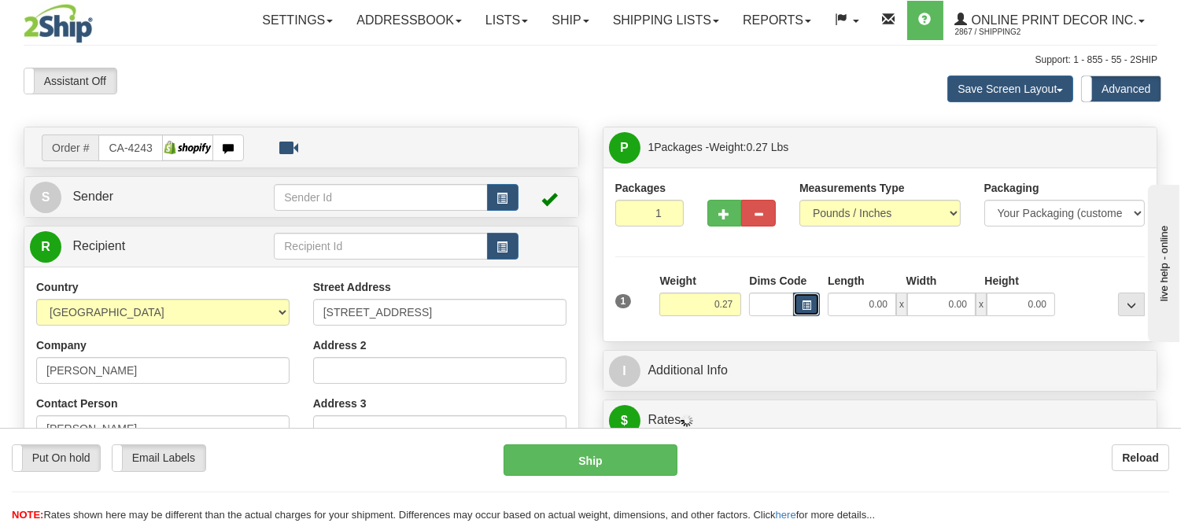
click at [806, 302] on span "button" at bounding box center [806, 305] width 9 height 9
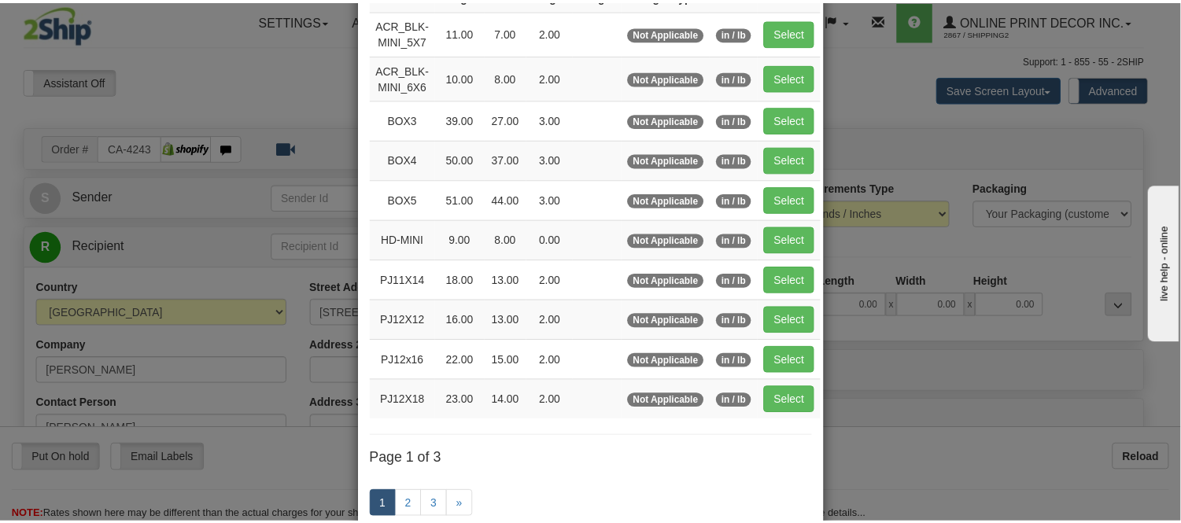
scroll to position [175, 0]
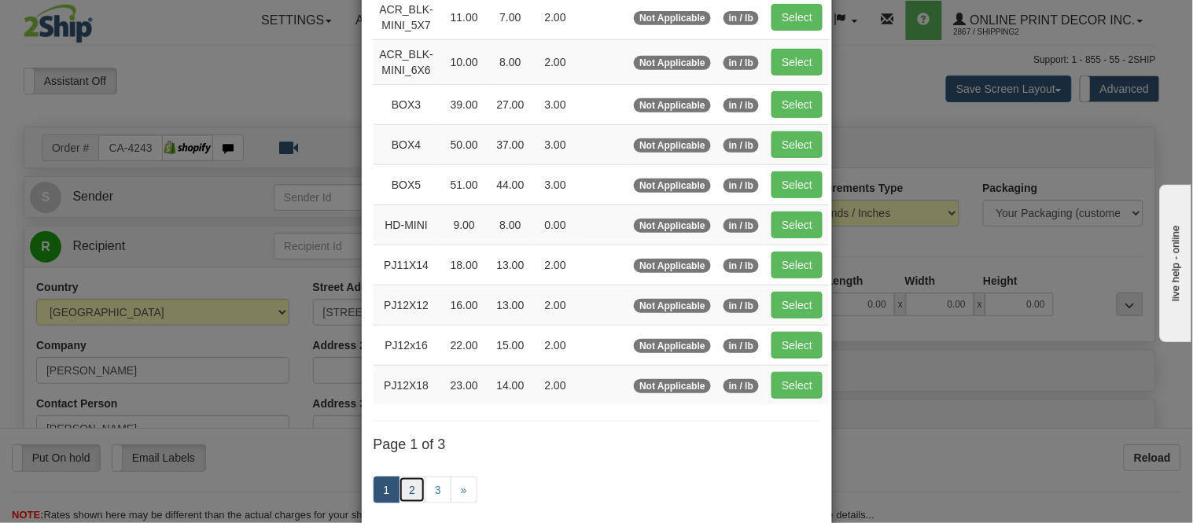
click at [405, 486] on link "2" at bounding box center [412, 490] width 27 height 27
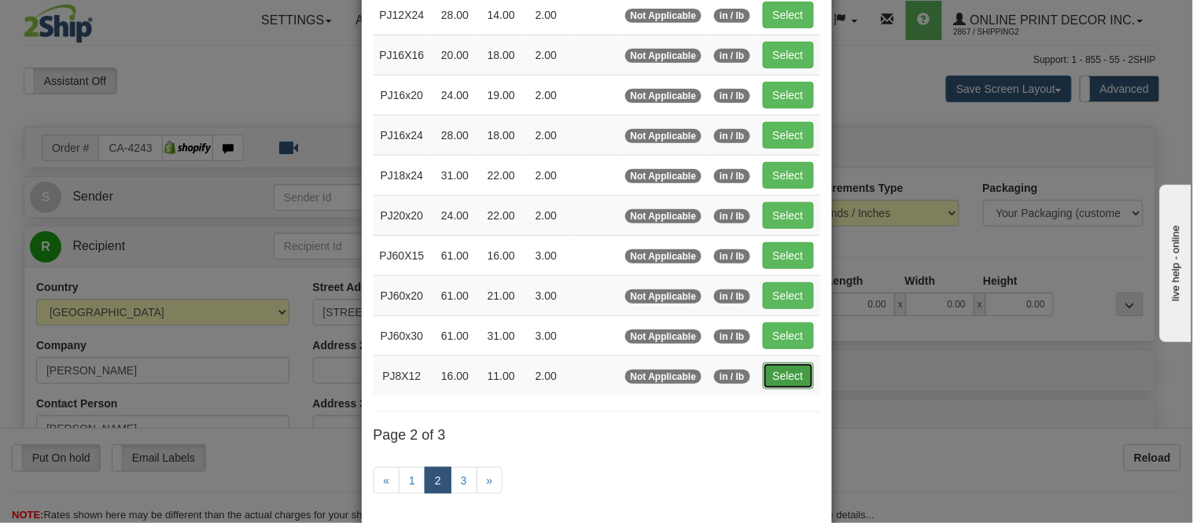
click at [789, 372] on button "Select" at bounding box center [788, 376] width 51 height 27
type input "PJ8X12"
type input "16.00"
type input "11.00"
type input "2.00"
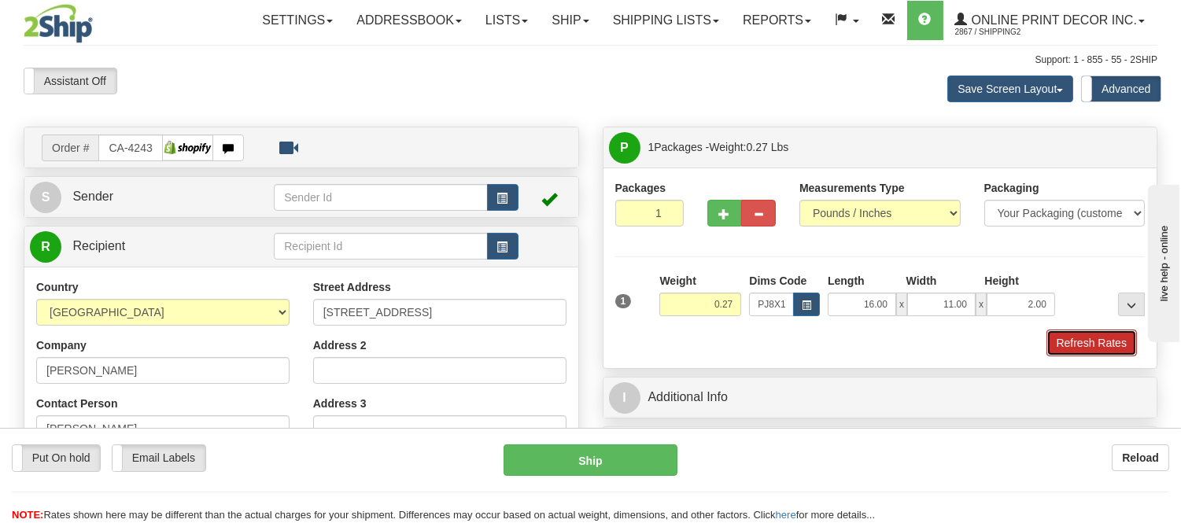
click at [1068, 339] on button "Refresh Rates" at bounding box center [1091, 343] width 90 height 27
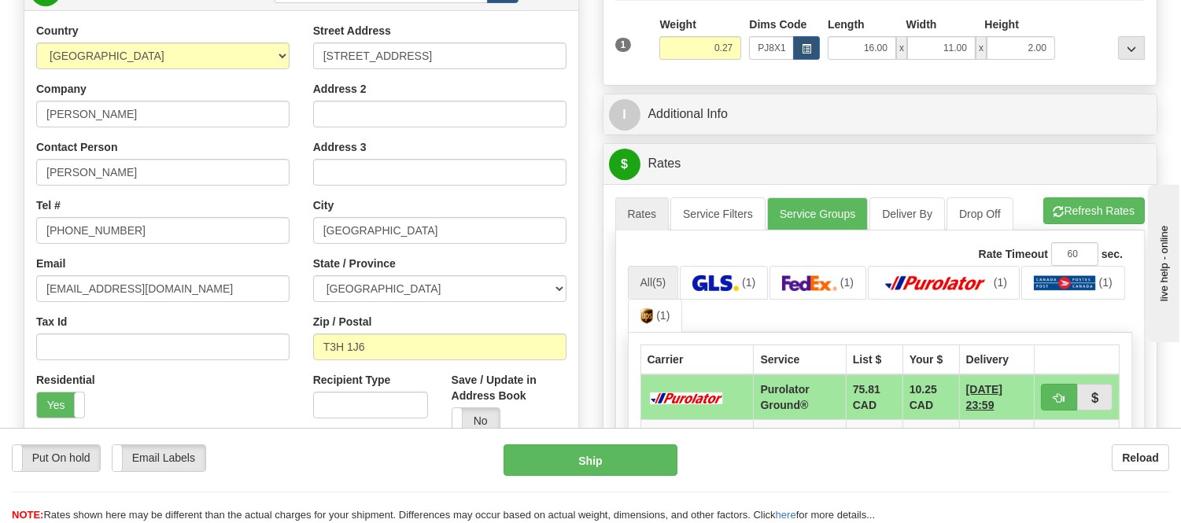
scroll to position [362, 0]
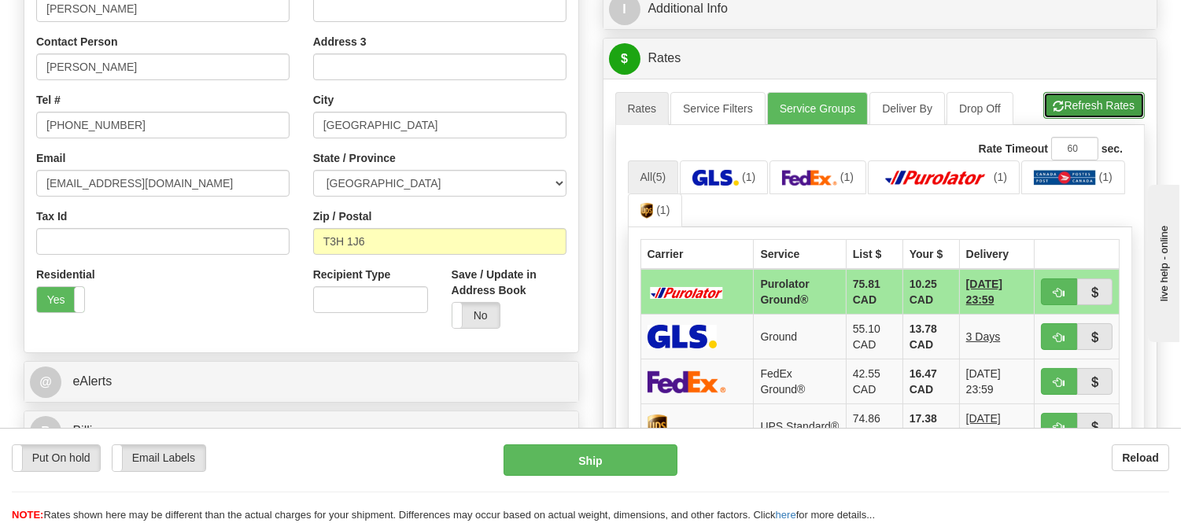
click at [1114, 105] on button "Refresh Rates" at bounding box center [1093, 105] width 101 height 27
click at [1059, 297] on span "button" at bounding box center [1058, 293] width 11 height 10
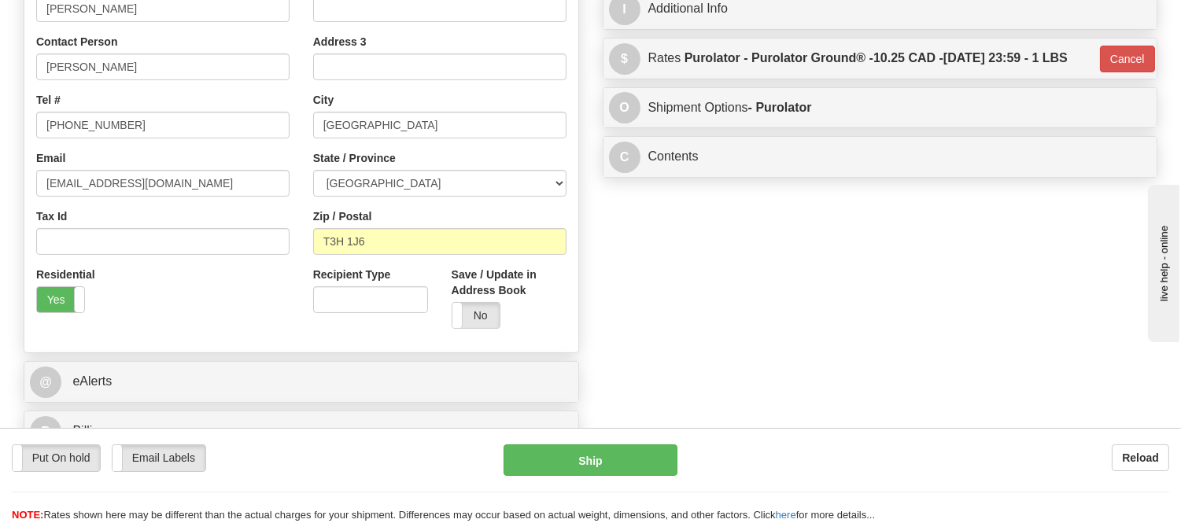
type input "260"
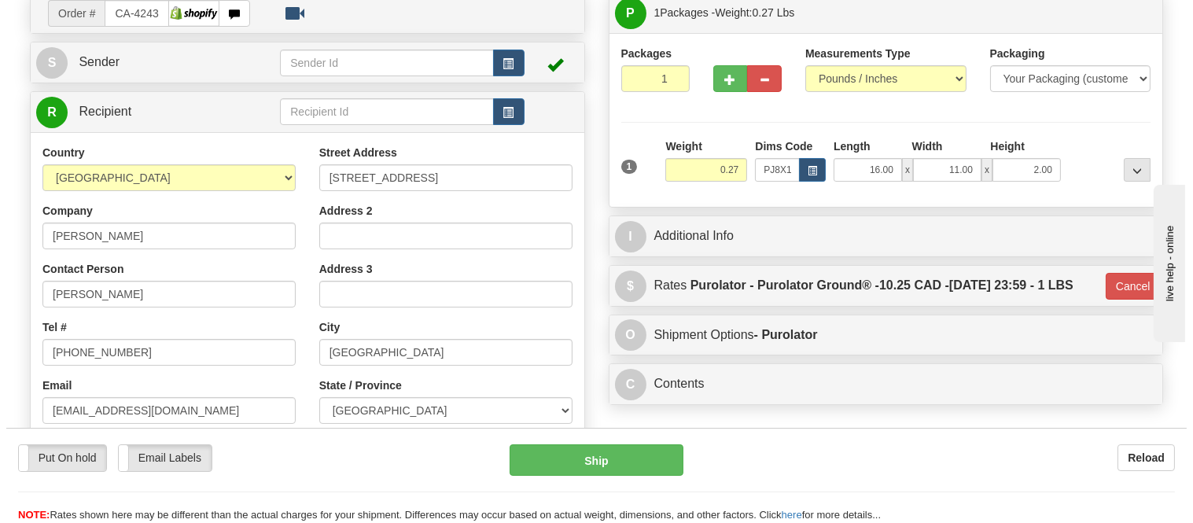
scroll to position [99, 0]
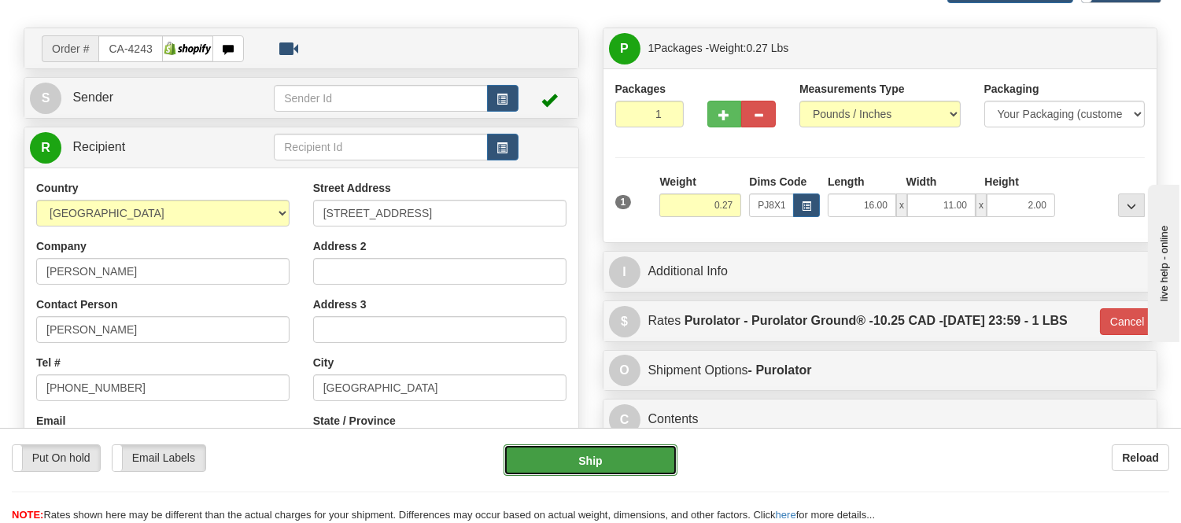
click at [607, 462] on button "Ship" at bounding box center [589, 459] width 173 height 31
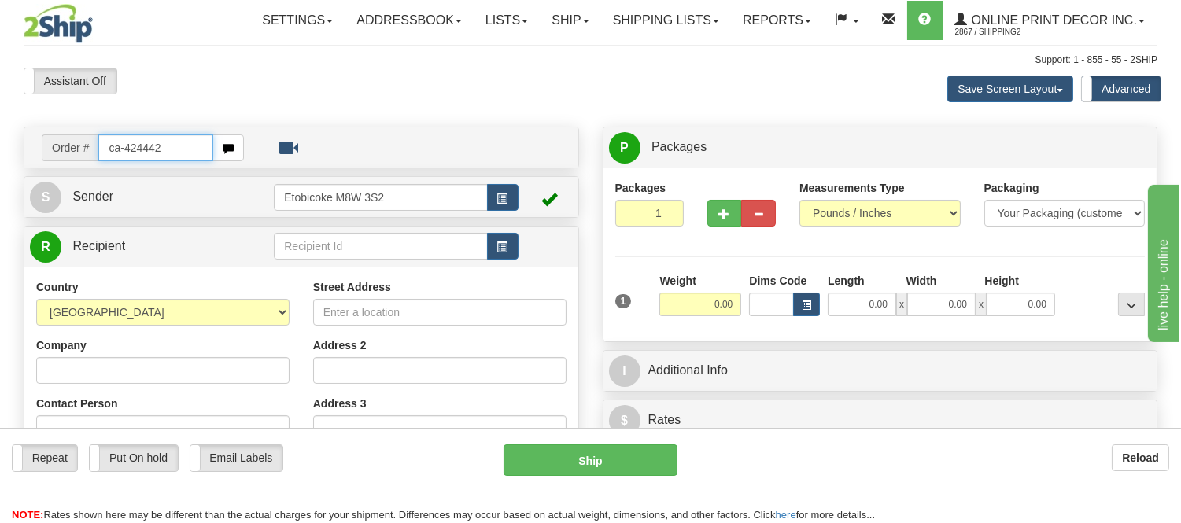
type input "ca-424442"
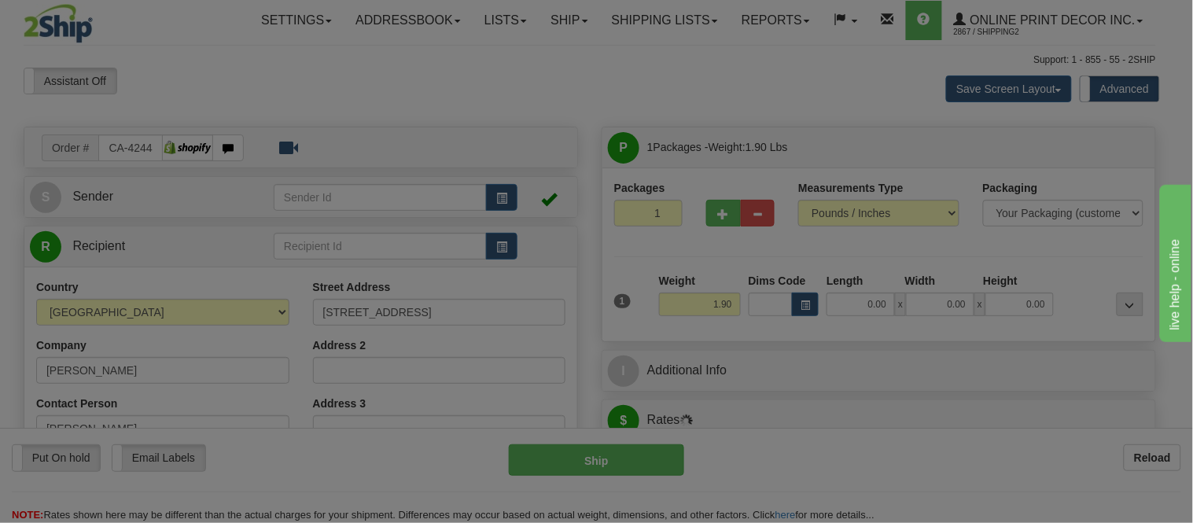
type input "NORTH VANCOUVER"
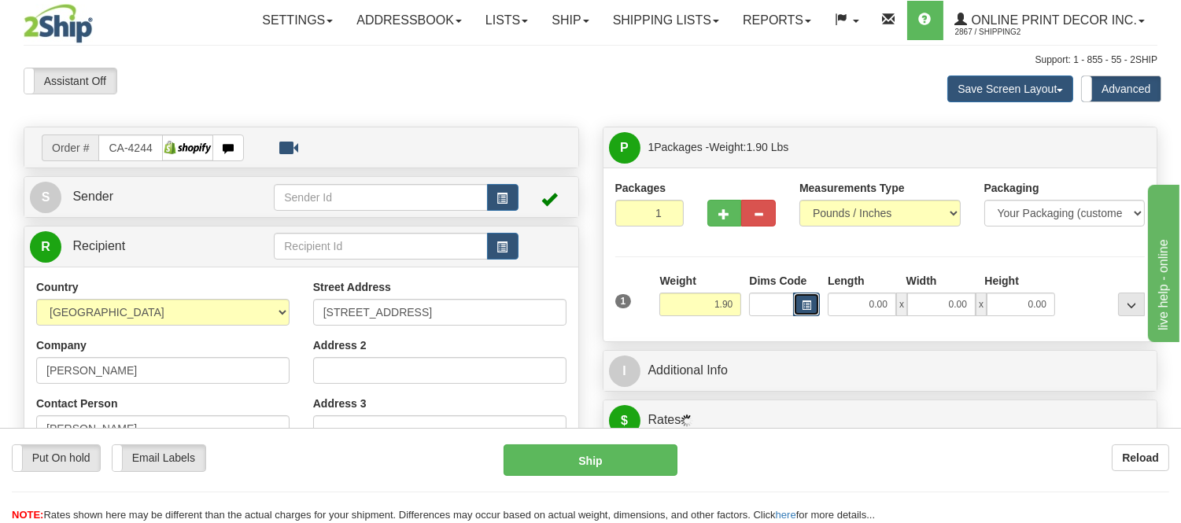
click at [808, 309] on span "button" at bounding box center [806, 305] width 9 height 9
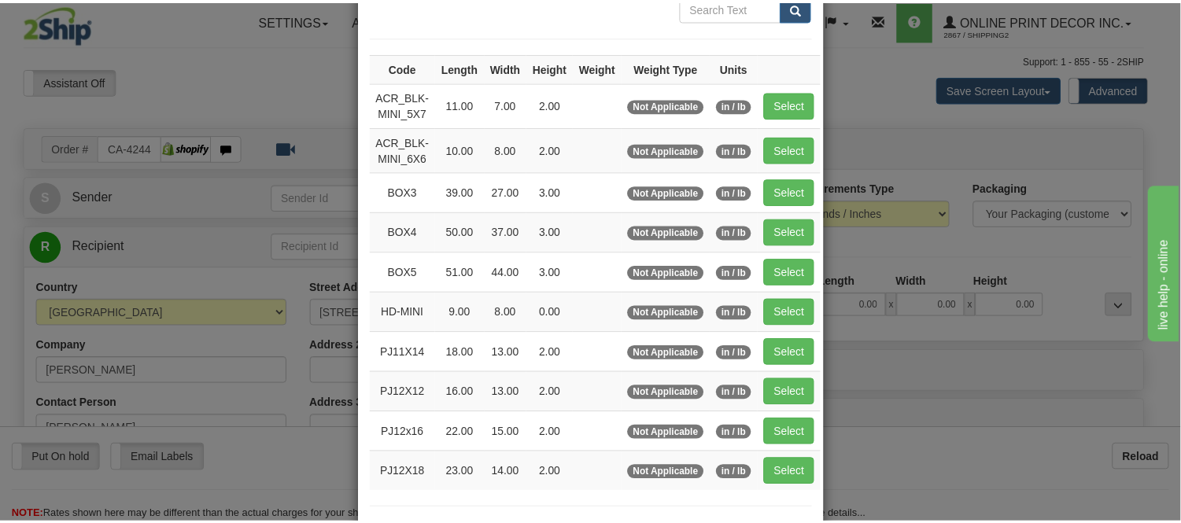
scroll to position [175, 0]
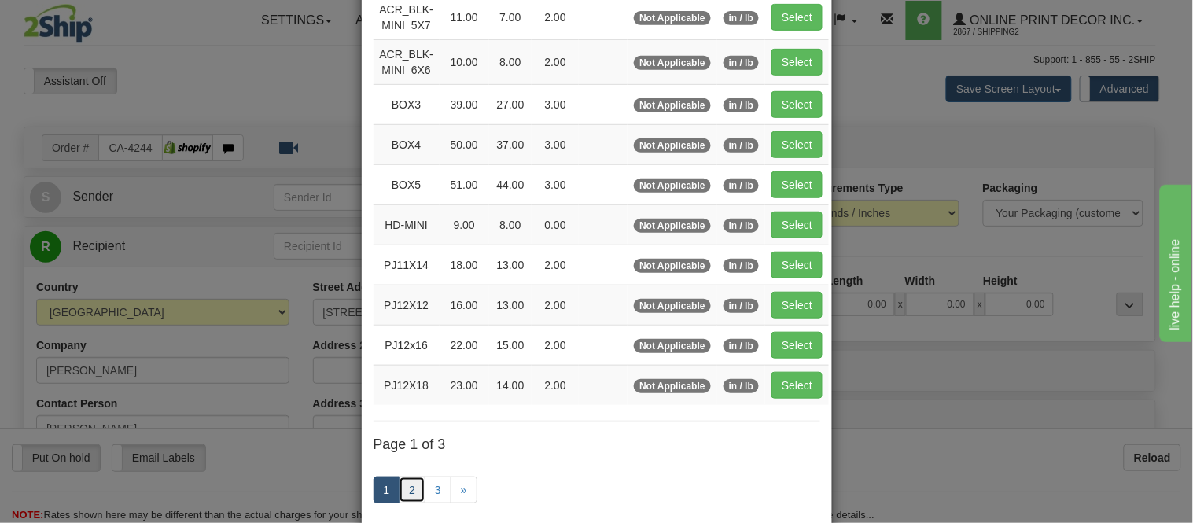
click at [410, 492] on link "2" at bounding box center [412, 490] width 27 height 27
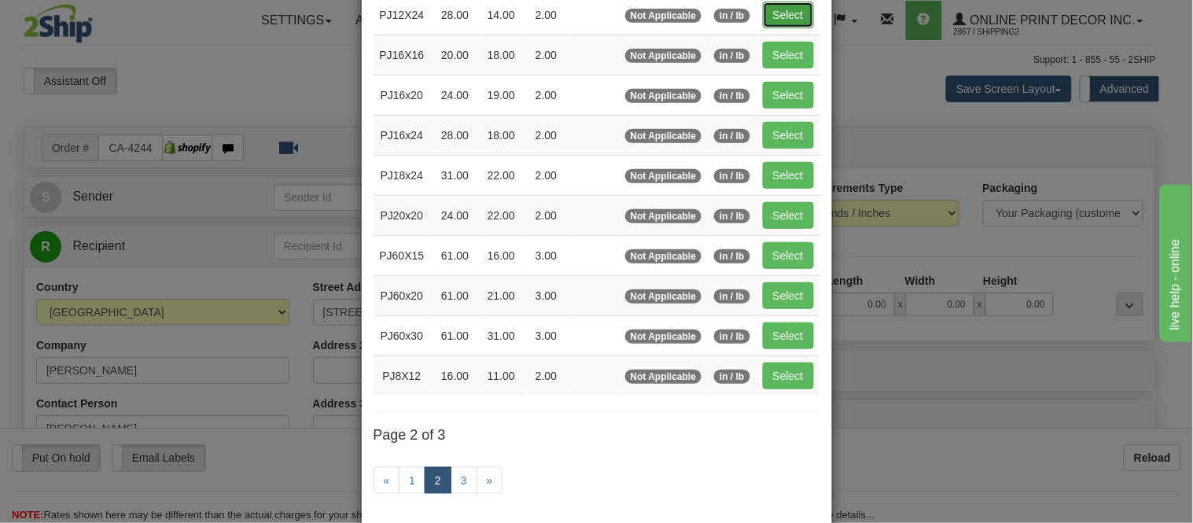
click at [772, 17] on button "Select" at bounding box center [788, 15] width 51 height 27
type input "PJ12X24"
type input "28.00"
type input "14.00"
type input "2.00"
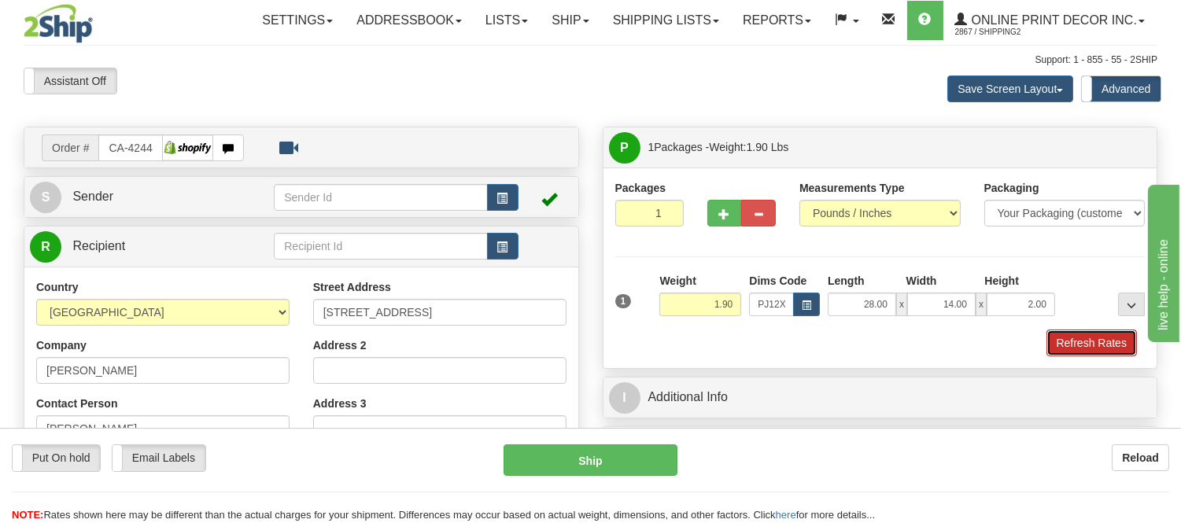
drag, startPoint x: 1114, startPoint y: 349, endPoint x: 33, endPoint y: 17, distance: 1130.9
click at [1114, 349] on button "Refresh Rates" at bounding box center [1091, 343] width 90 height 27
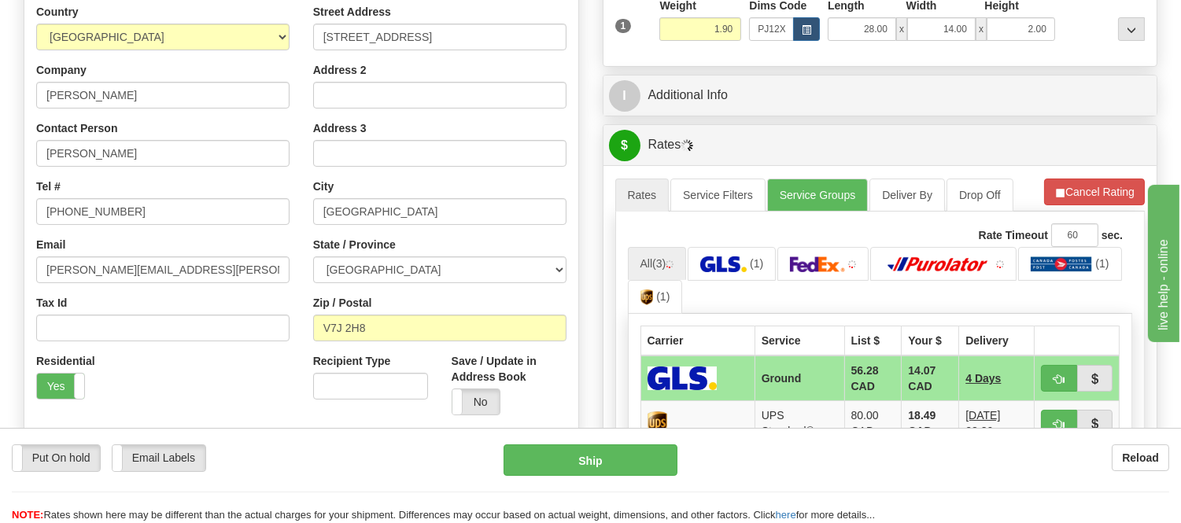
scroll to position [379, 0]
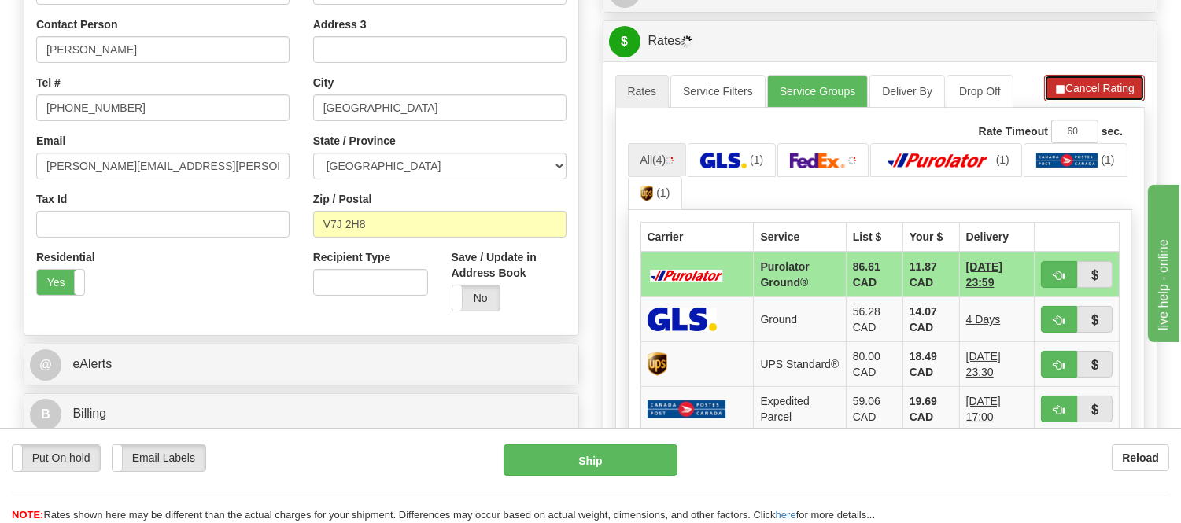
click at [1098, 93] on button "Cancel Rating" at bounding box center [1094, 88] width 101 height 27
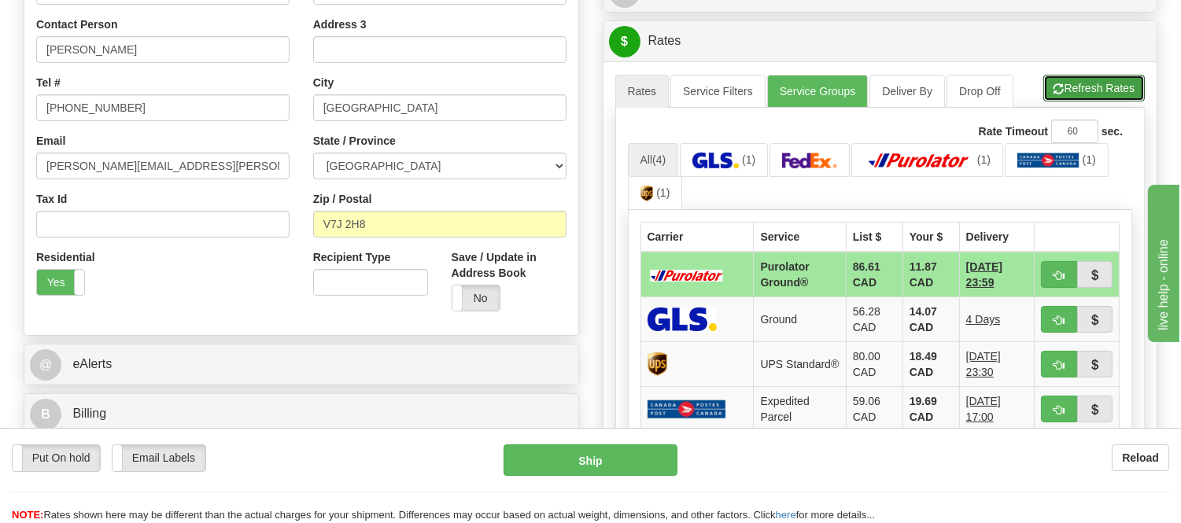
click at [1098, 93] on button "Refresh Rates" at bounding box center [1093, 88] width 101 height 27
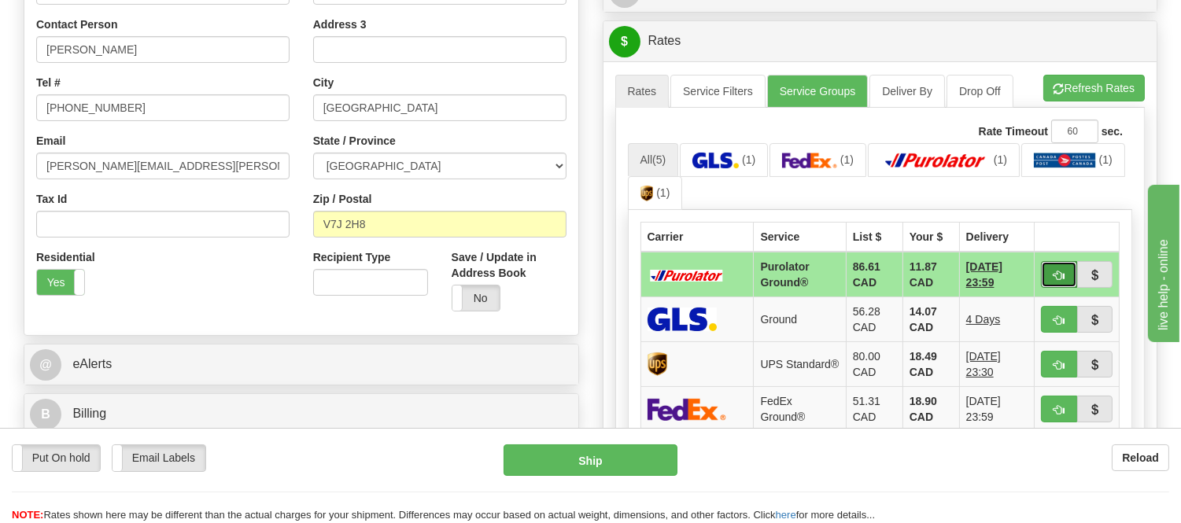
click at [1053, 273] on span "button" at bounding box center [1058, 276] width 11 height 10
type input "260"
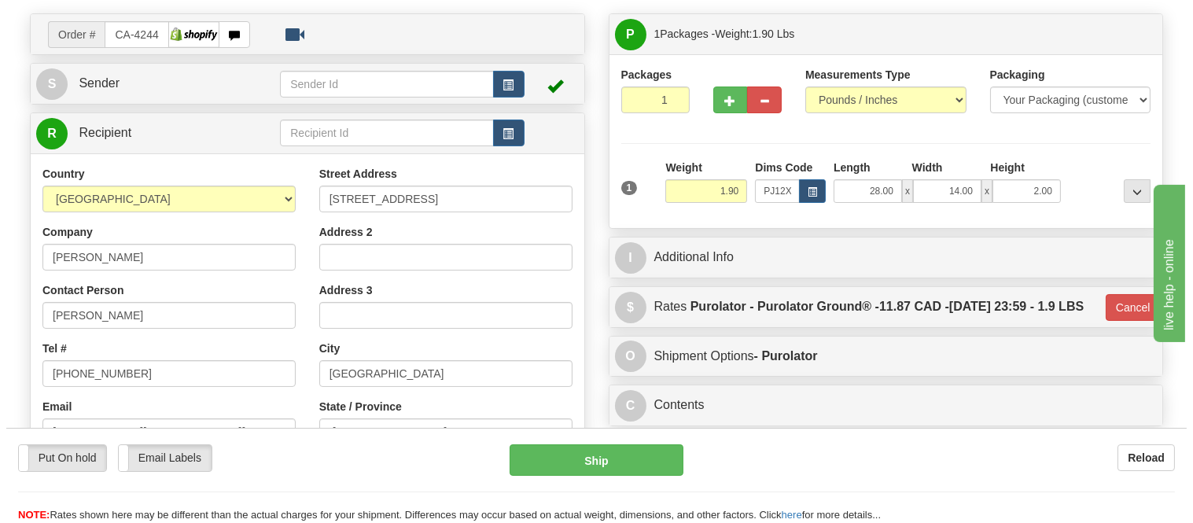
scroll to position [29, 0]
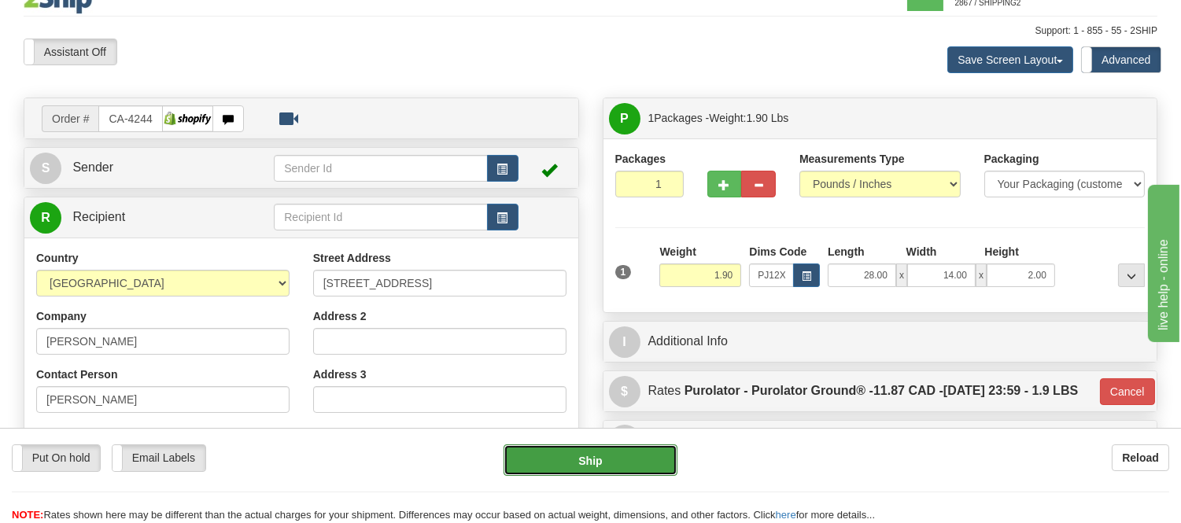
click at [632, 451] on button "Ship" at bounding box center [589, 459] width 173 height 31
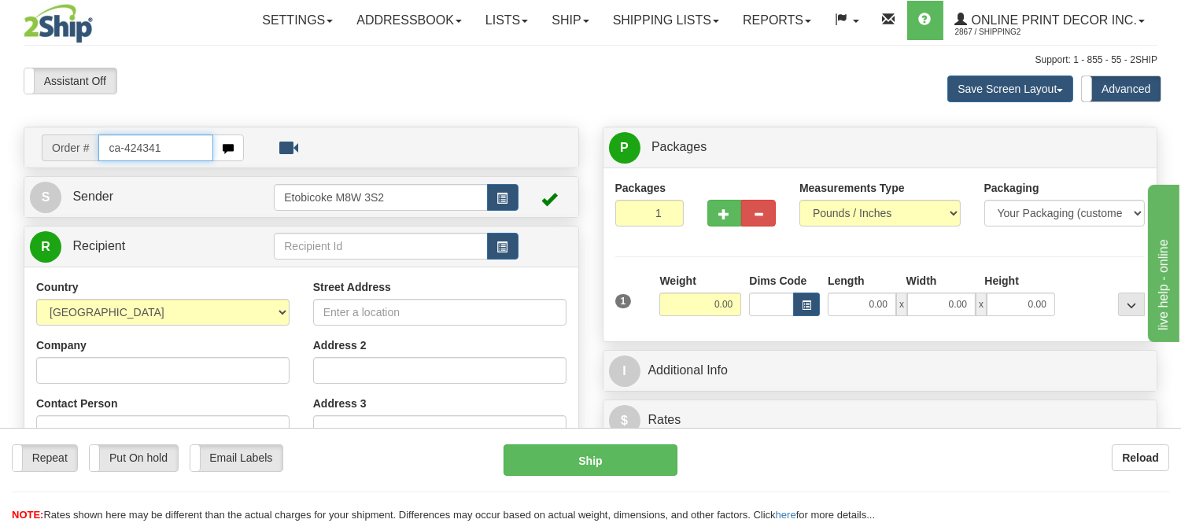
type input "ca-424341"
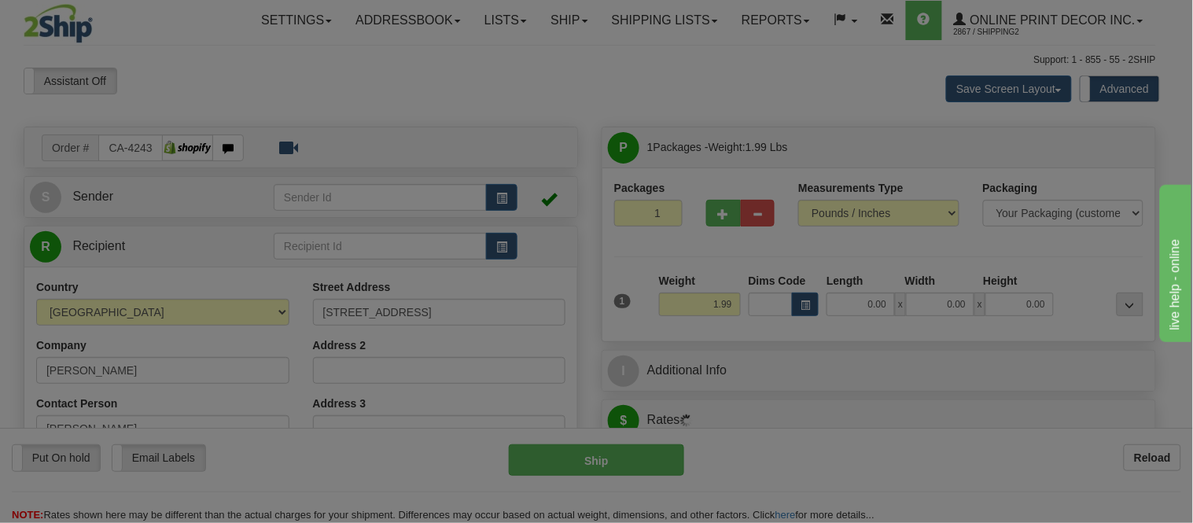
type input "[GEOGRAPHIC_DATA]"
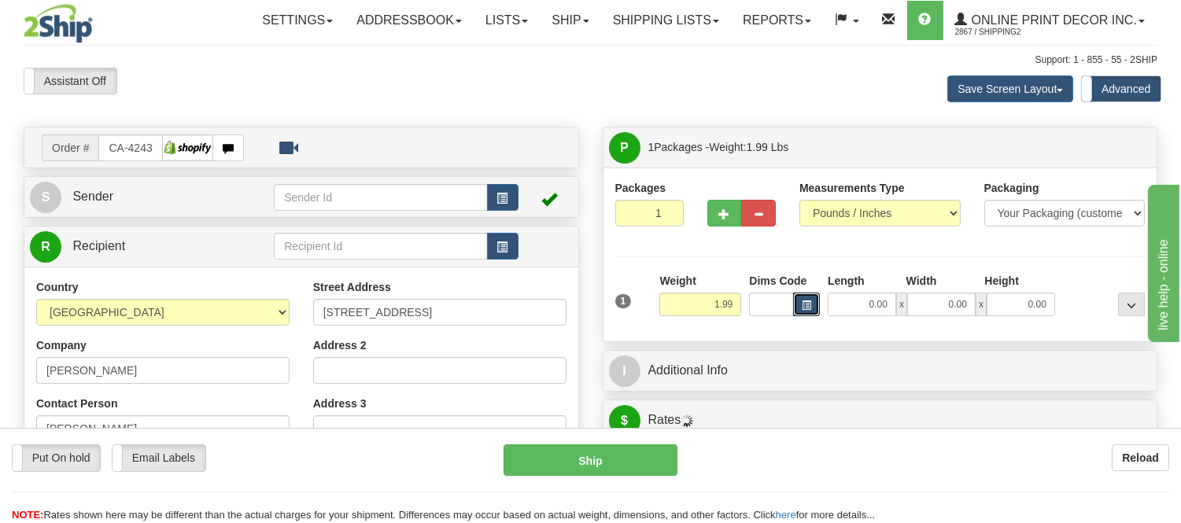
click at [806, 308] on span "button" at bounding box center [806, 305] width 9 height 9
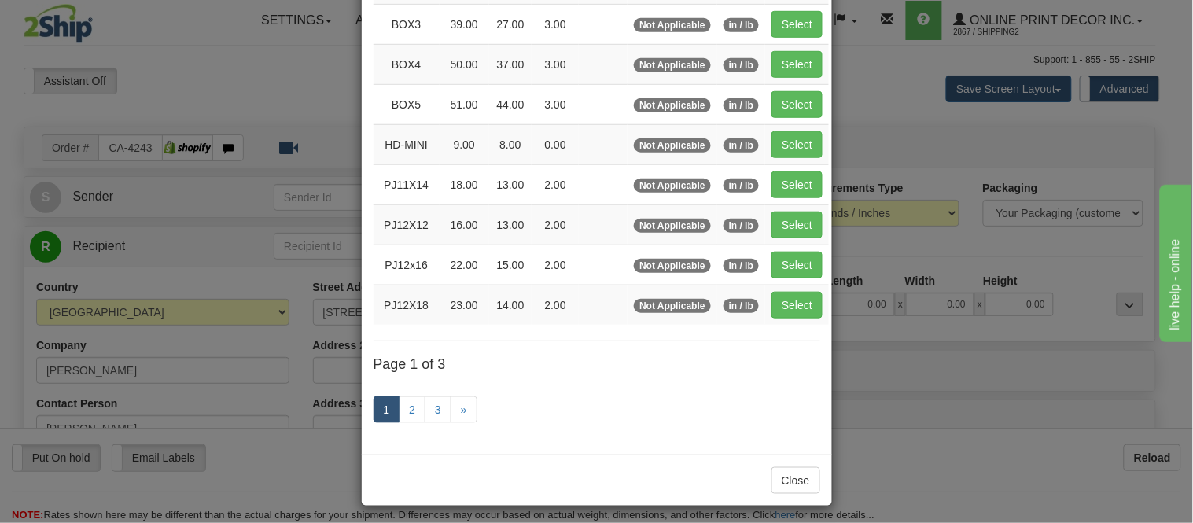
scroll to position [262, 0]
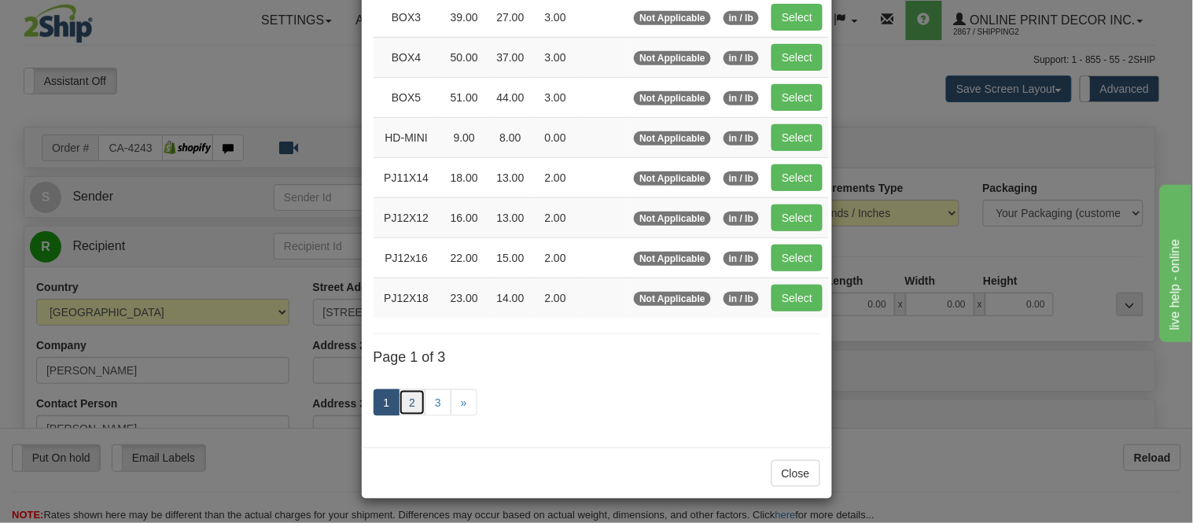
click at [405, 403] on link "2" at bounding box center [412, 402] width 27 height 27
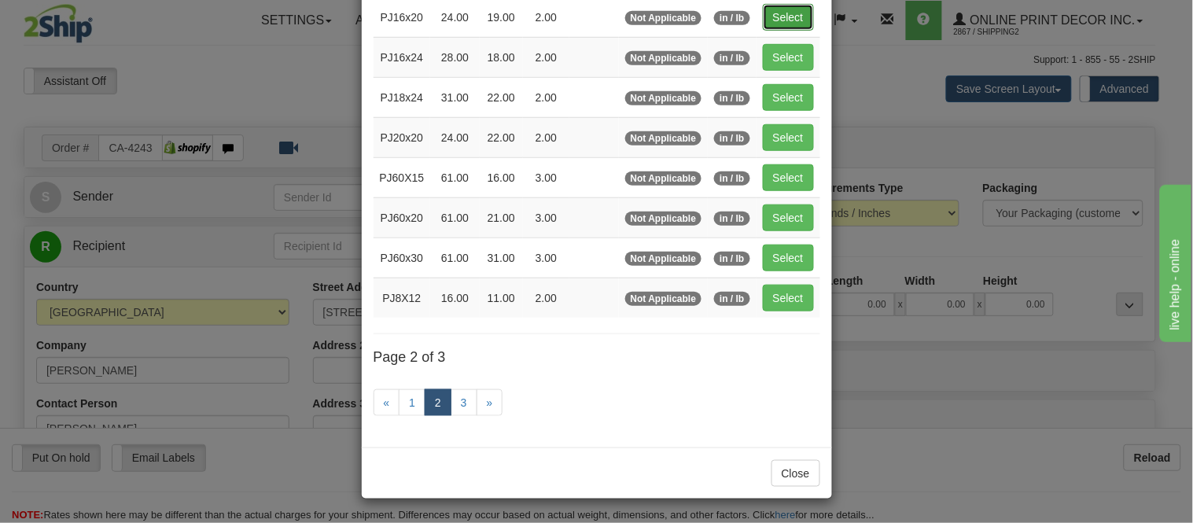
click at [771, 4] on button "Select" at bounding box center [788, 17] width 51 height 27
type input "PJ16x20"
type input "24.00"
type input "19.00"
type input "2.00"
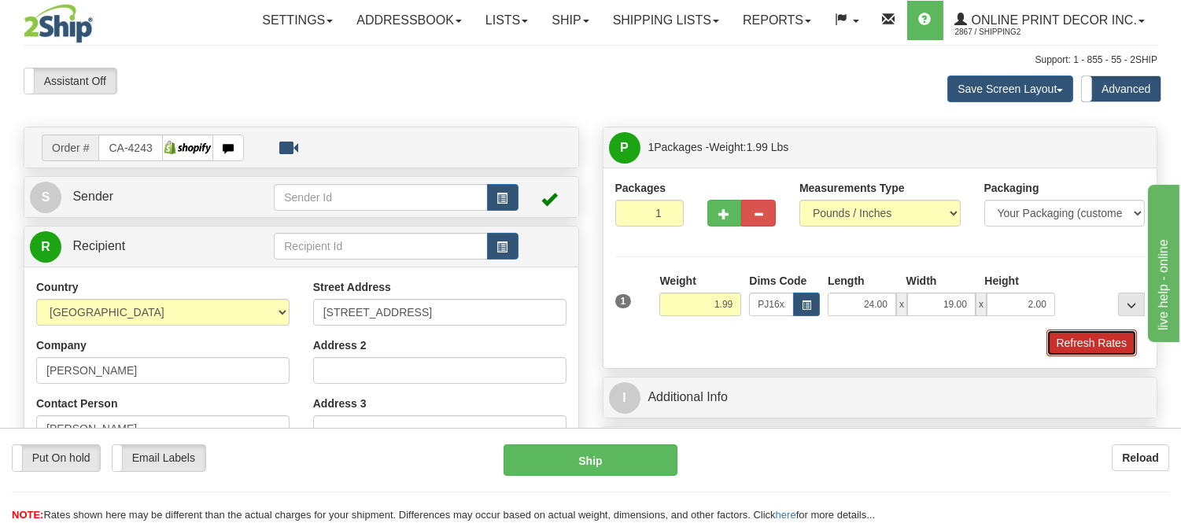
click at [1082, 350] on button "Refresh Rates" at bounding box center [1091, 343] width 90 height 27
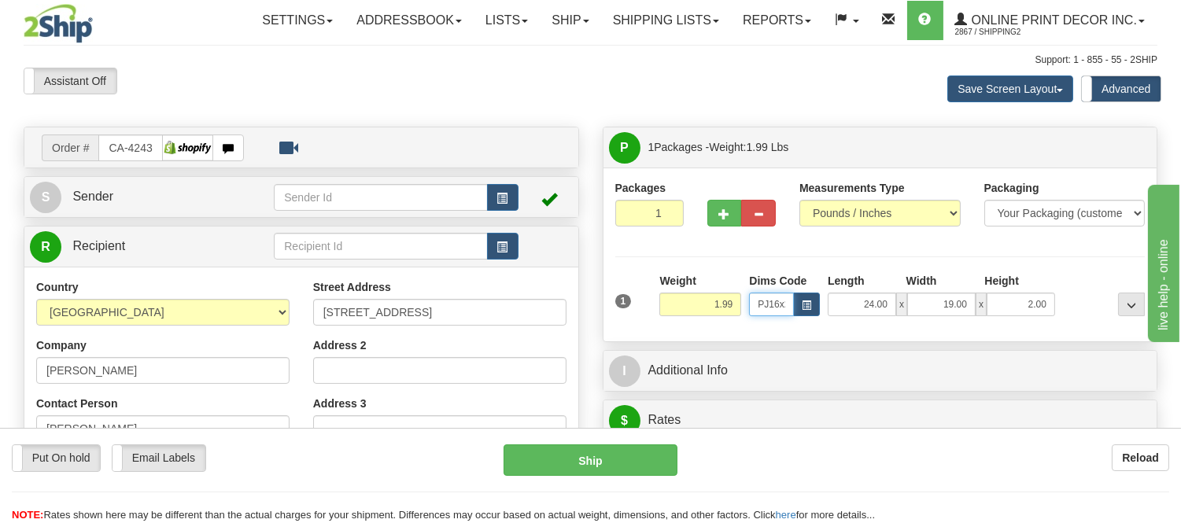
click at [790, 310] on input "PJ16x20" at bounding box center [771, 305] width 45 height 24
click at [799, 310] on button "button" at bounding box center [806, 305] width 27 height 24
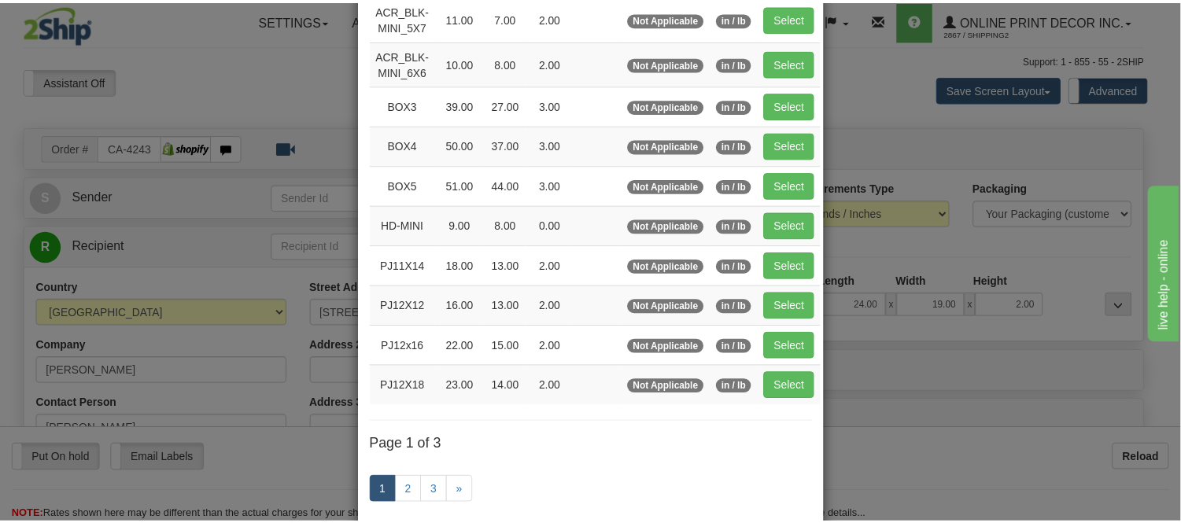
scroll to position [175, 0]
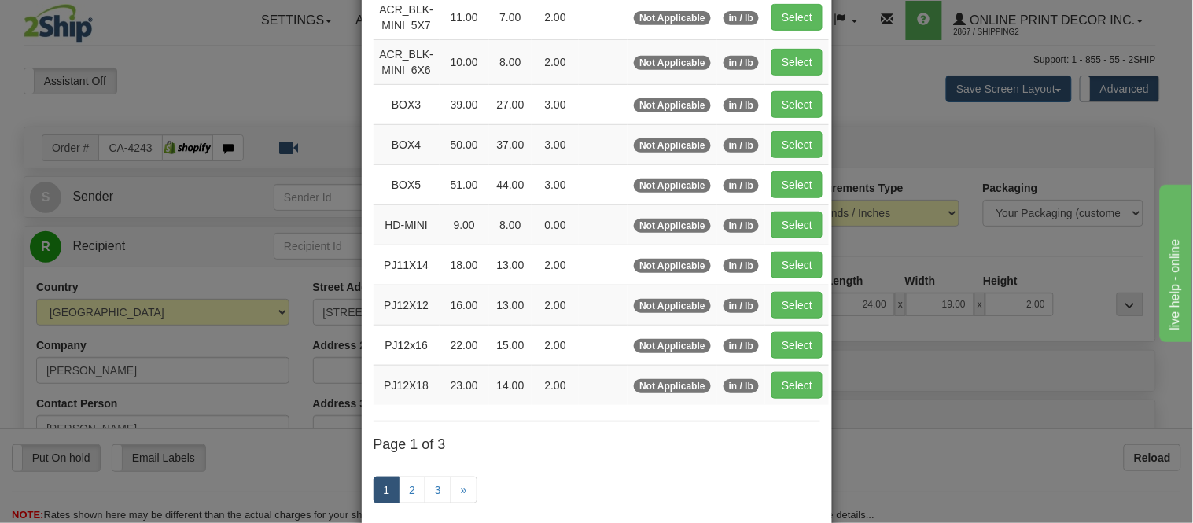
click at [926, 352] on div "× Dimensions Code Length Width Height Weight Weight Type Units ACR_BLK-MINI_5X7…" at bounding box center [596, 261] width 1193 height 523
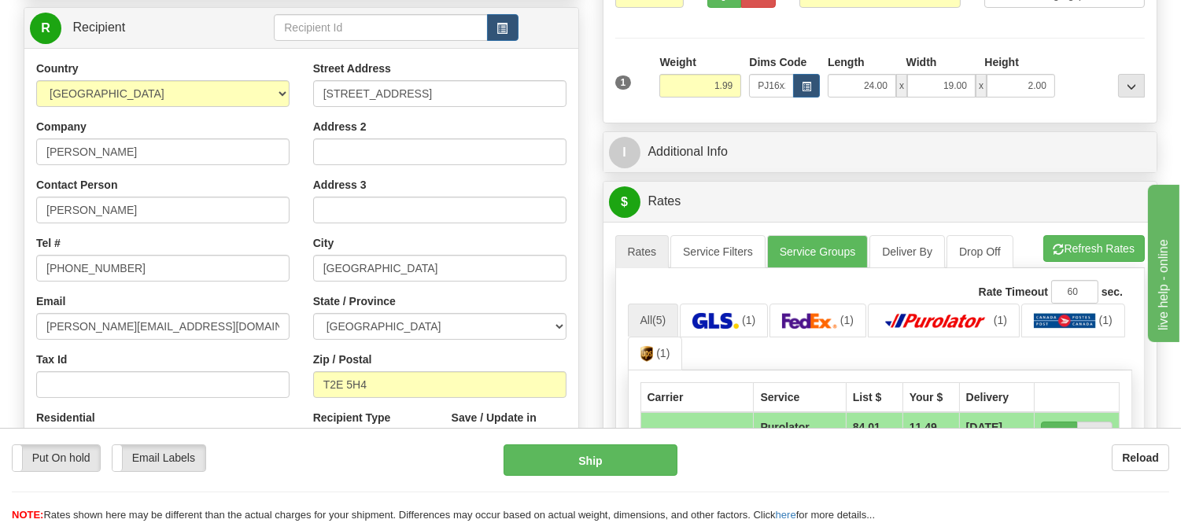
scroll to position [262, 0]
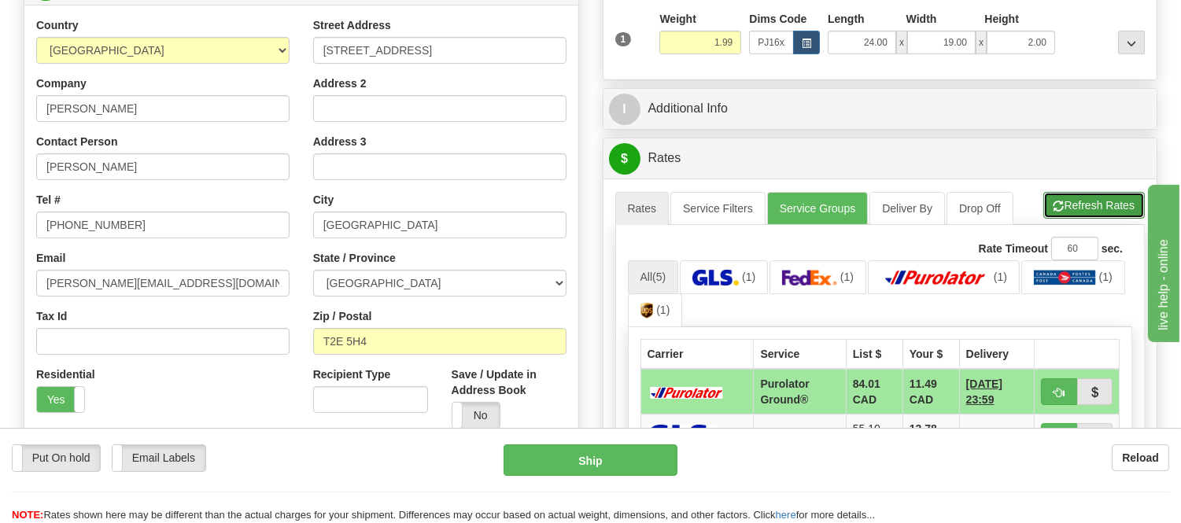
click at [1121, 216] on button "Refresh Rates" at bounding box center [1093, 205] width 101 height 27
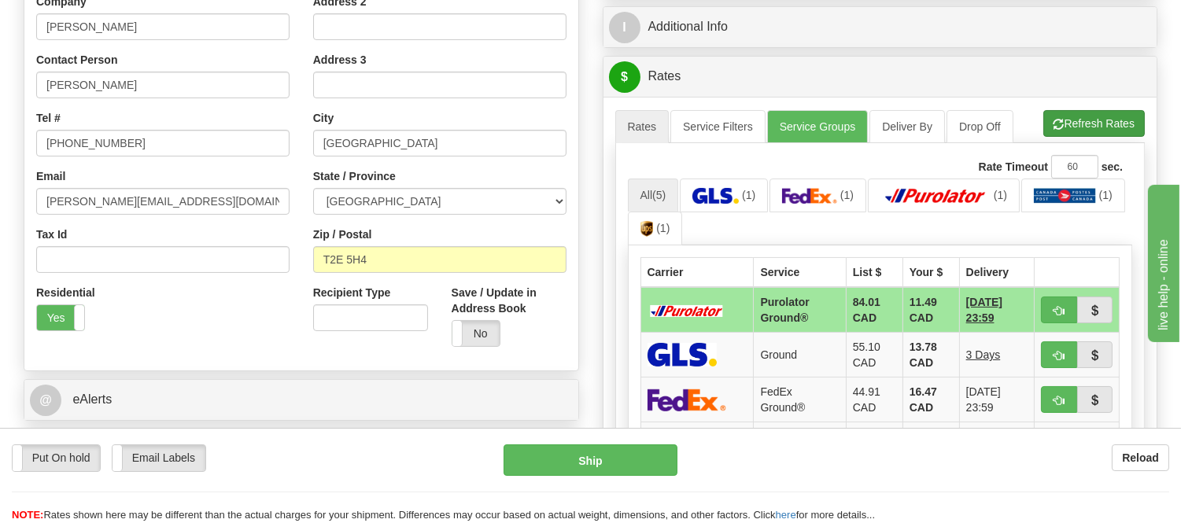
scroll to position [437, 0]
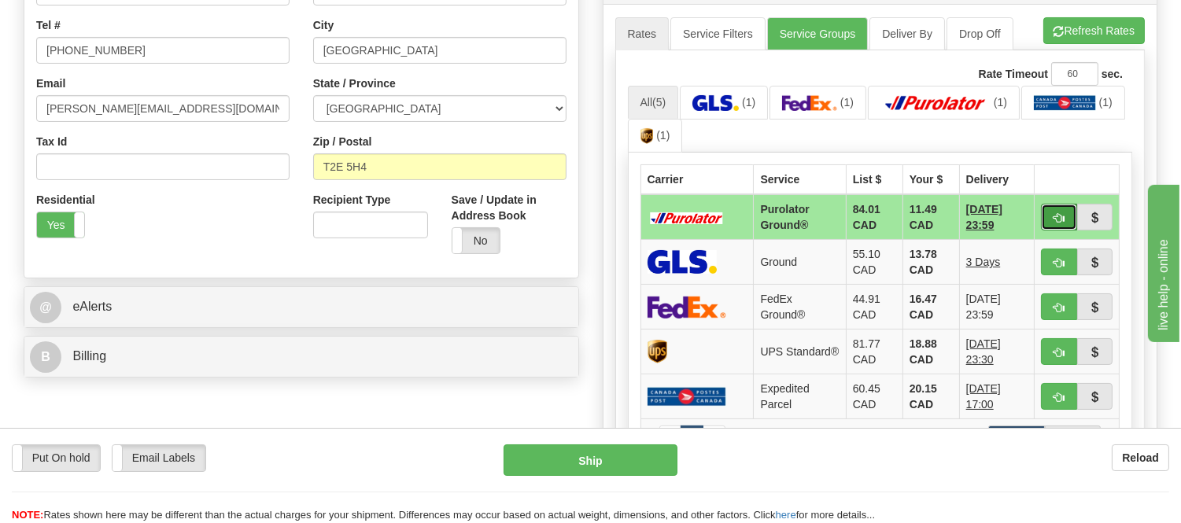
click at [1071, 209] on button "button" at bounding box center [1059, 217] width 36 height 27
type input "260"
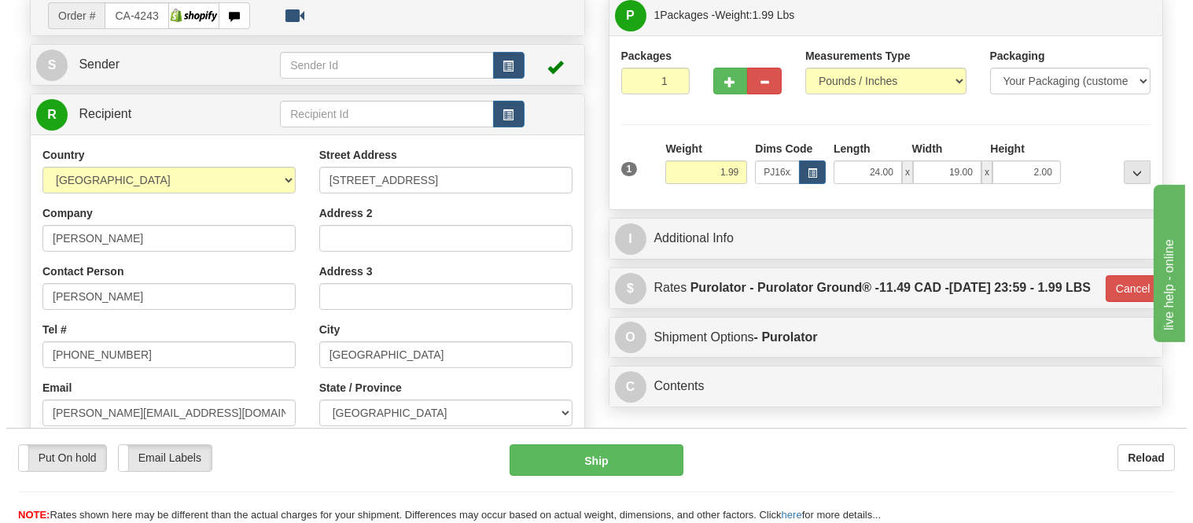
scroll to position [87, 0]
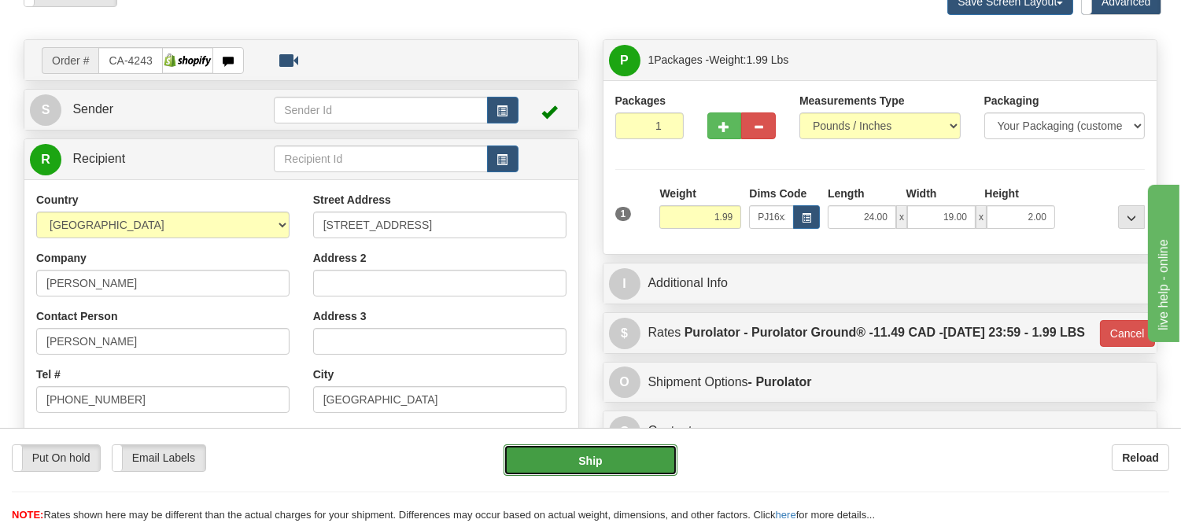
click at [607, 466] on button "Ship" at bounding box center [589, 459] width 173 height 31
